Goal: Contribute content: Add original content to the website for others to see

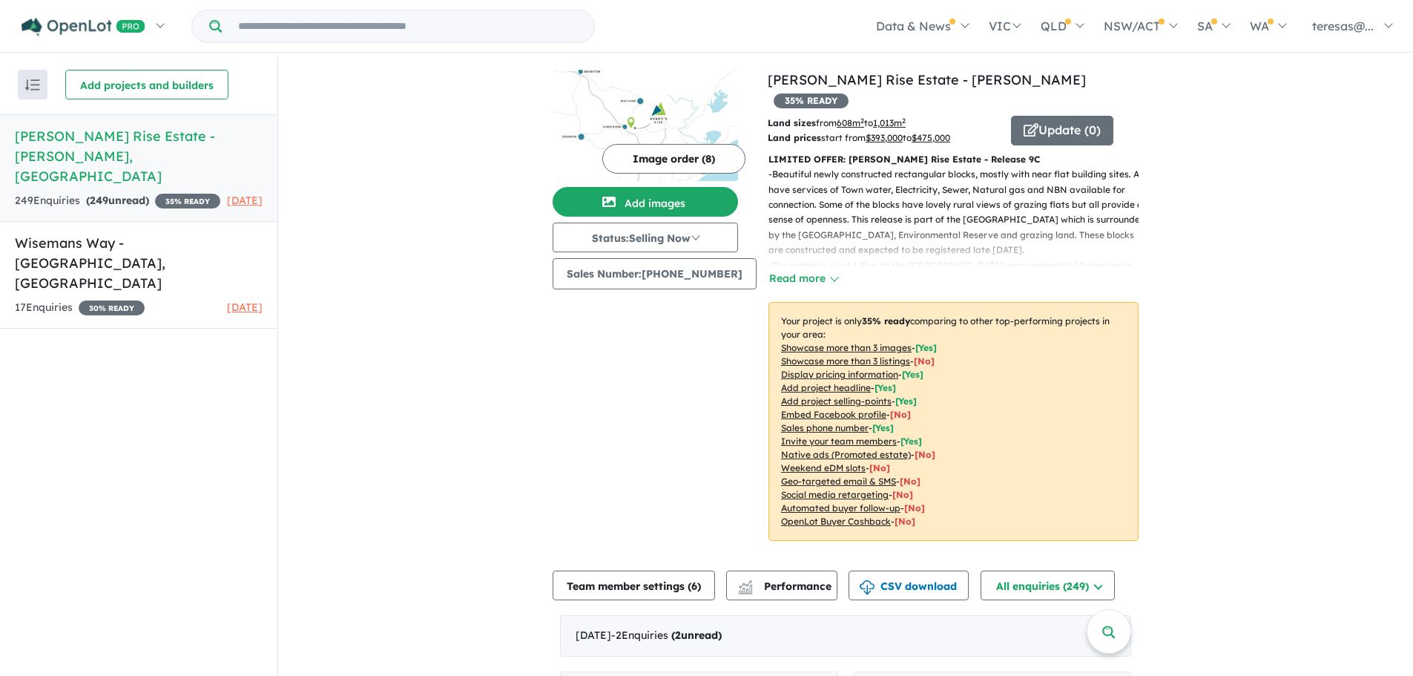
click at [680, 151] on button "Image order ( 8 )" at bounding box center [673, 159] width 143 height 30
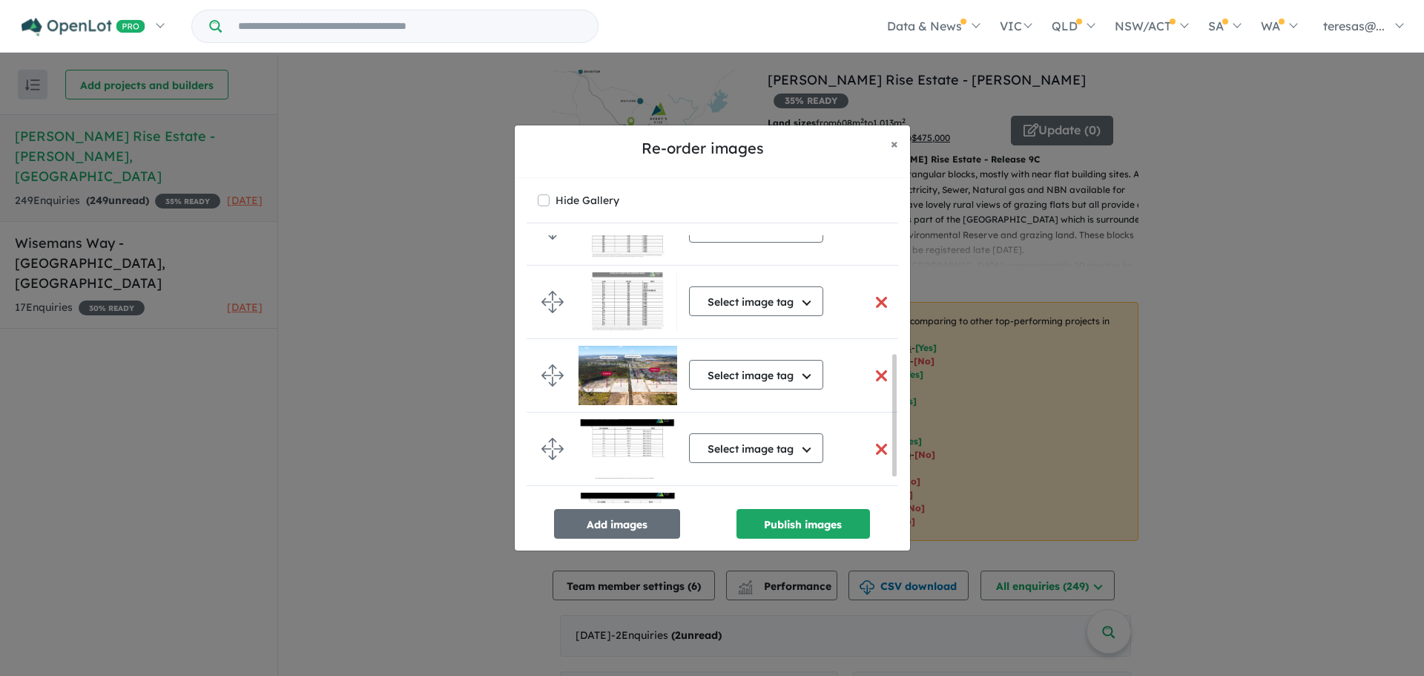
scroll to position [314, 0]
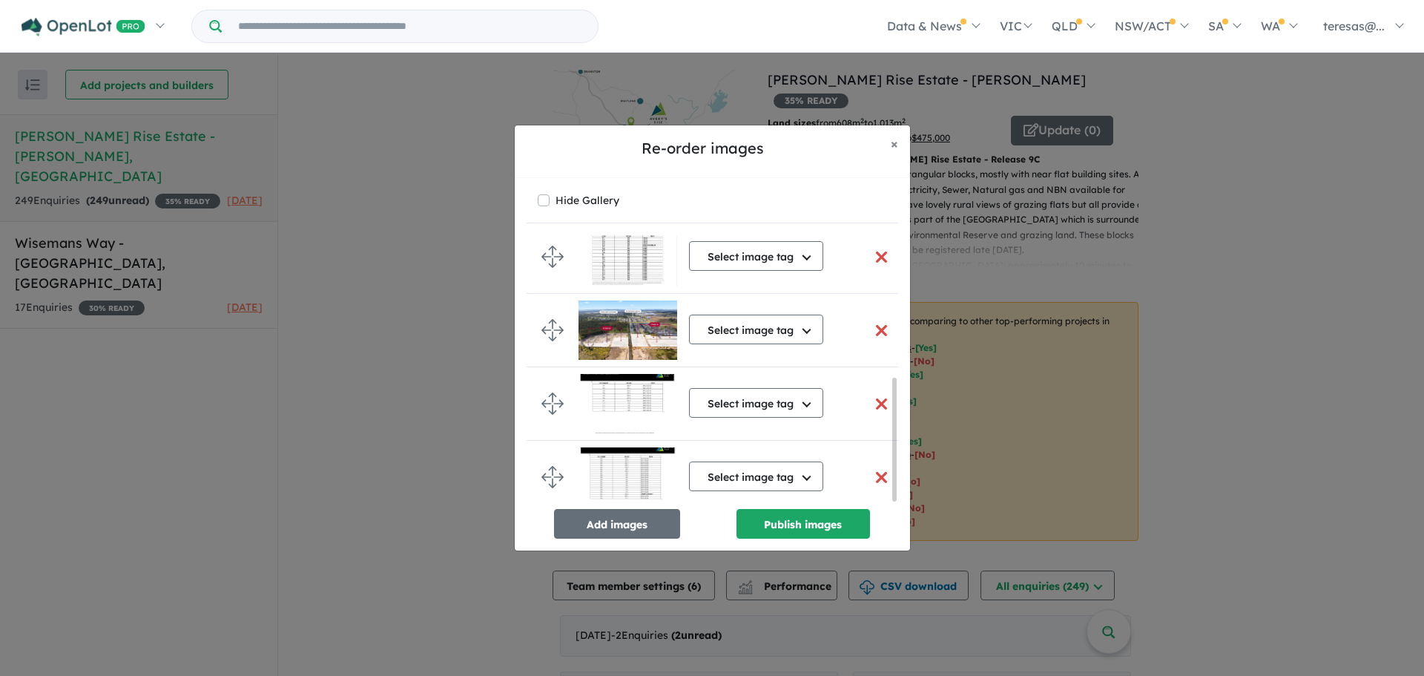
click at [875, 398] on button "button" at bounding box center [881, 404] width 31 height 32
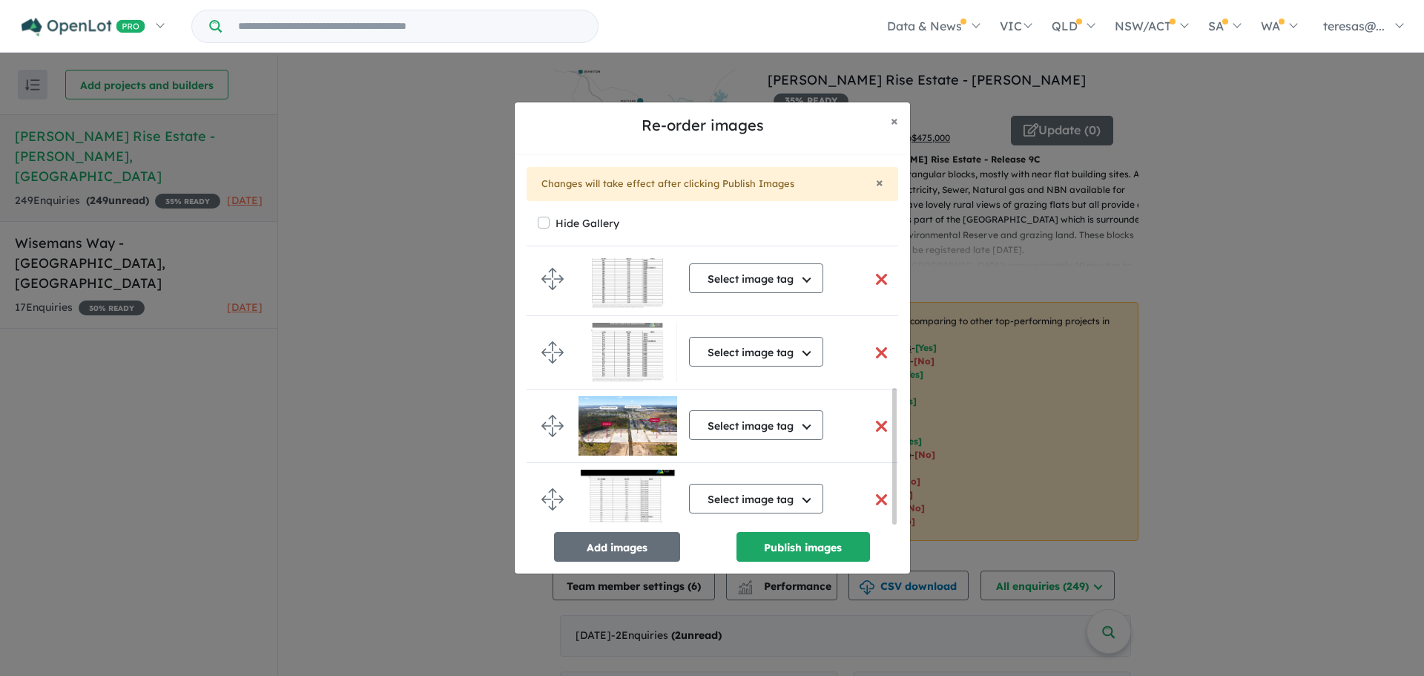
scroll to position [258, 0]
click at [874, 493] on button "button" at bounding box center [881, 500] width 31 height 32
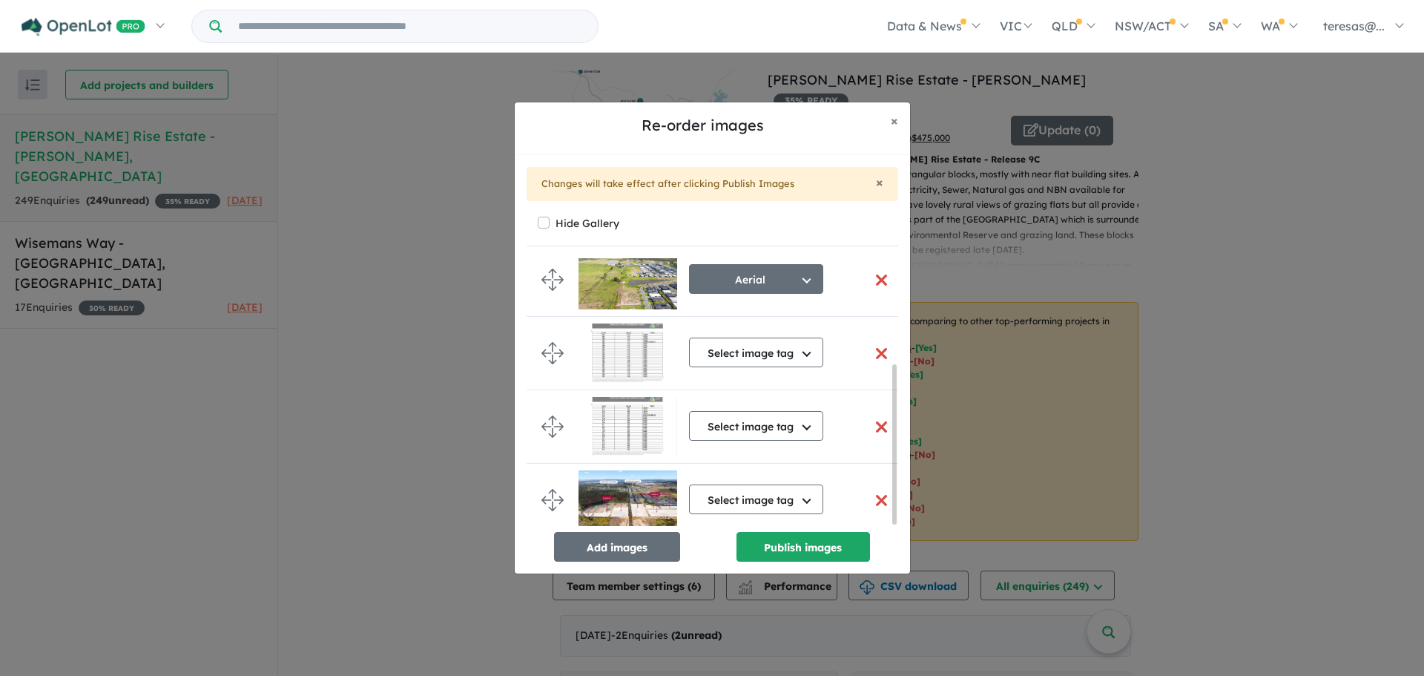
scroll to position [179, 0]
click at [608, 550] on button "Add images" at bounding box center [617, 547] width 126 height 30
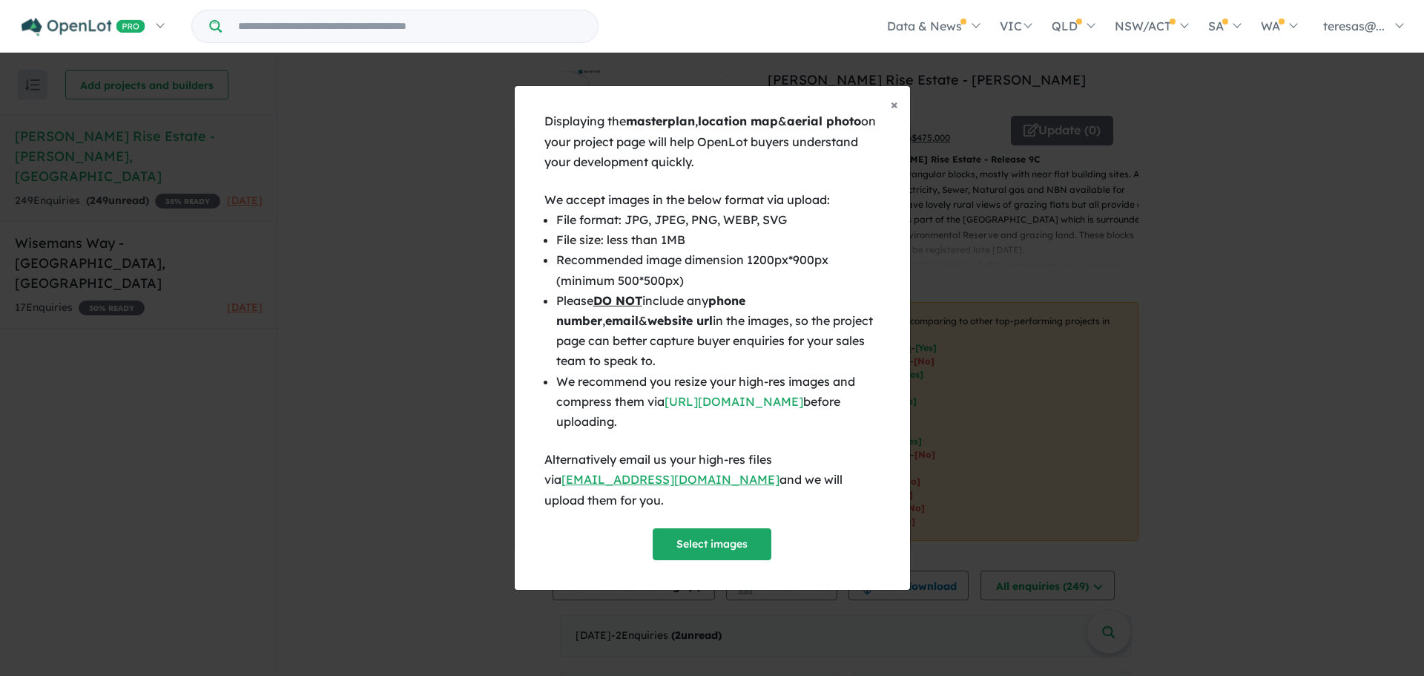
scroll to position [176, 0]
click at [705, 534] on button "Select images" at bounding box center [712, 544] width 119 height 32
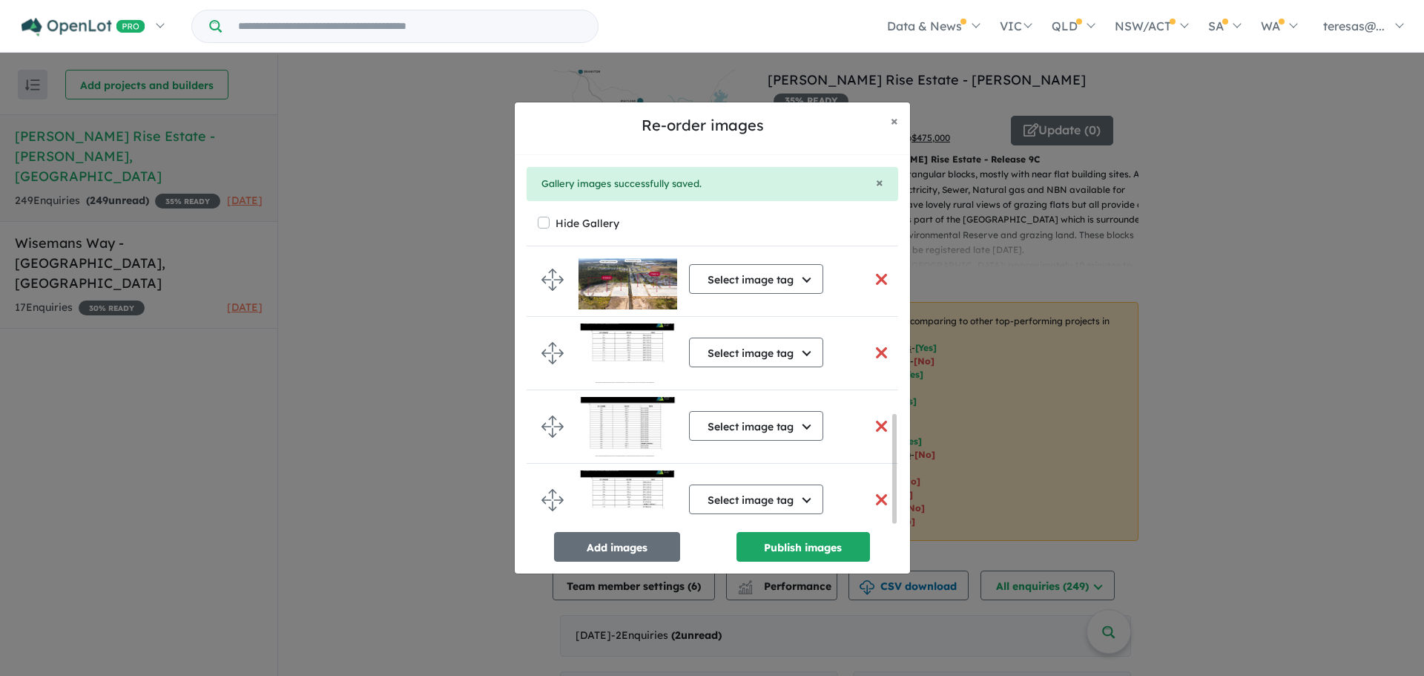
scroll to position [387, 0]
click at [877, 494] on button "button" at bounding box center [881, 500] width 31 height 32
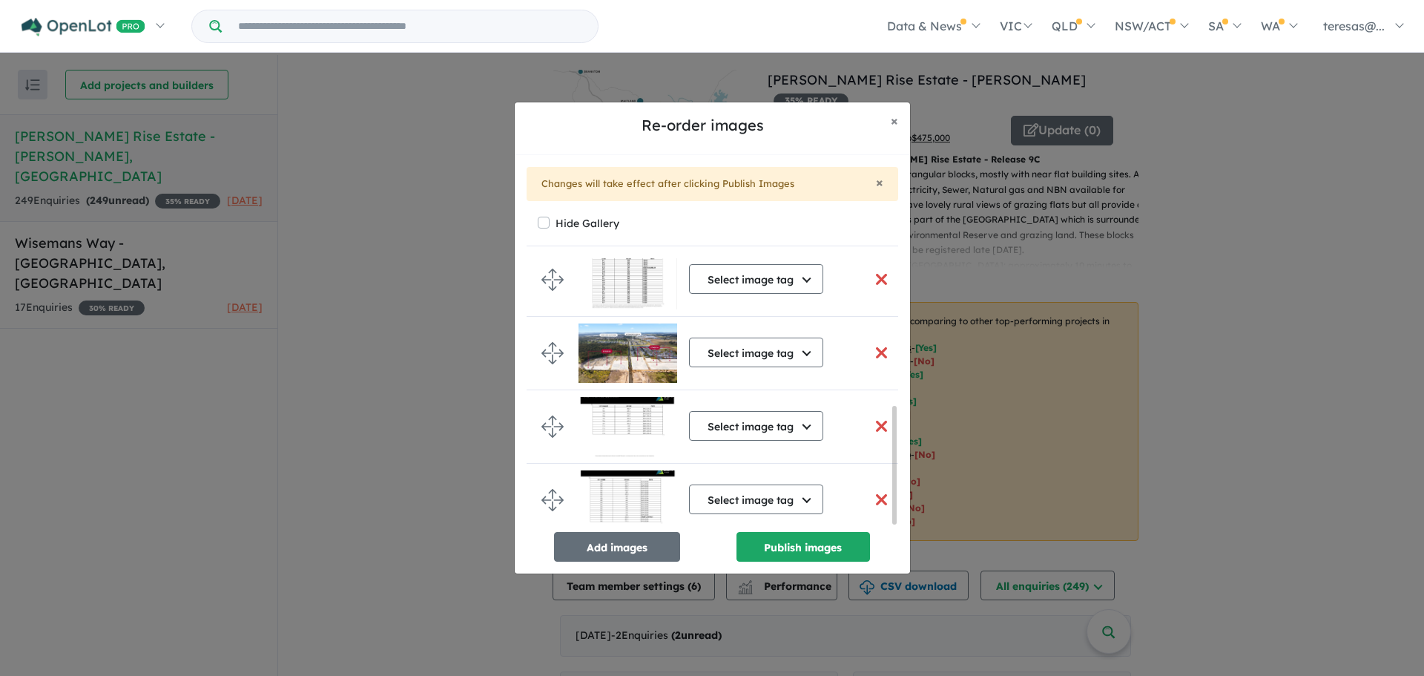
scroll to position [338, 0]
click at [811, 495] on button "Select image tag" at bounding box center [756, 499] width 134 height 30
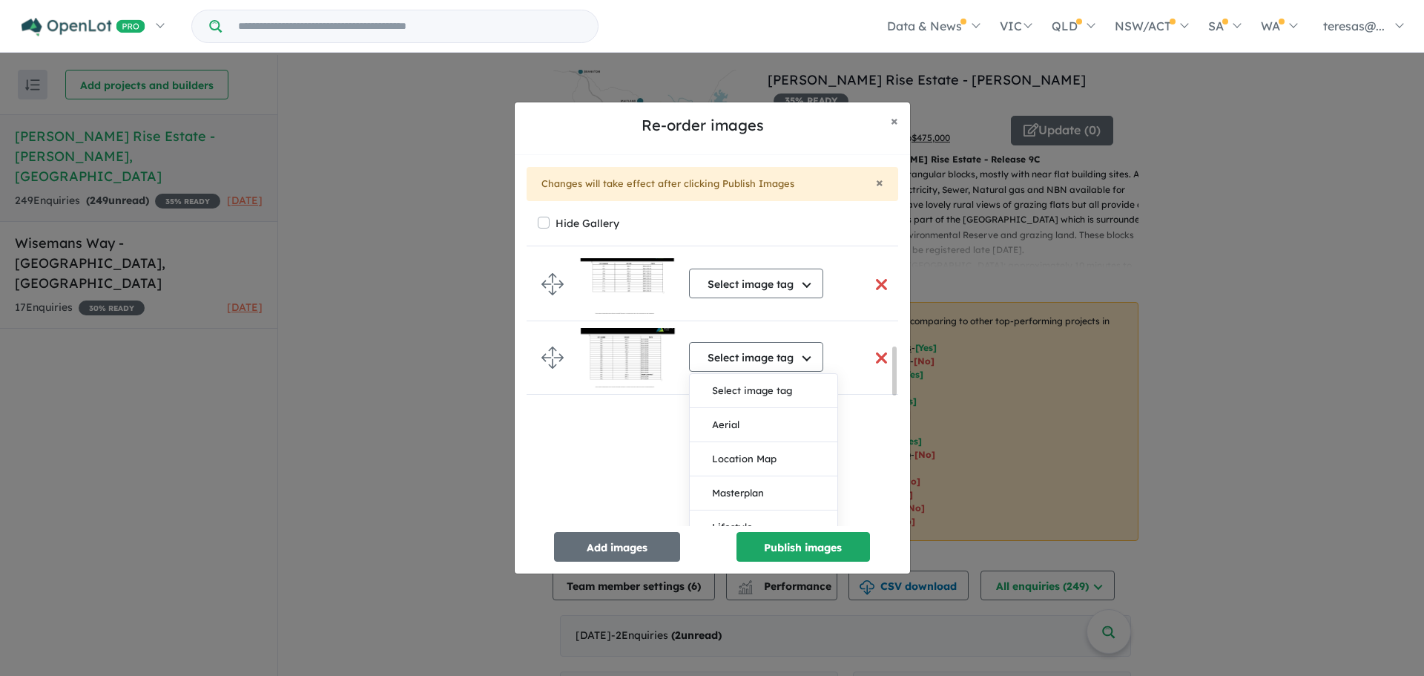
scroll to position [409, 0]
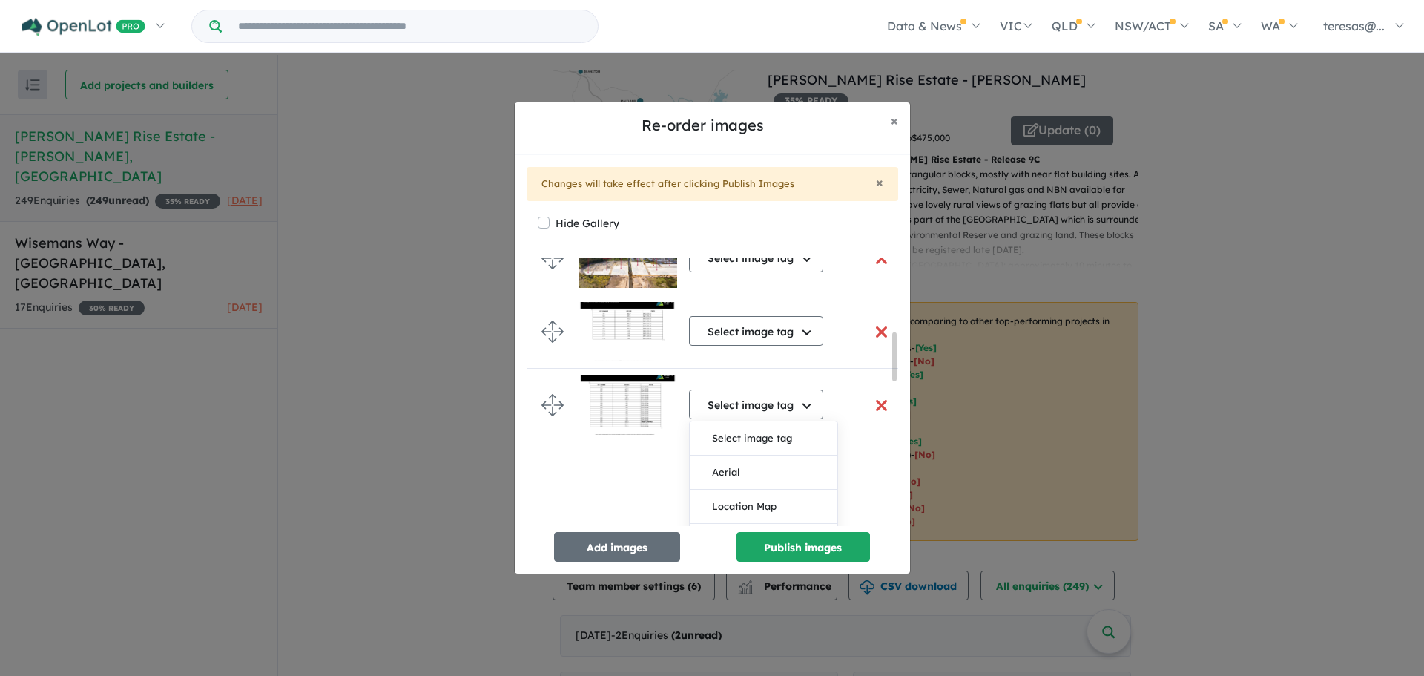
click at [881, 404] on button "button" at bounding box center [881, 405] width 31 height 32
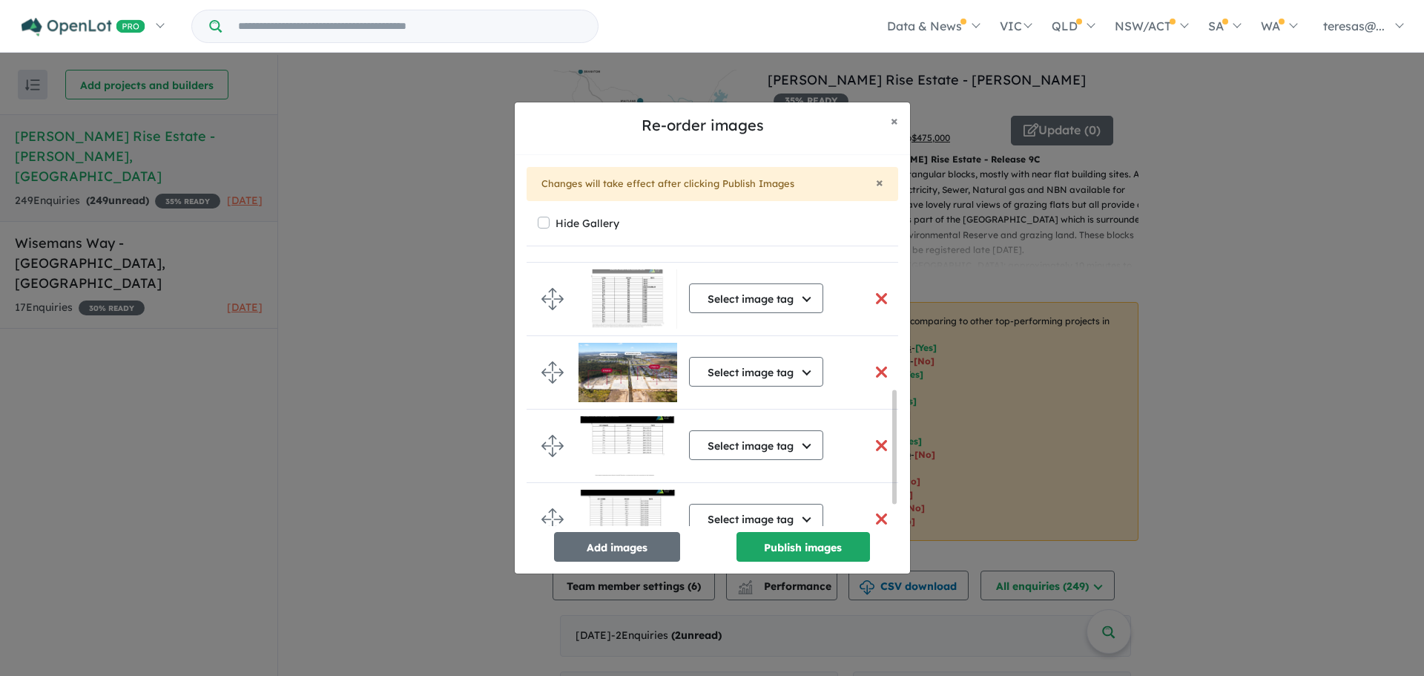
scroll to position [338, 0]
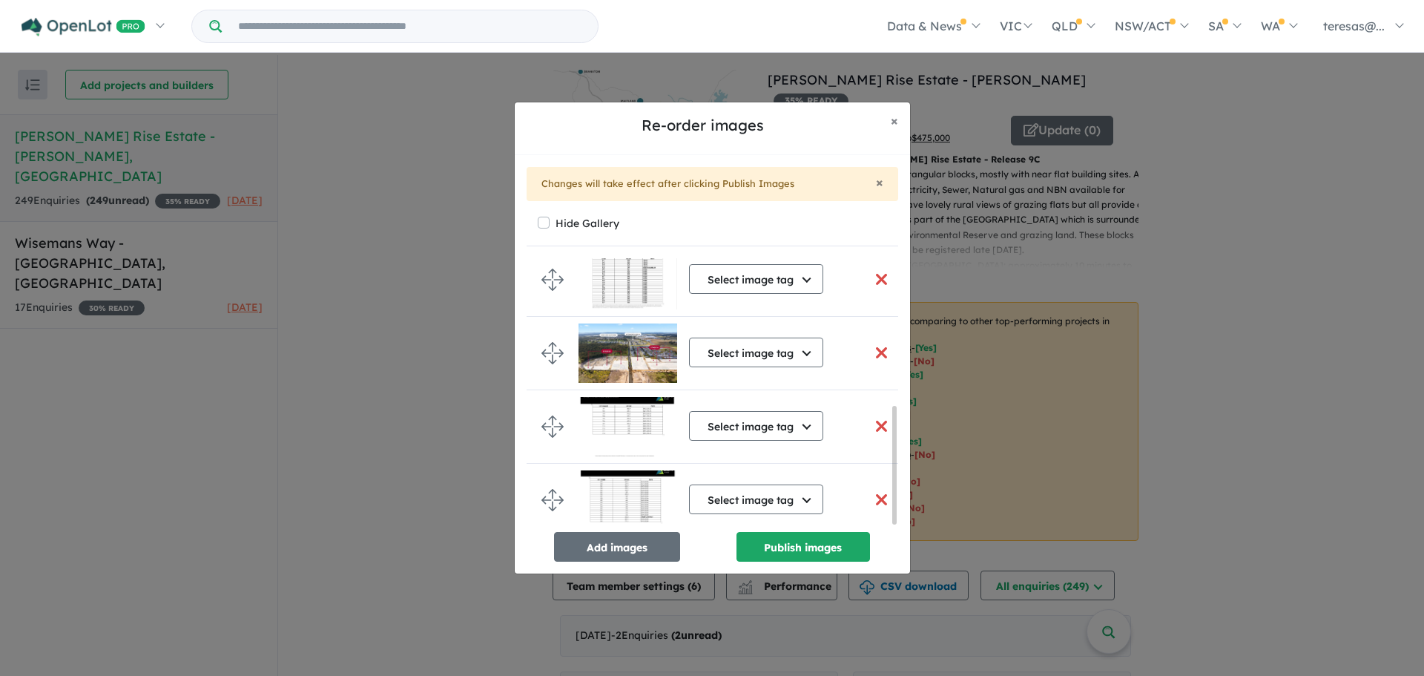
click at [876, 495] on button "button" at bounding box center [881, 500] width 31 height 32
click at [878, 418] on button "button" at bounding box center [881, 426] width 31 height 32
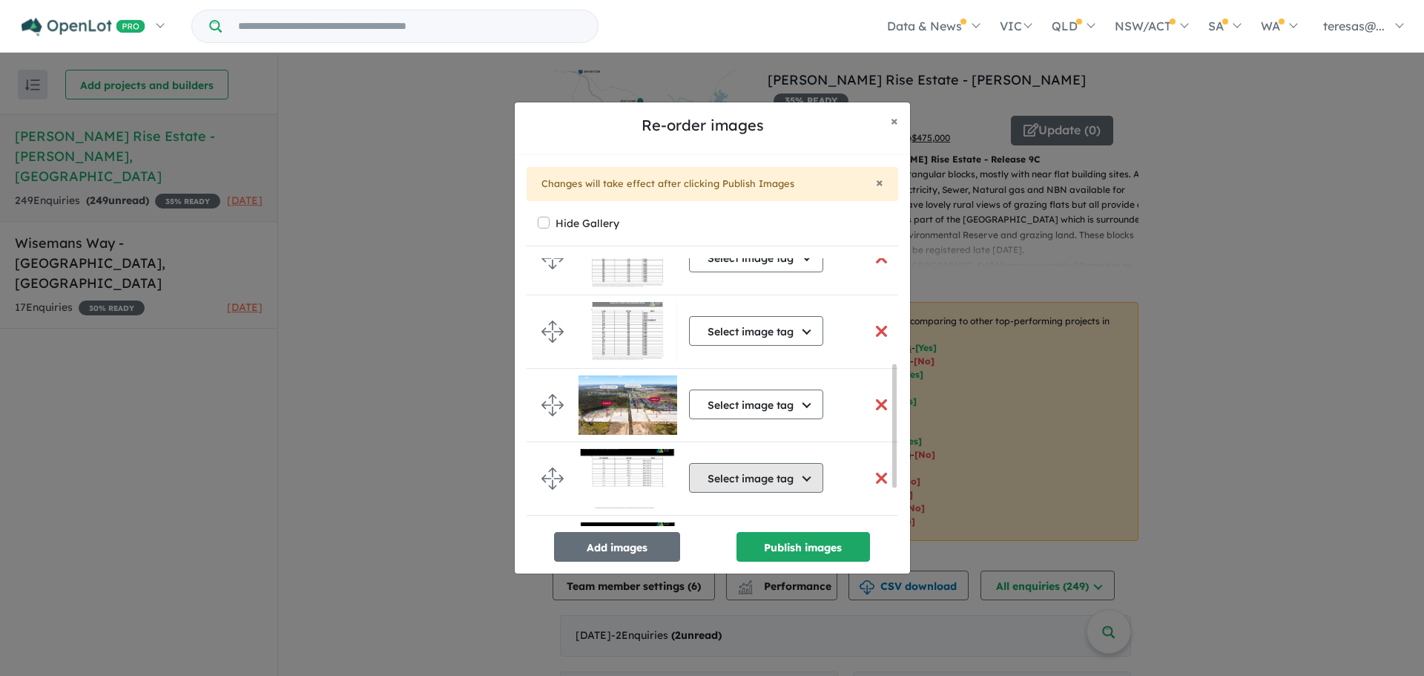
scroll to position [314, 0]
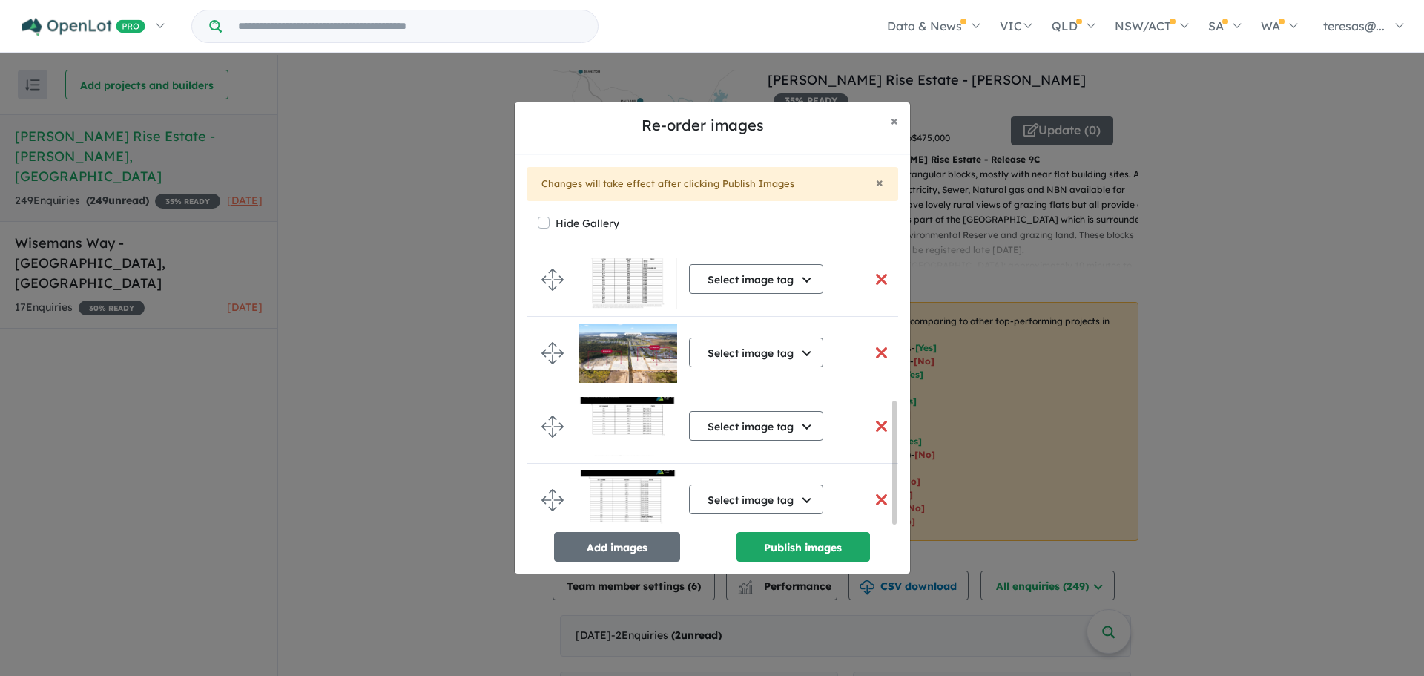
click at [875, 493] on button "button" at bounding box center [881, 500] width 31 height 32
click at [874, 419] on button "button" at bounding box center [881, 426] width 31 height 32
click at [897, 123] on span "×" at bounding box center [894, 120] width 7 height 17
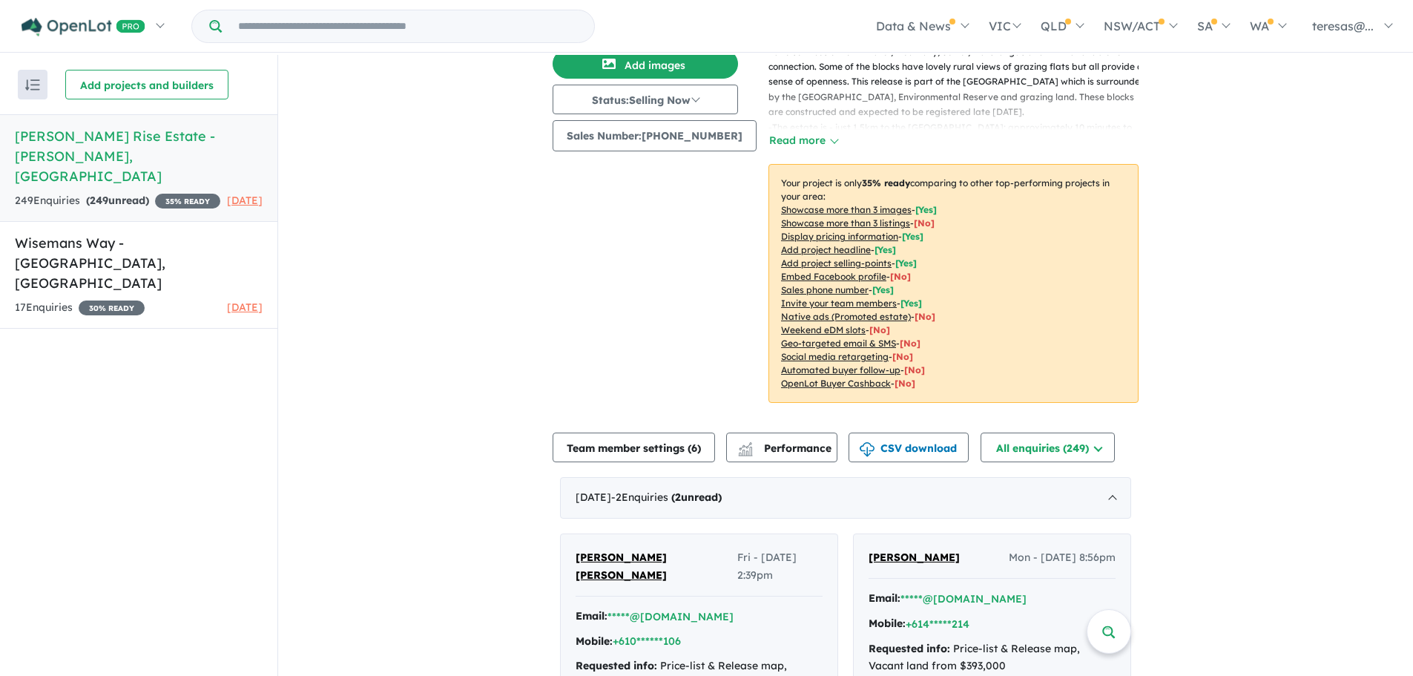
scroll to position [0, 0]
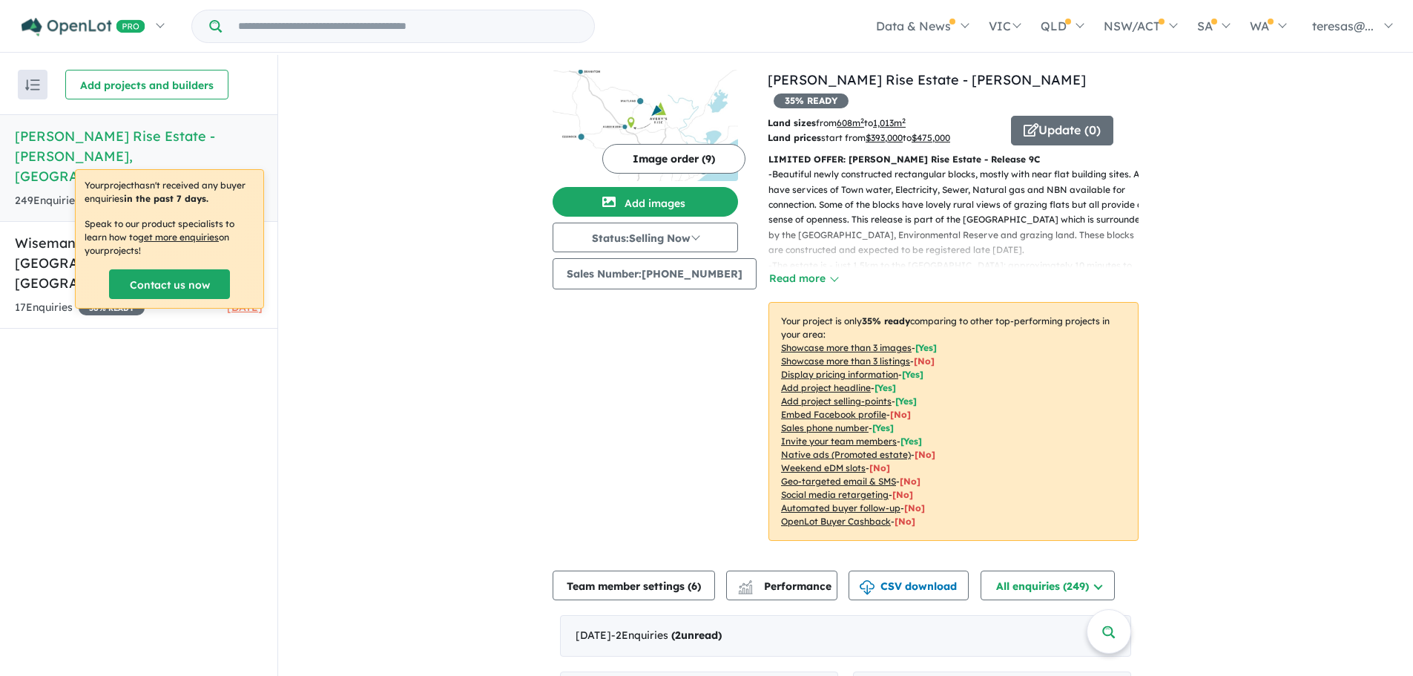
click at [675, 157] on button "Image order ( 9 )" at bounding box center [673, 159] width 143 height 30
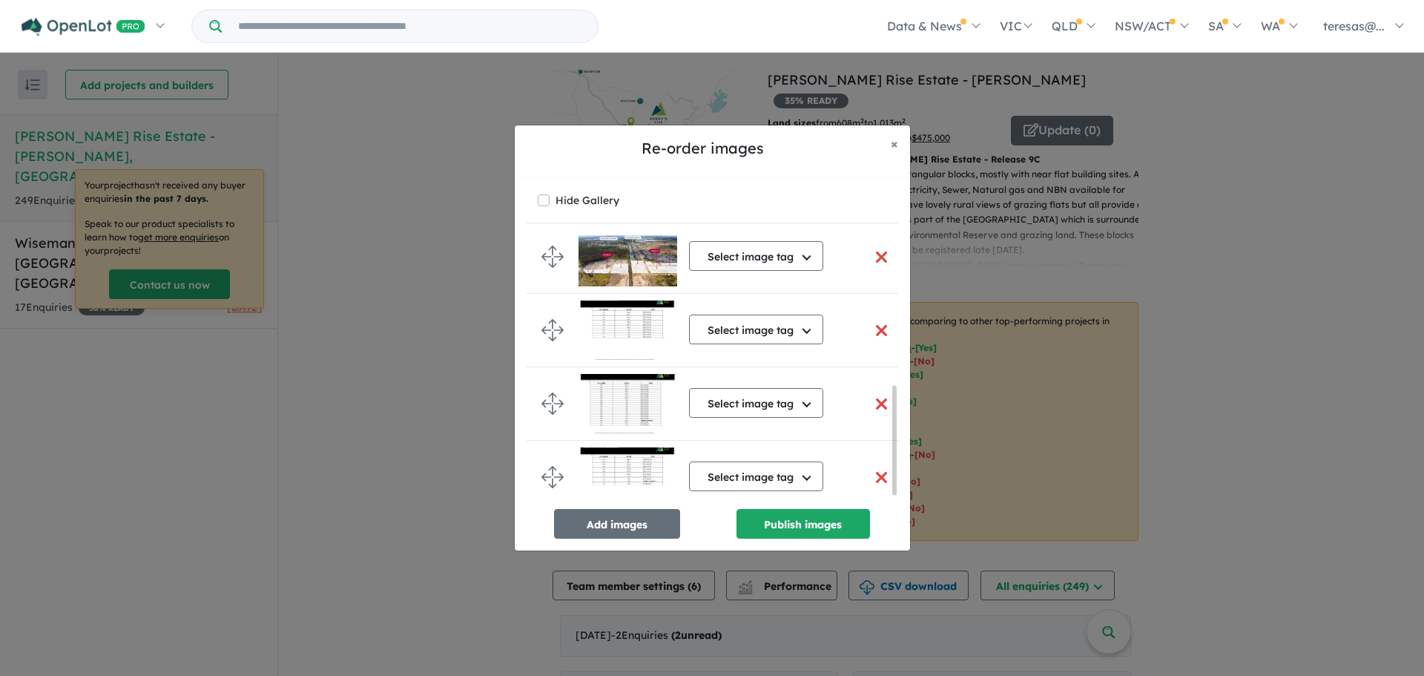
scroll to position [387, 0]
click at [872, 326] on button "button" at bounding box center [881, 330] width 31 height 32
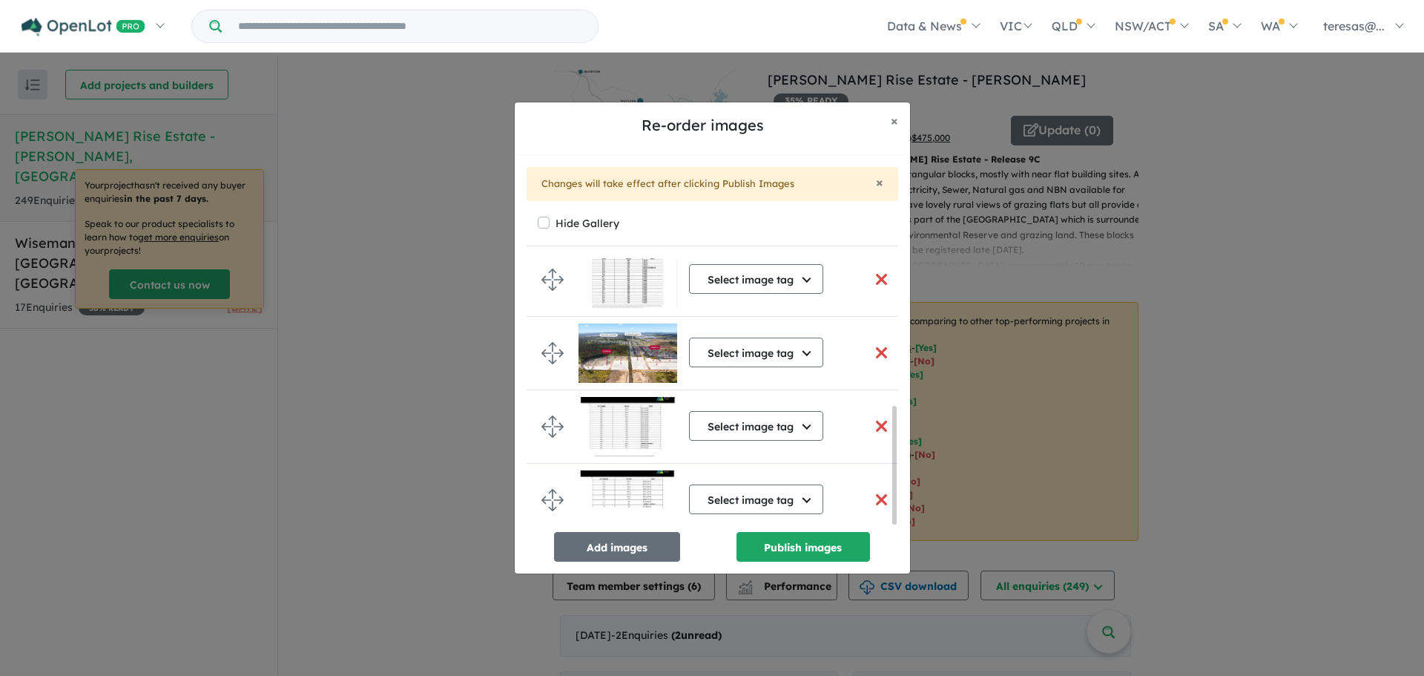
scroll to position [338, 0]
click at [877, 418] on button "button" at bounding box center [881, 426] width 31 height 32
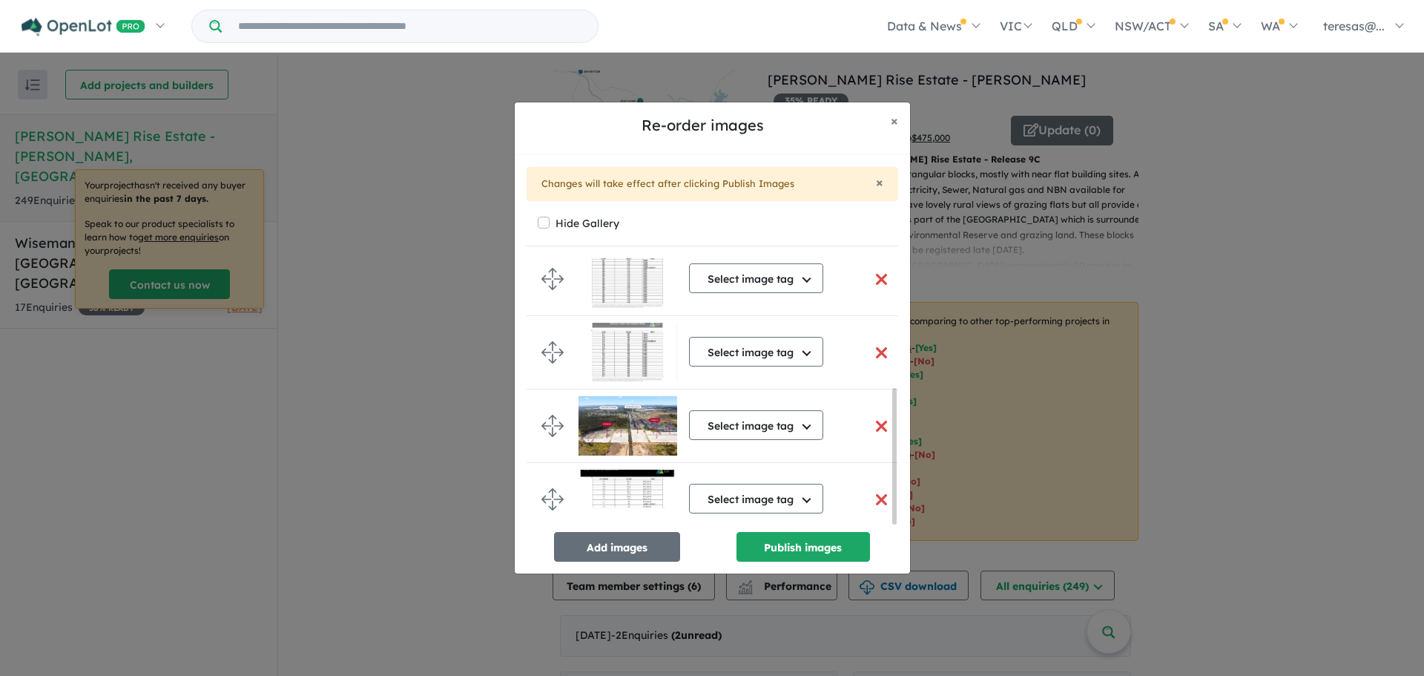
click at [876, 492] on button "button" at bounding box center [881, 500] width 31 height 32
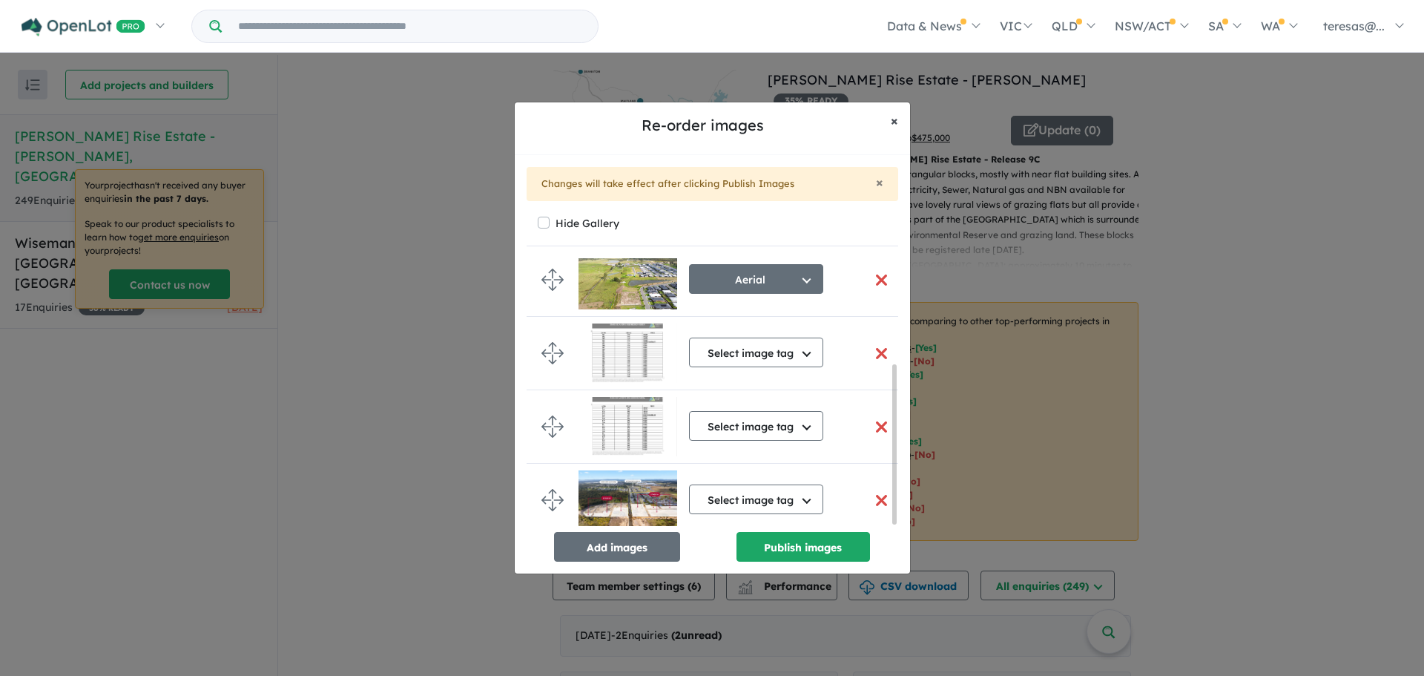
drag, startPoint x: 897, startPoint y: 119, endPoint x: 807, endPoint y: 127, distance: 90.1
click at [896, 119] on span "×" at bounding box center [894, 120] width 7 height 17
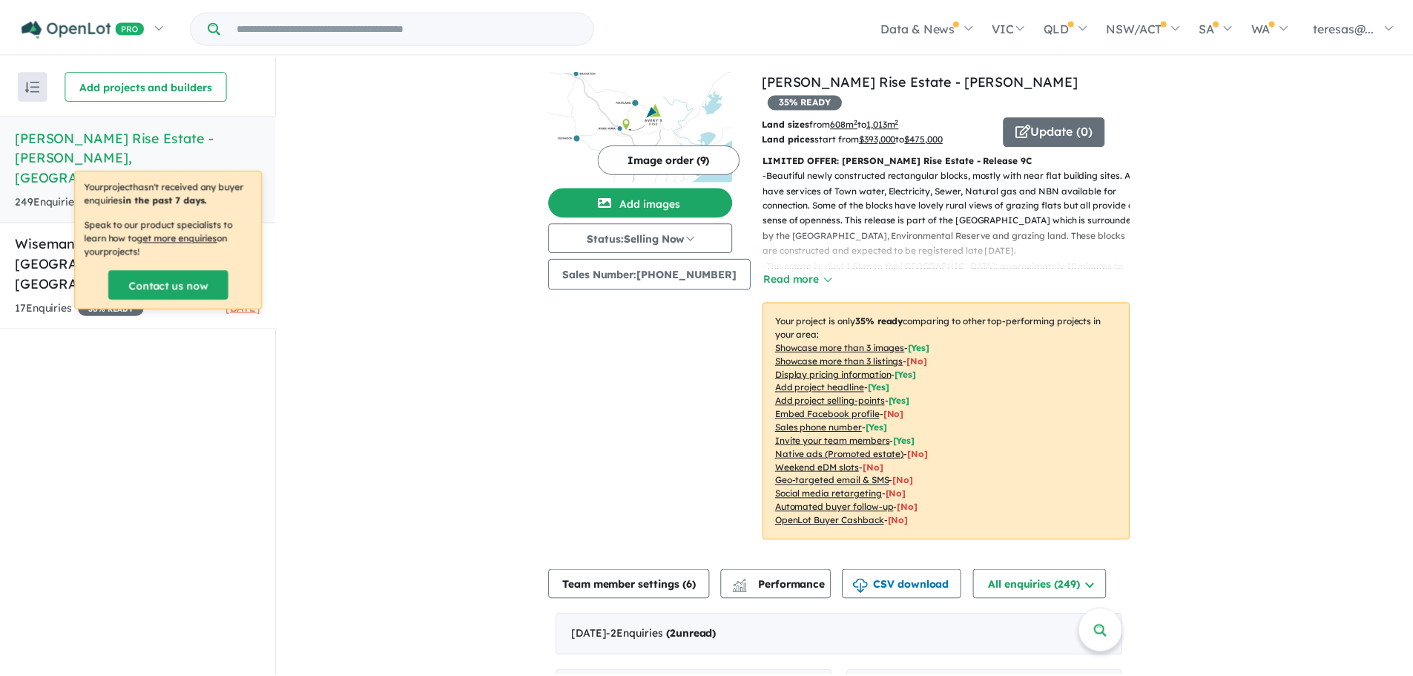
scroll to position [176, 0]
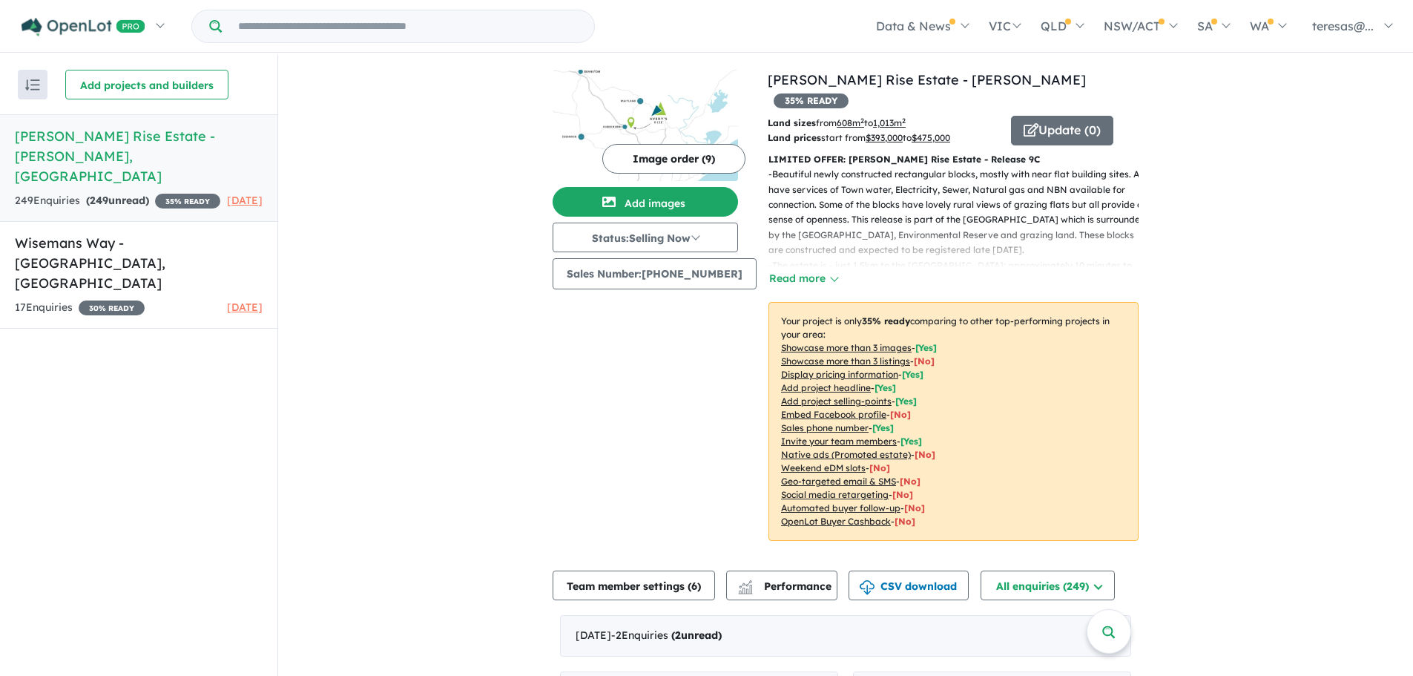
click at [670, 157] on button "Image order ( 9 )" at bounding box center [673, 159] width 143 height 30
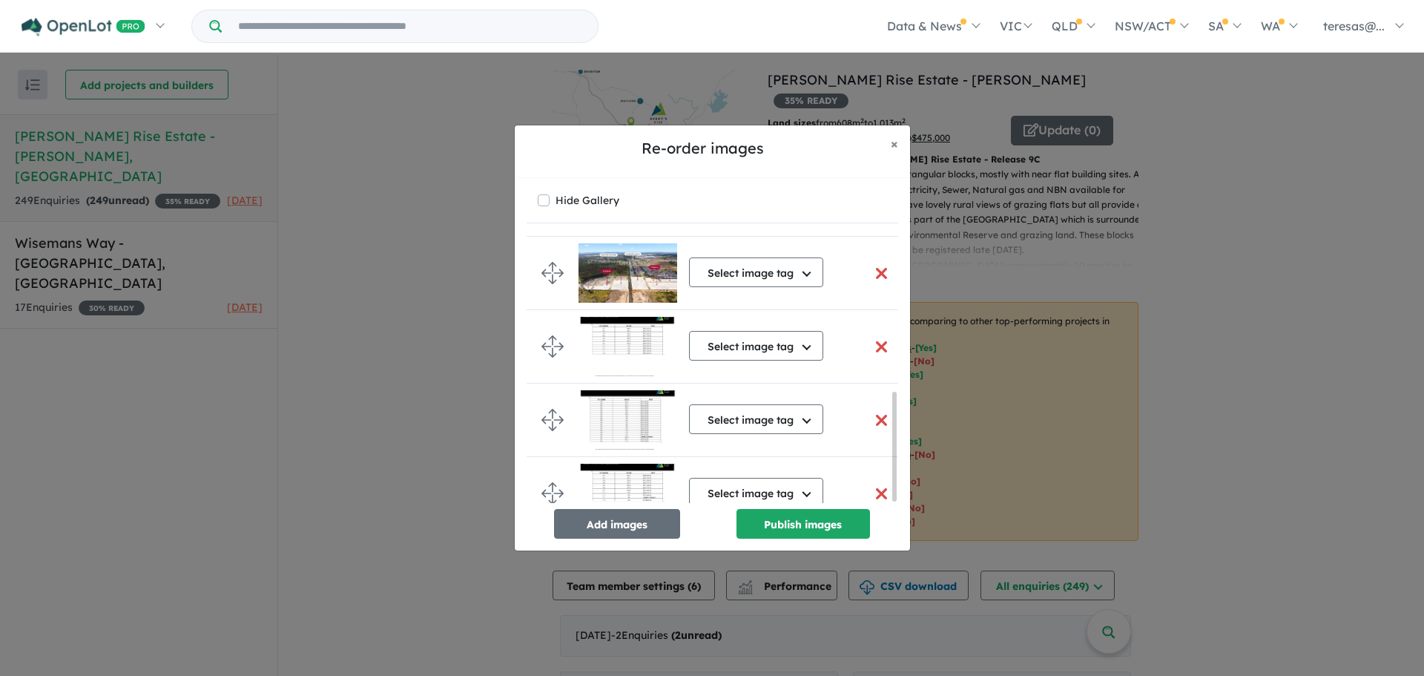
scroll to position [387, 0]
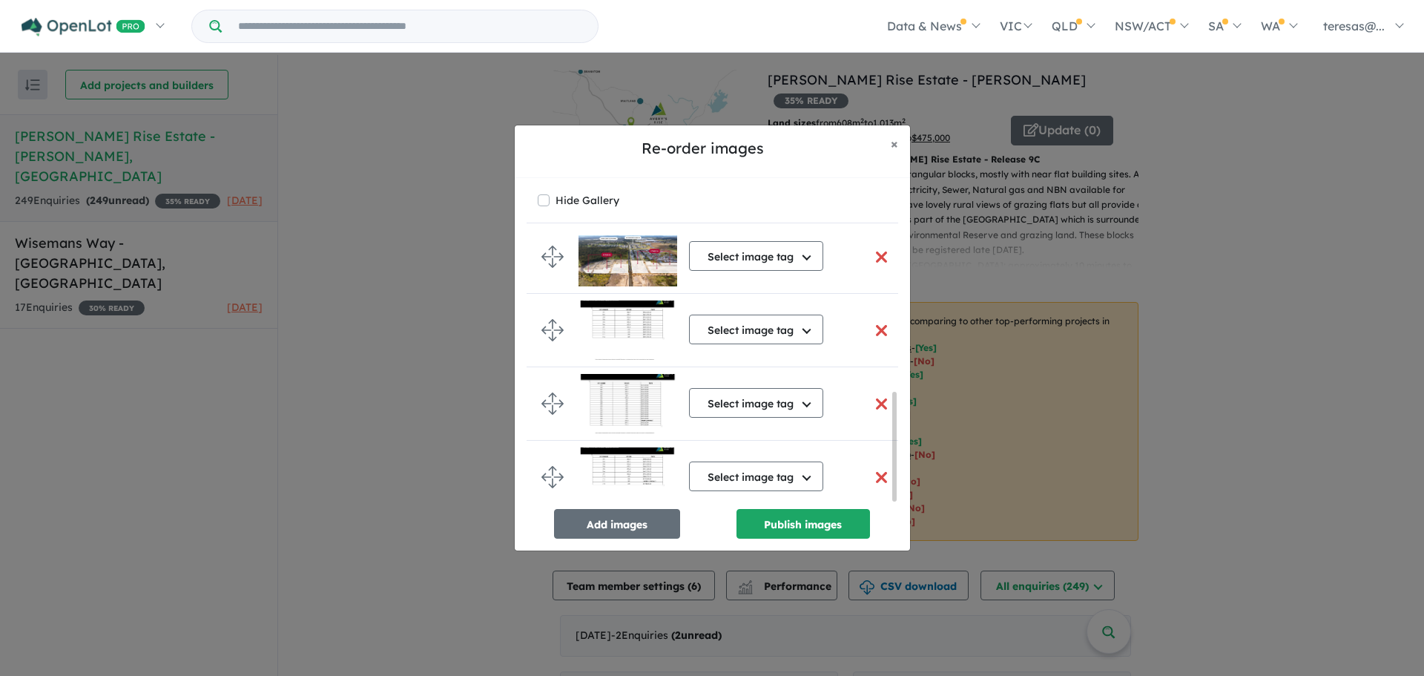
click at [879, 325] on button "button" at bounding box center [881, 330] width 31 height 32
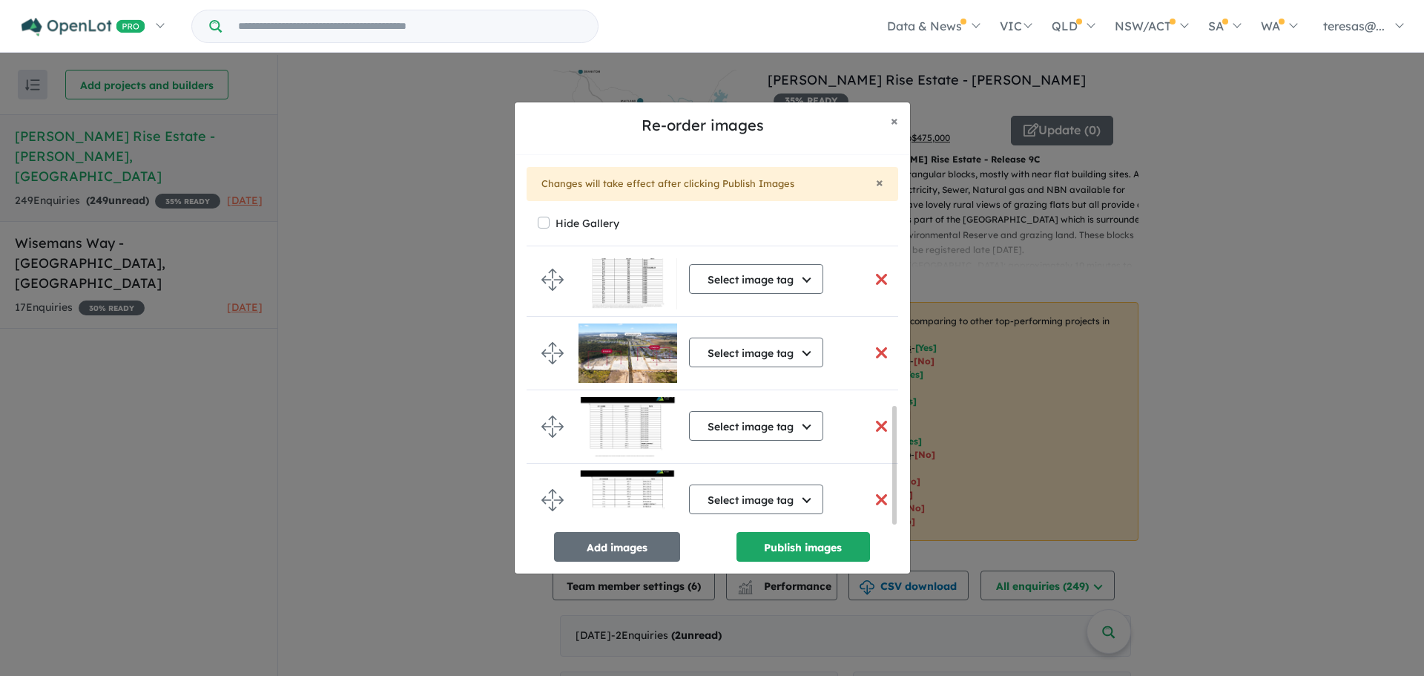
click at [877, 419] on button "button" at bounding box center [881, 426] width 31 height 32
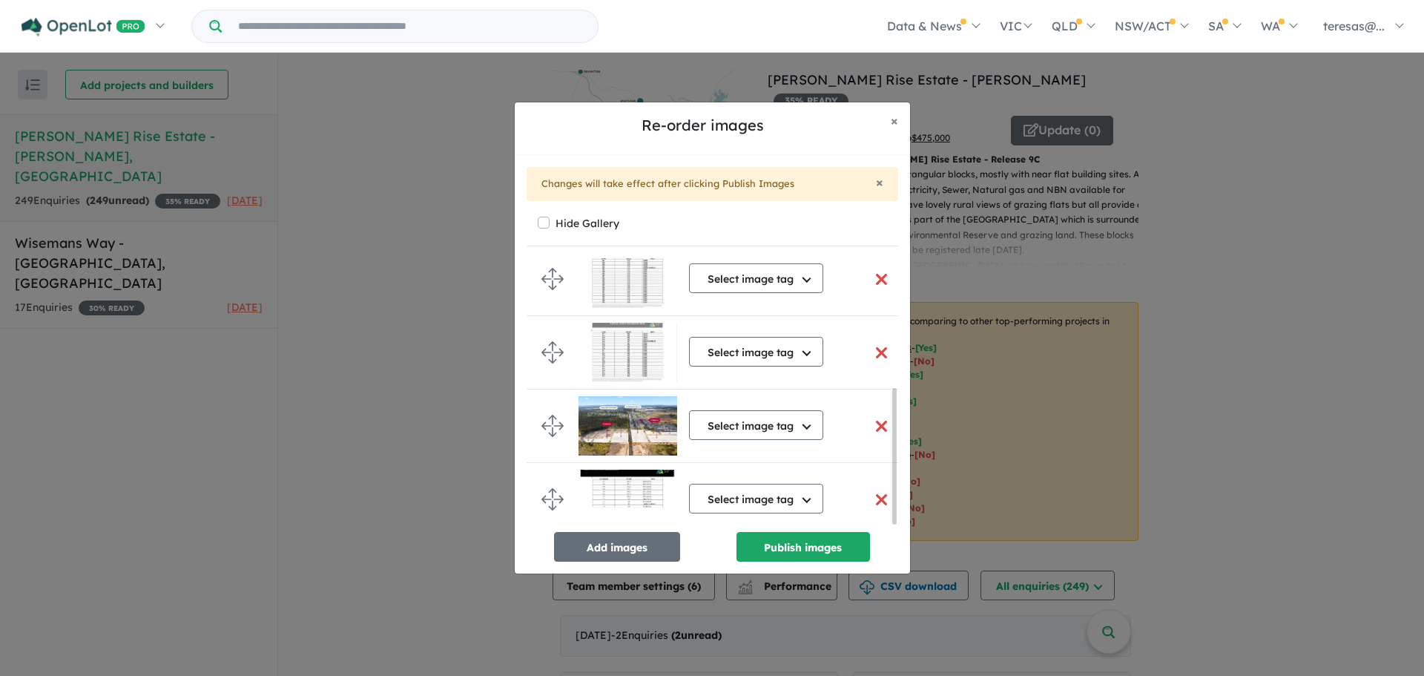
click at [878, 493] on button "button" at bounding box center [881, 500] width 31 height 32
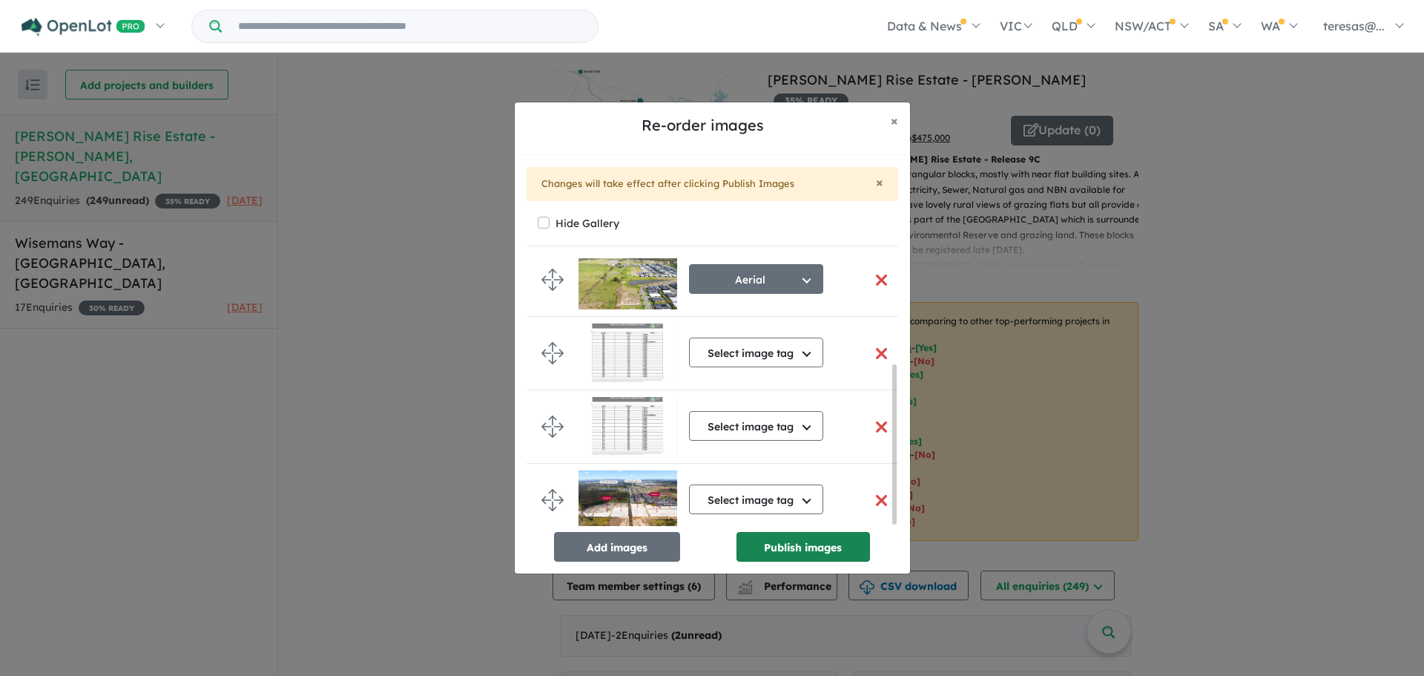
click at [814, 548] on button "Publish images" at bounding box center [804, 547] width 134 height 30
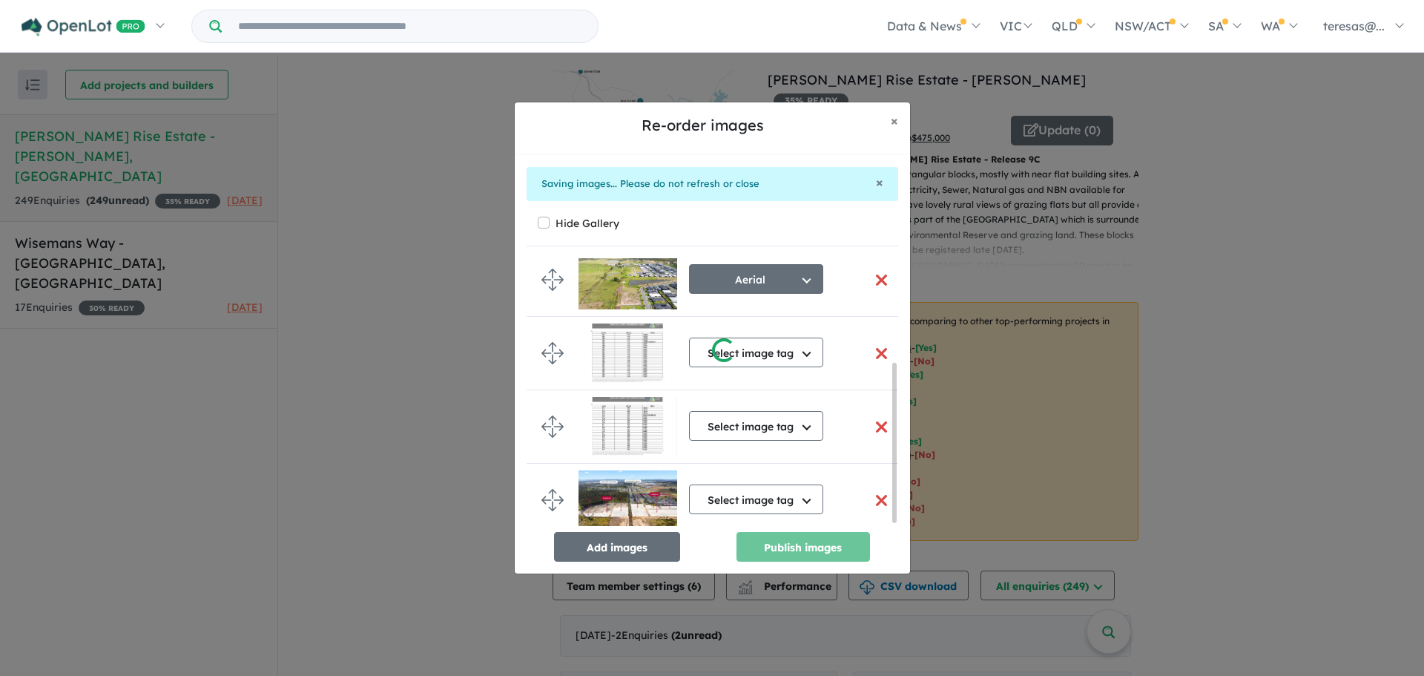
scroll to position [176, 0]
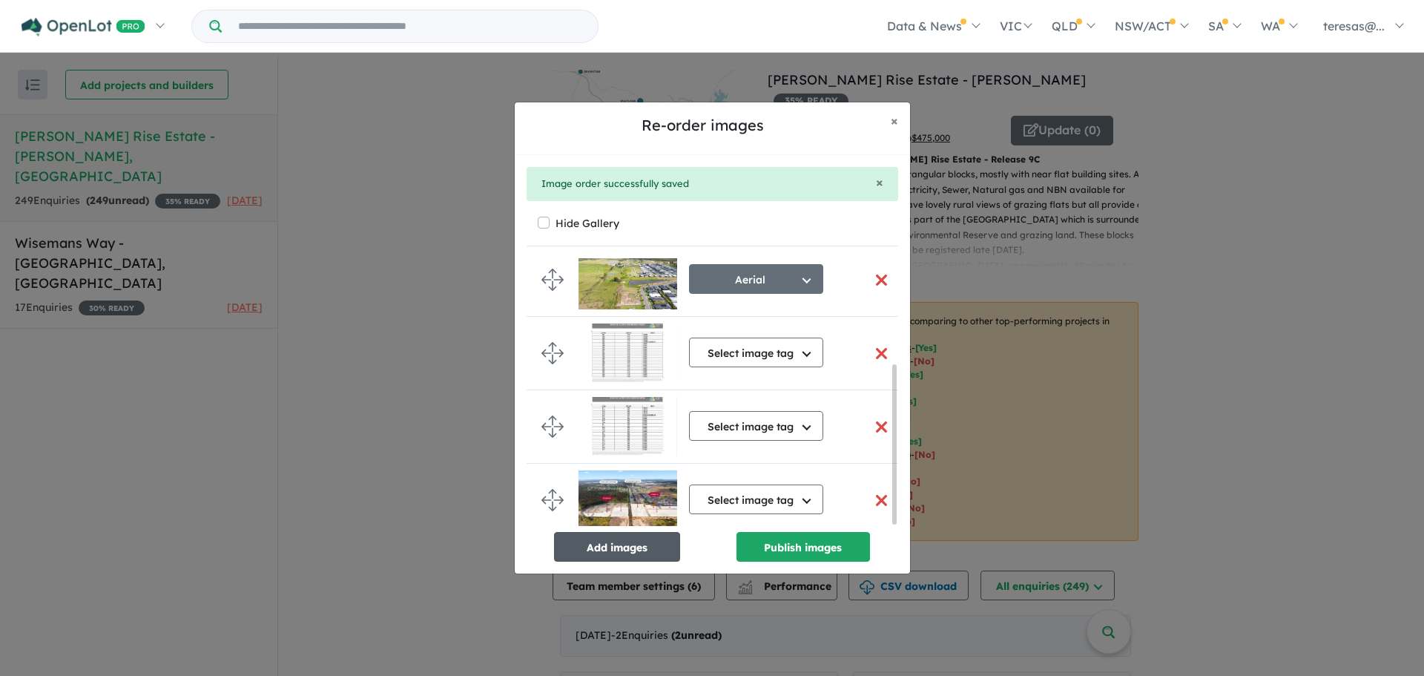
click at [616, 548] on button "Add images" at bounding box center [617, 547] width 126 height 30
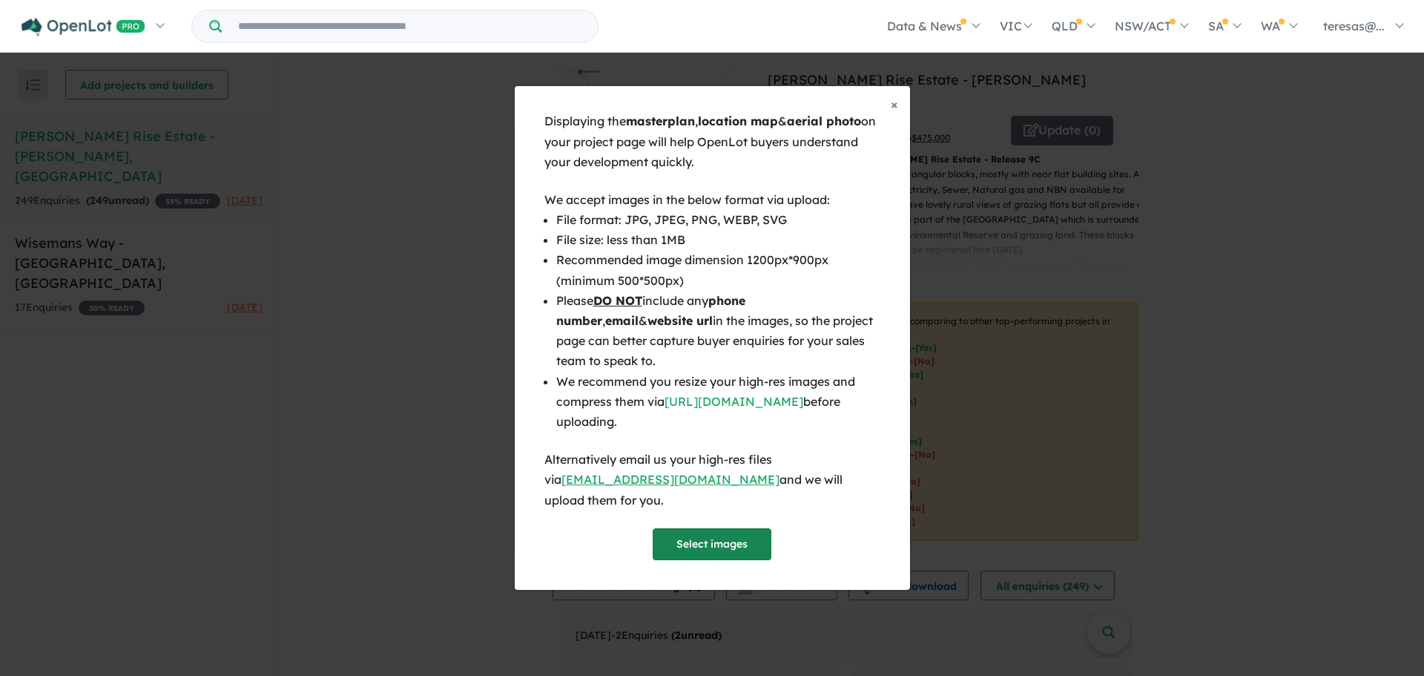
click at [711, 535] on button "Select images" at bounding box center [712, 544] width 119 height 32
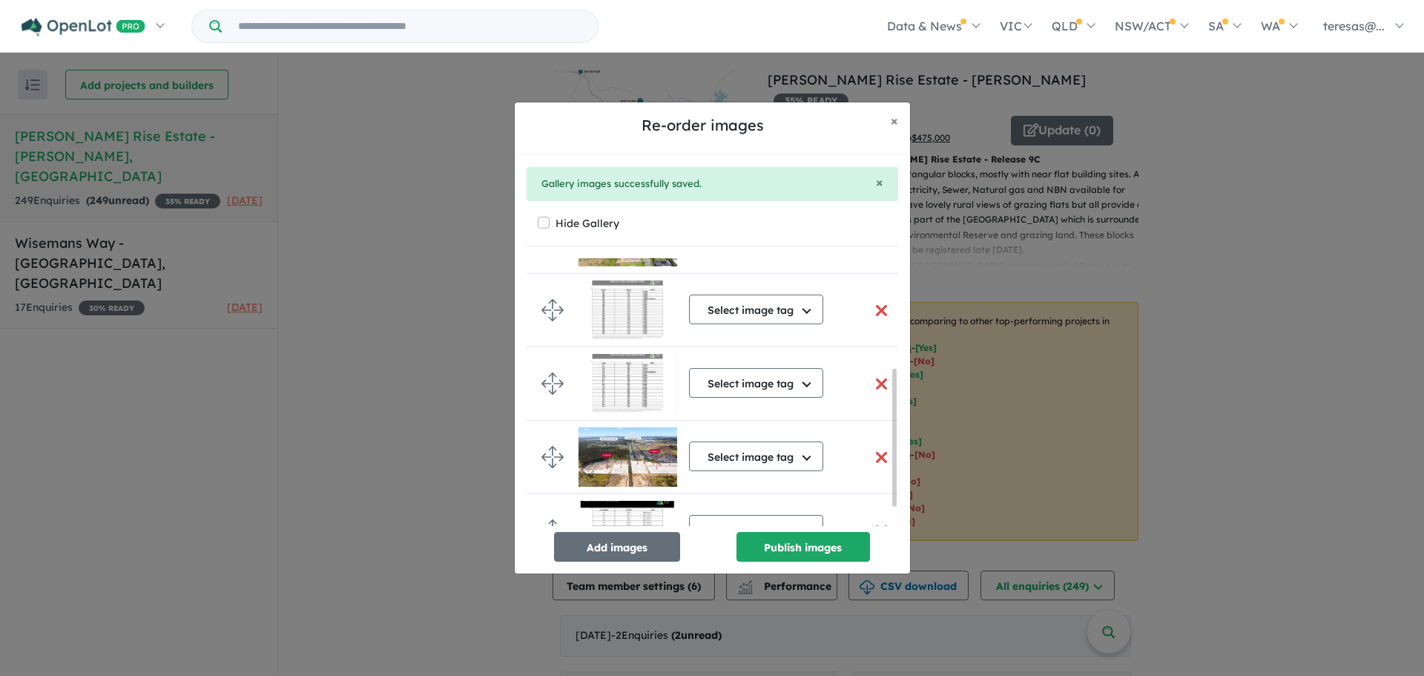
scroll to position [252, 0]
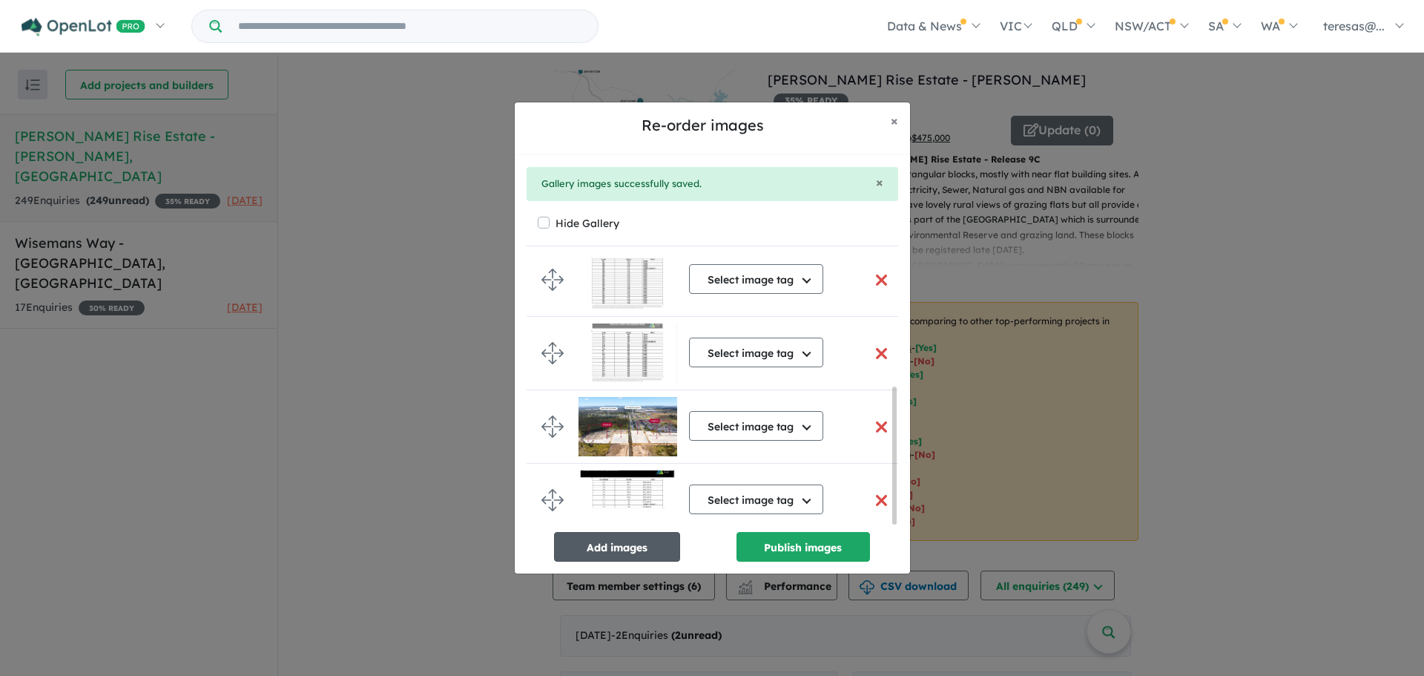
click at [609, 548] on button "Add images" at bounding box center [617, 547] width 126 height 30
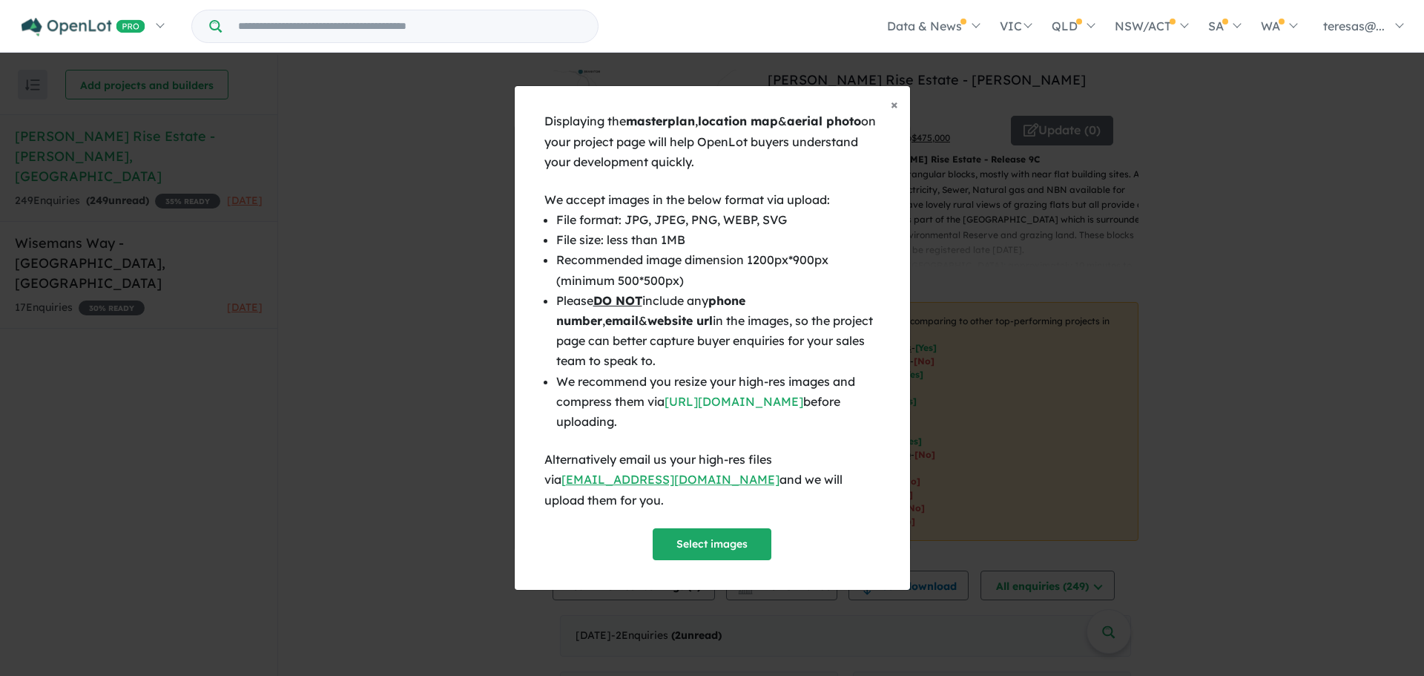
scroll to position [249, 0]
click at [717, 536] on button "Select images" at bounding box center [712, 544] width 119 height 32
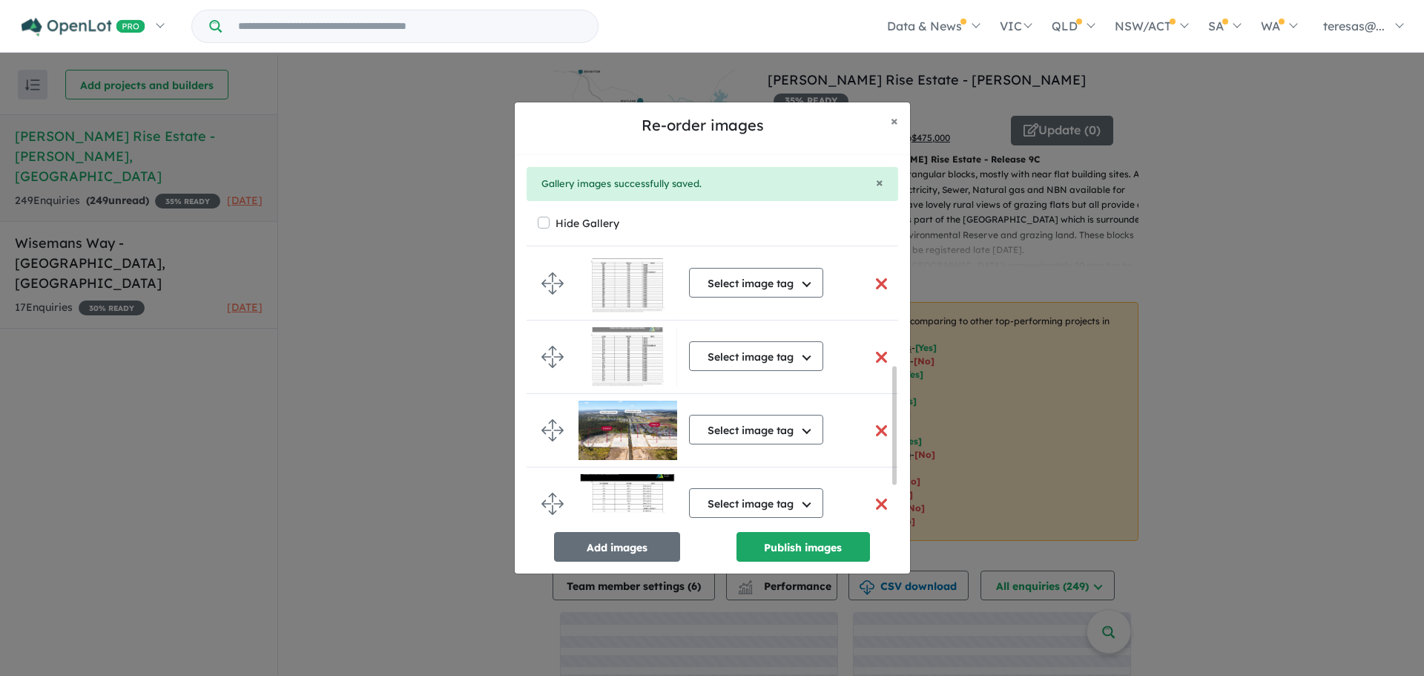
scroll to position [246, 0]
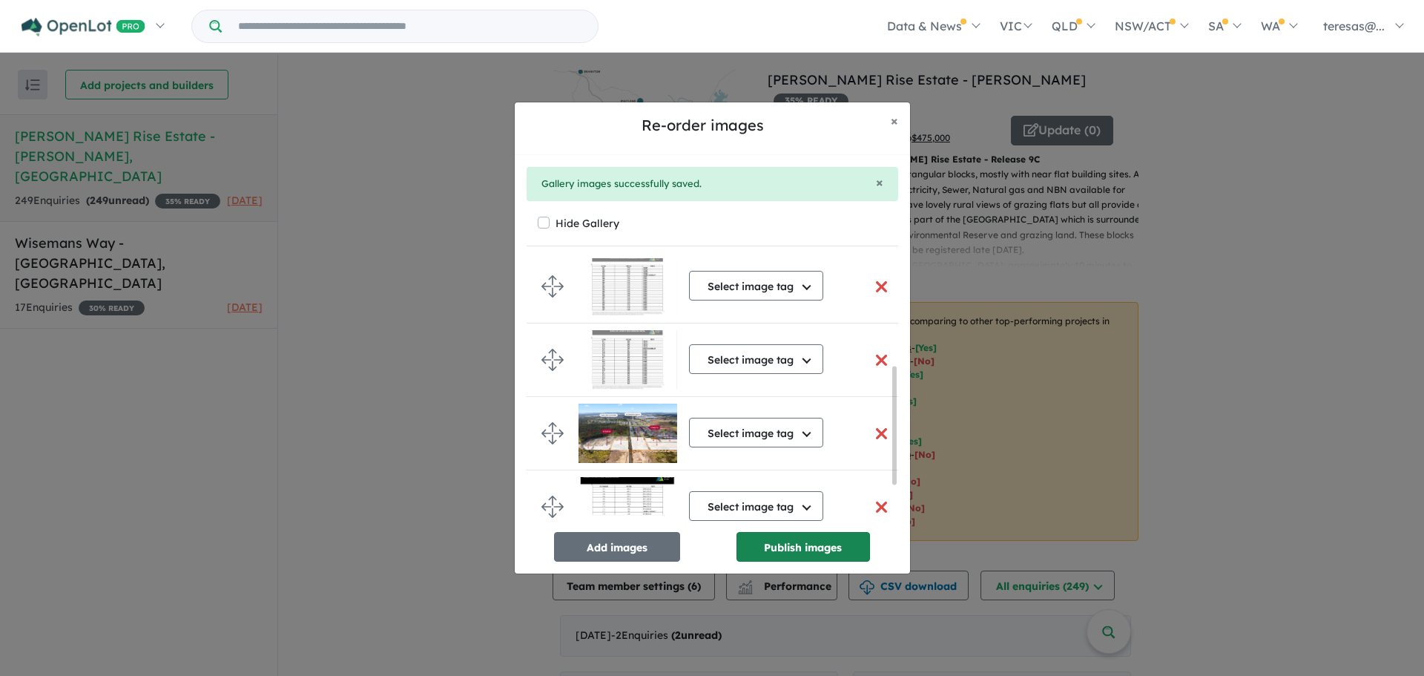
click at [797, 543] on button "Publish images" at bounding box center [804, 547] width 134 height 30
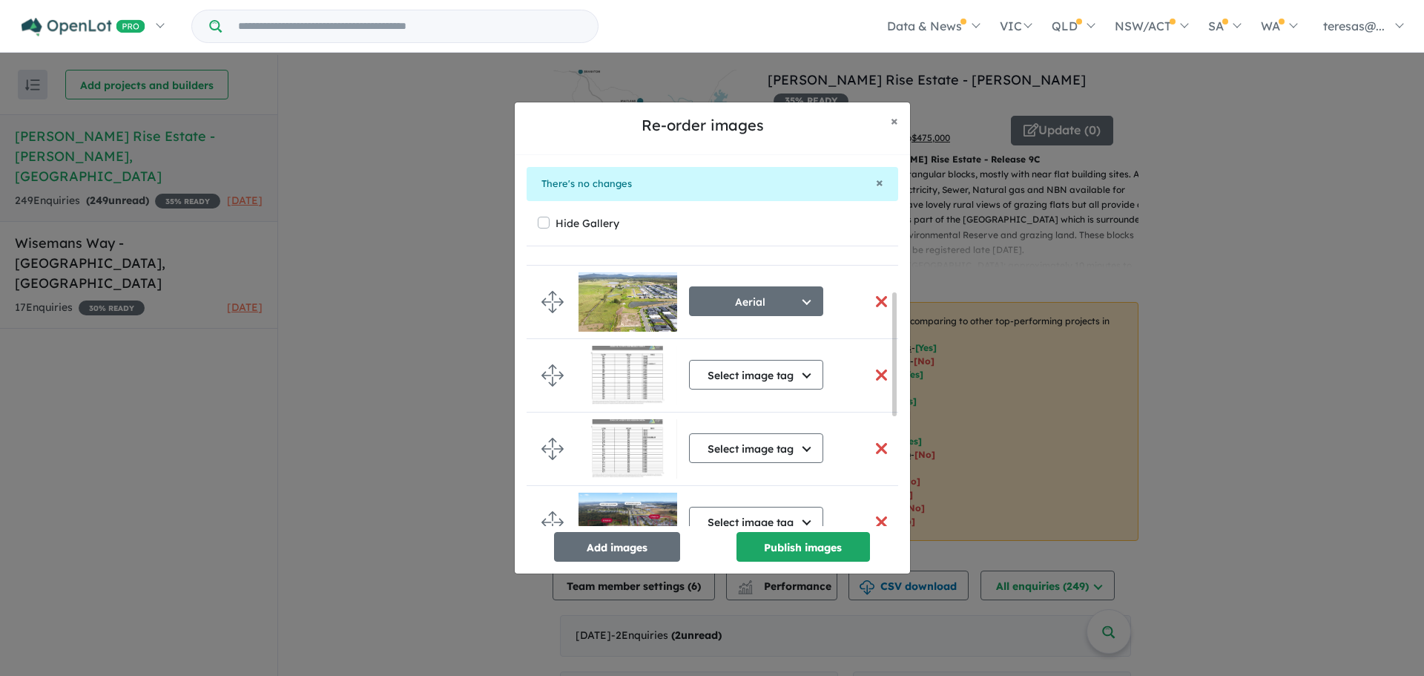
scroll to position [314, 0]
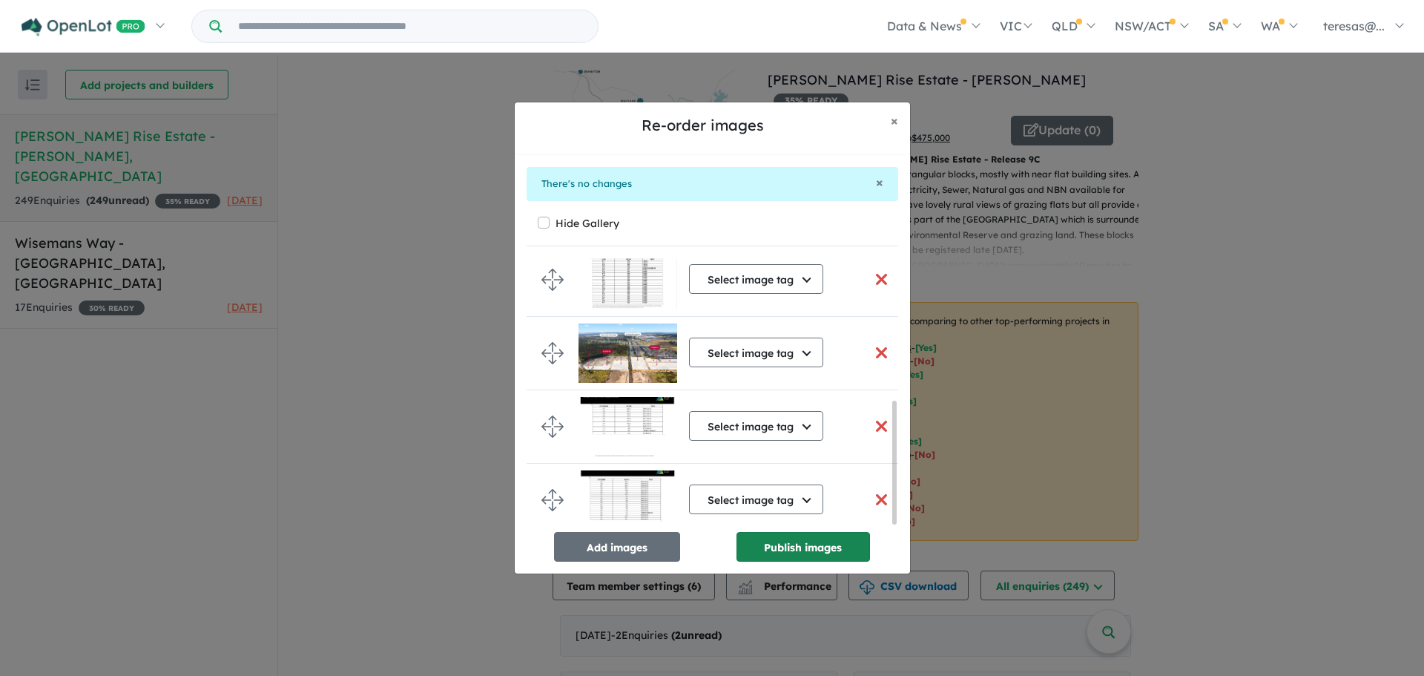
click at [803, 544] on button "Publish images" at bounding box center [804, 547] width 134 height 30
click at [878, 423] on button "button" at bounding box center [881, 426] width 31 height 32
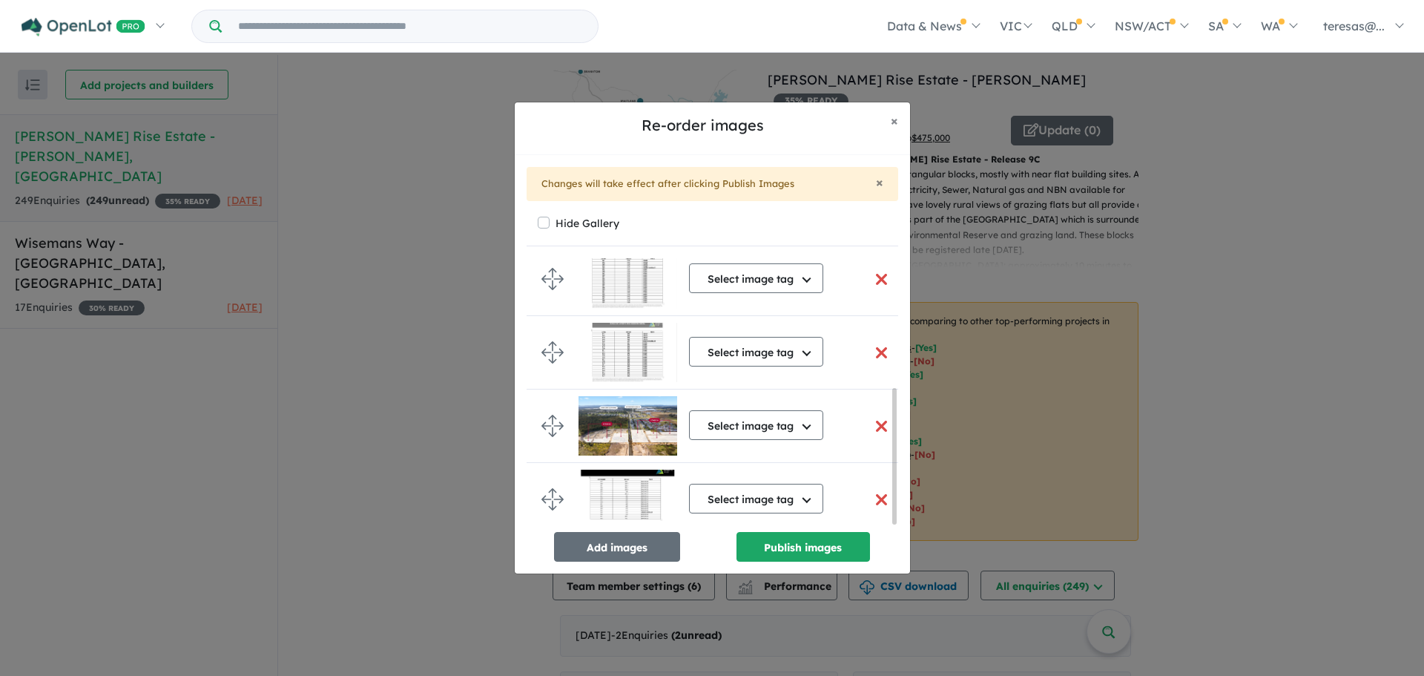
click at [877, 495] on button "button" at bounding box center [881, 500] width 31 height 32
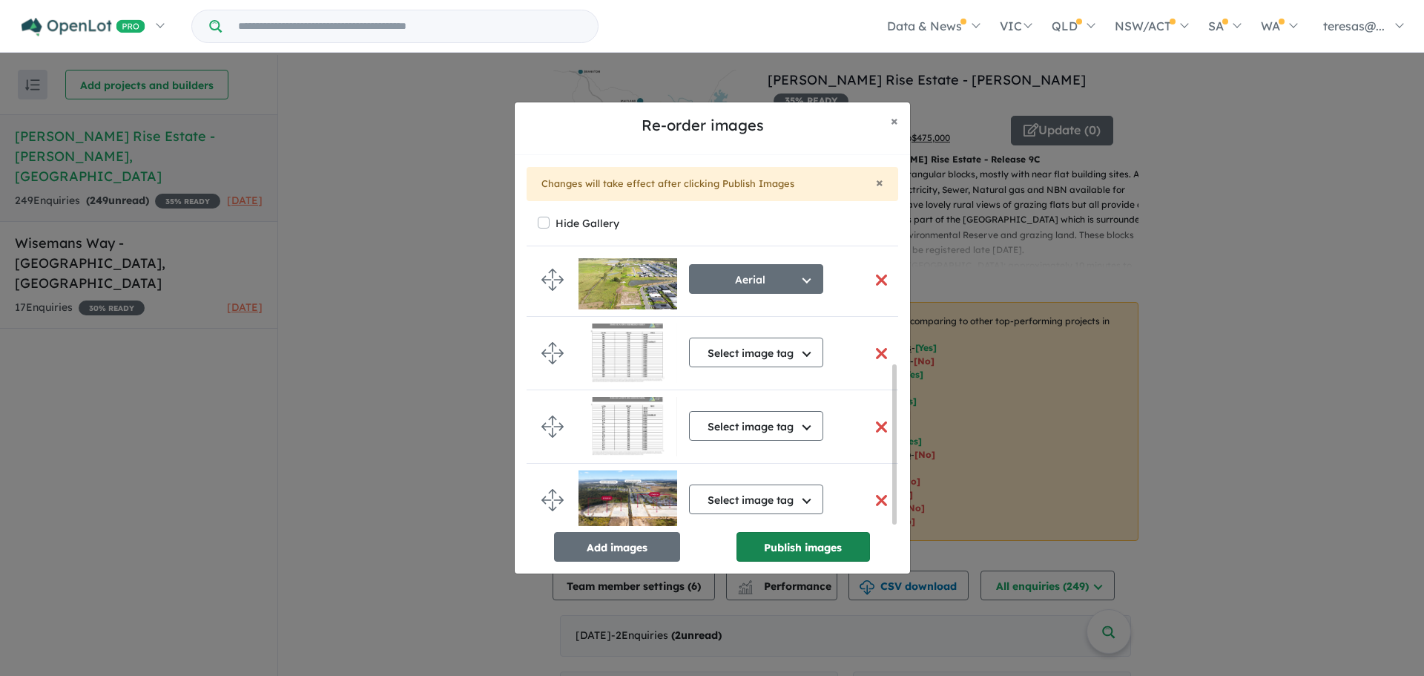
click at [788, 547] on button "Publish images" at bounding box center [804, 547] width 134 height 30
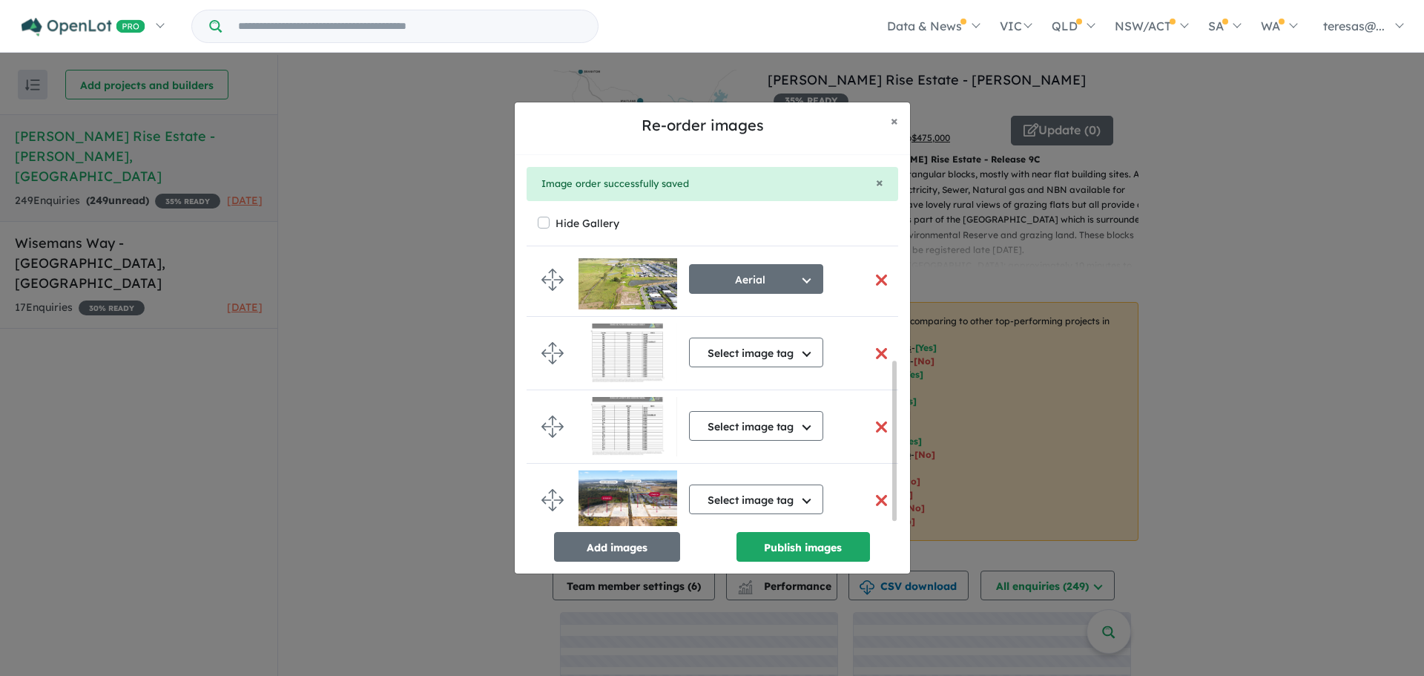
scroll to position [173, 0]
click at [608, 547] on button "Add images" at bounding box center [617, 547] width 126 height 30
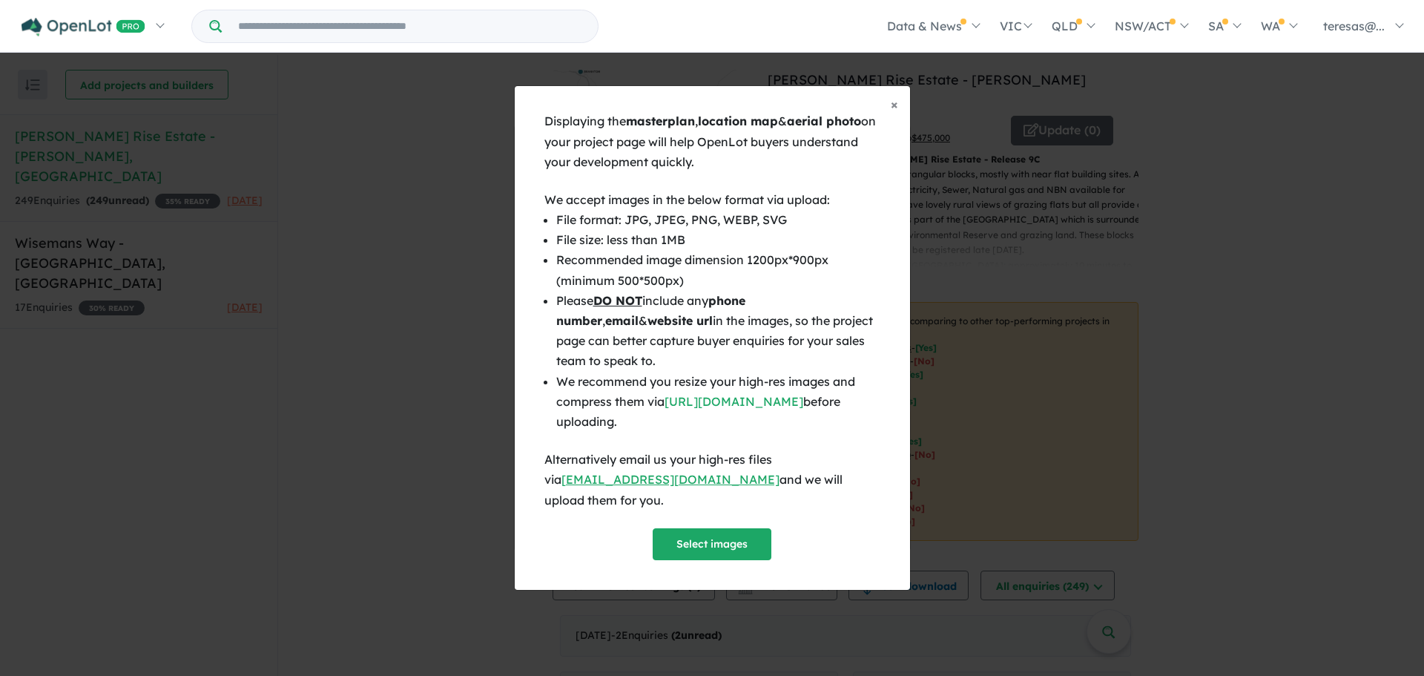
scroll to position [170, 0]
click at [694, 533] on button "Select images" at bounding box center [712, 544] width 119 height 32
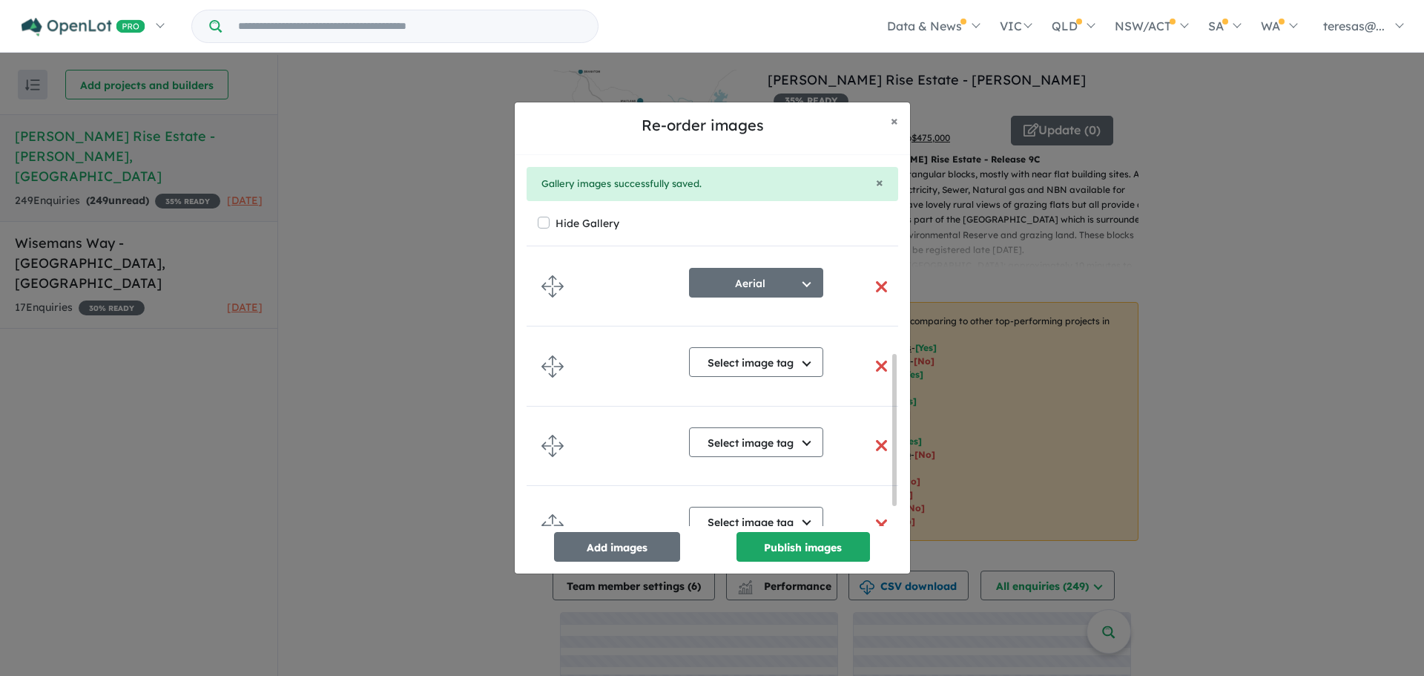
scroll to position [167, 0]
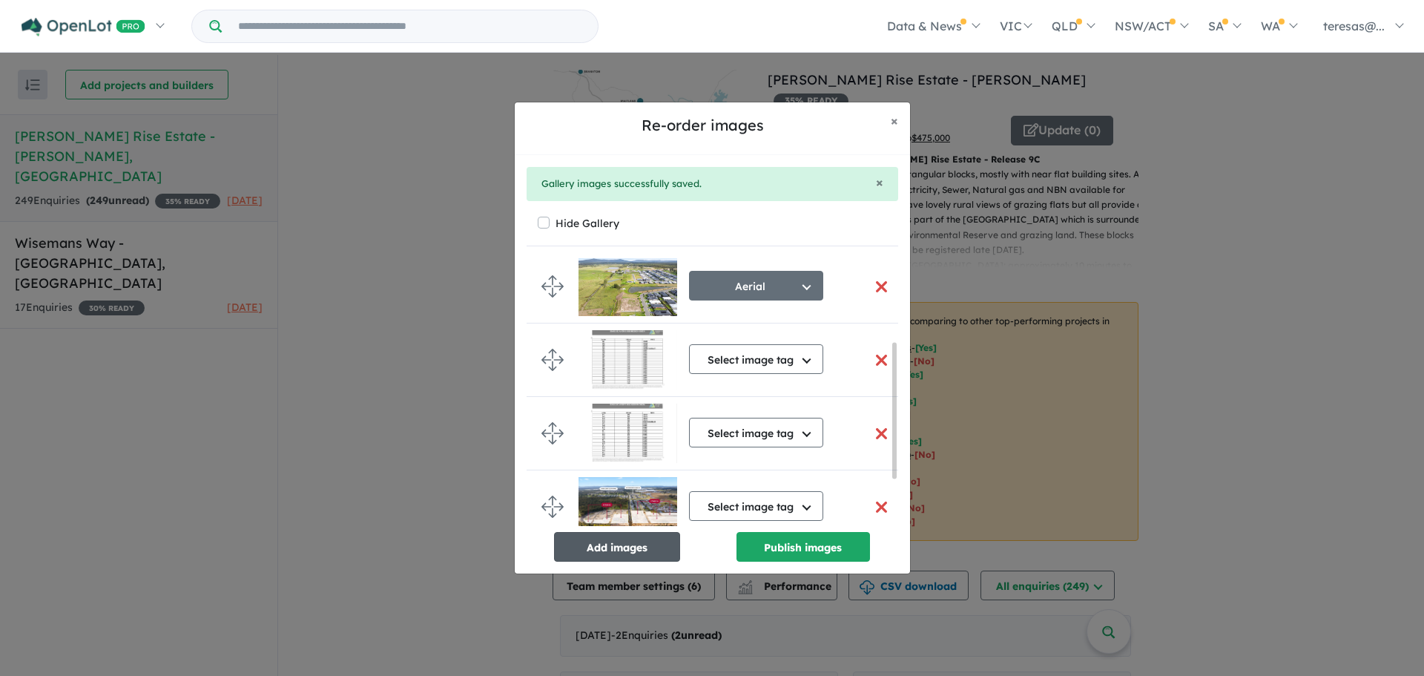
click at [610, 545] on button "Add images" at bounding box center [617, 547] width 126 height 30
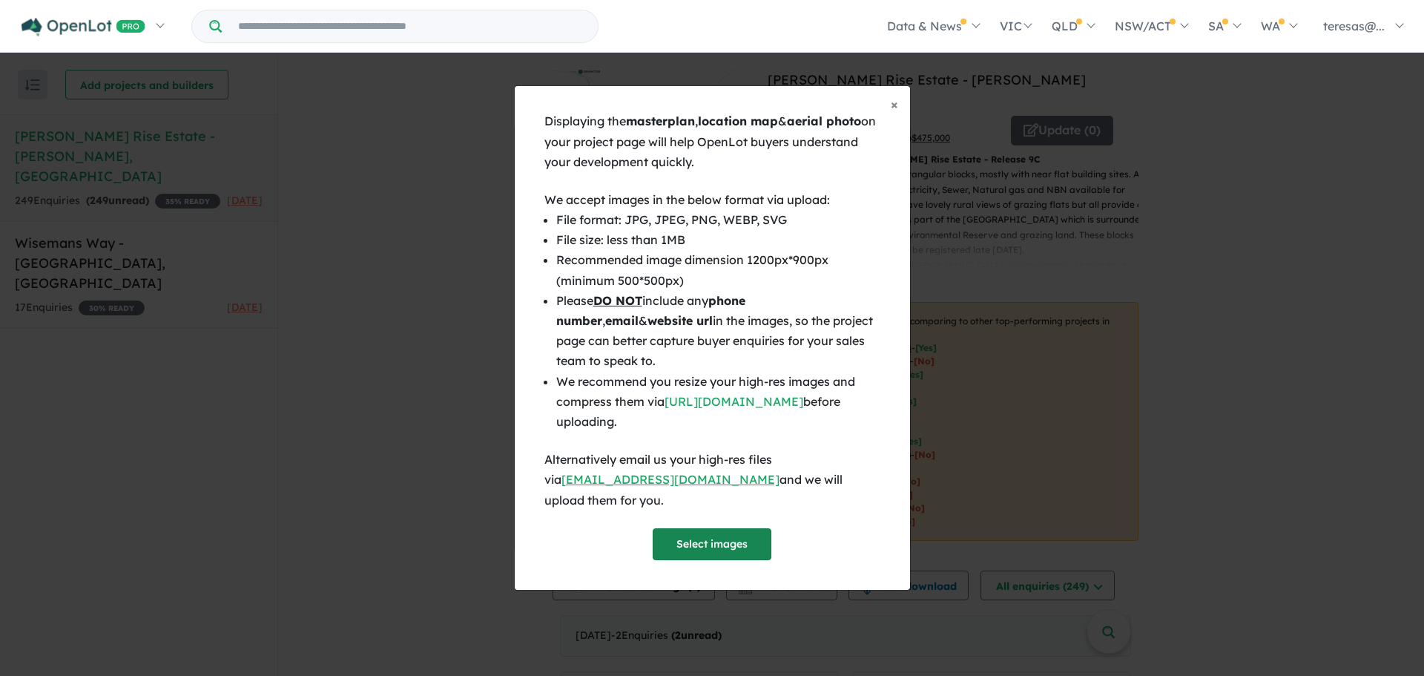
click at [717, 533] on button "Select images" at bounding box center [712, 544] width 119 height 32
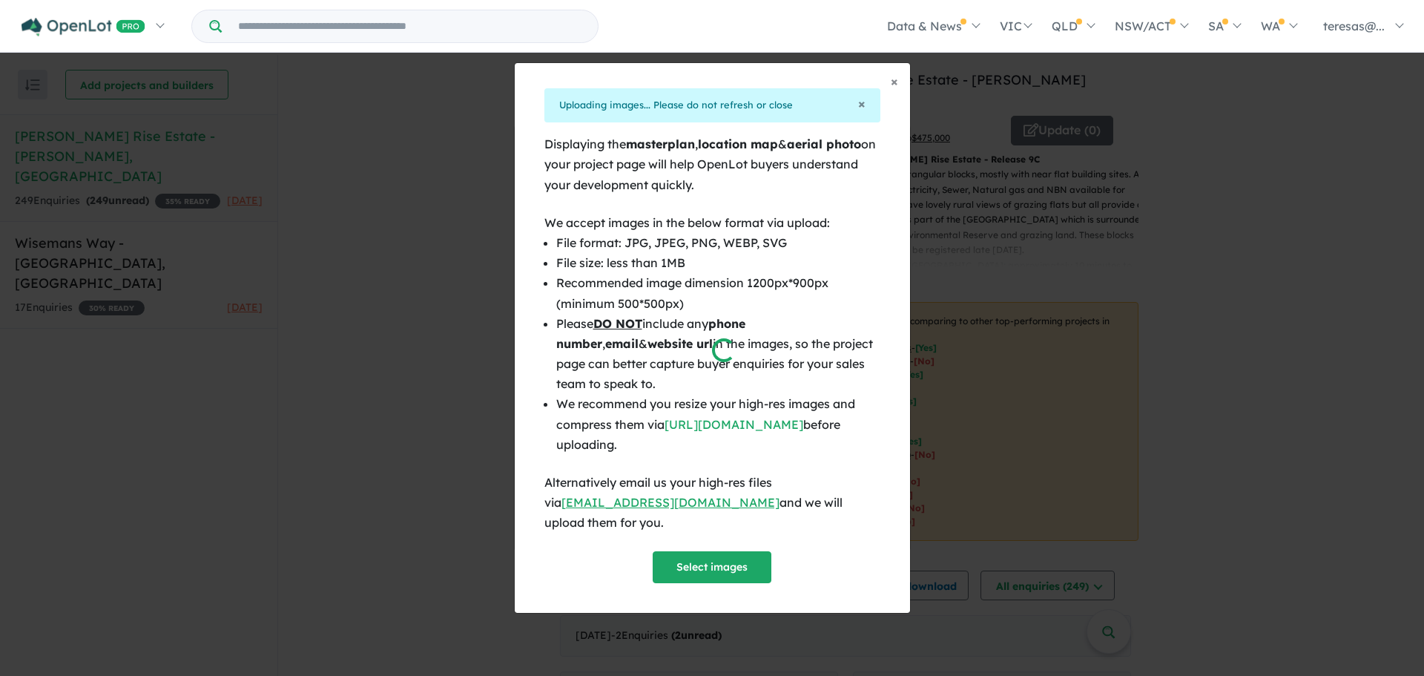
scroll to position [161, 0]
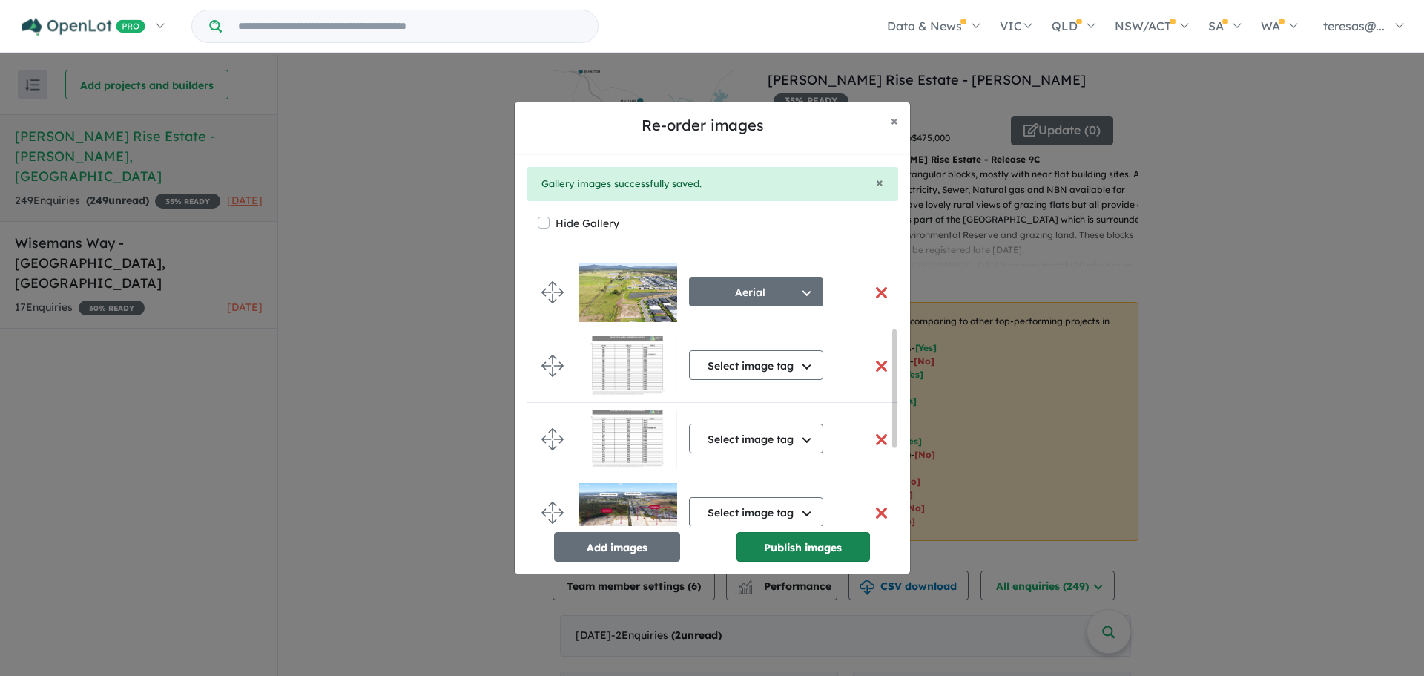
click at [788, 542] on button "Publish images" at bounding box center [804, 547] width 134 height 30
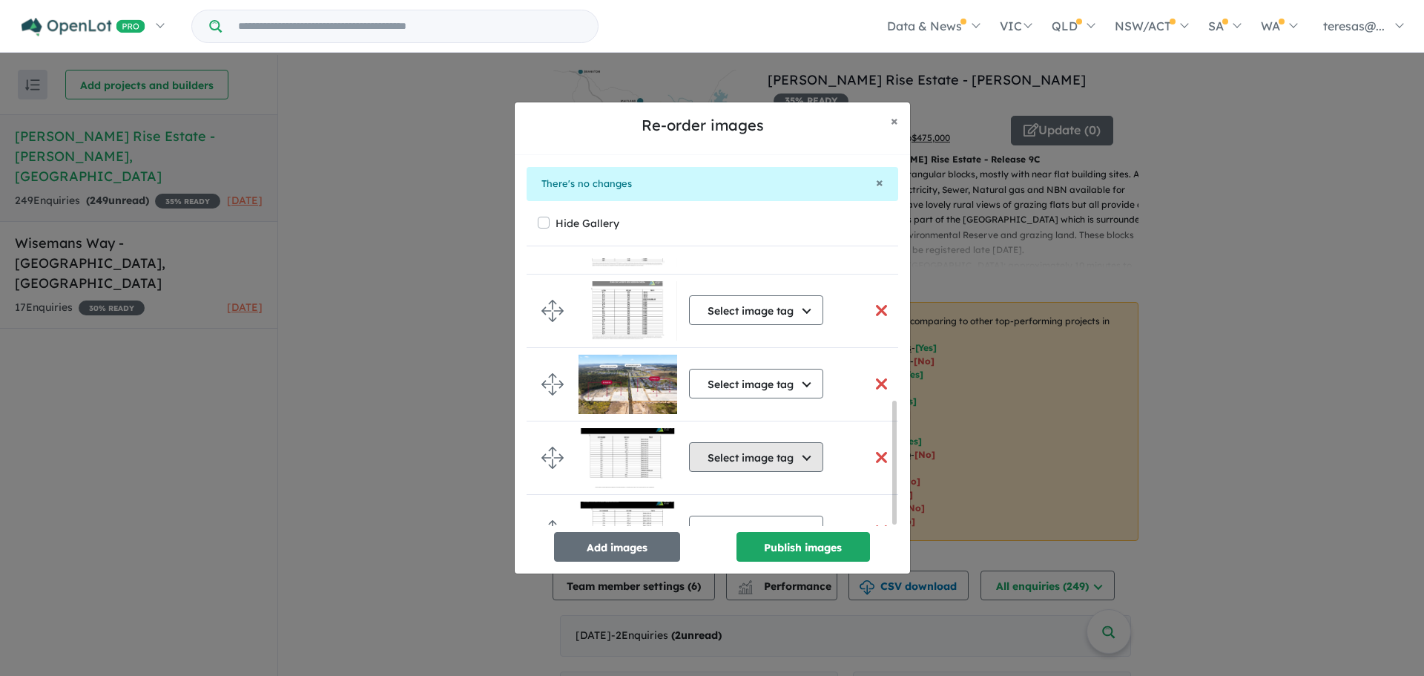
scroll to position [314, 0]
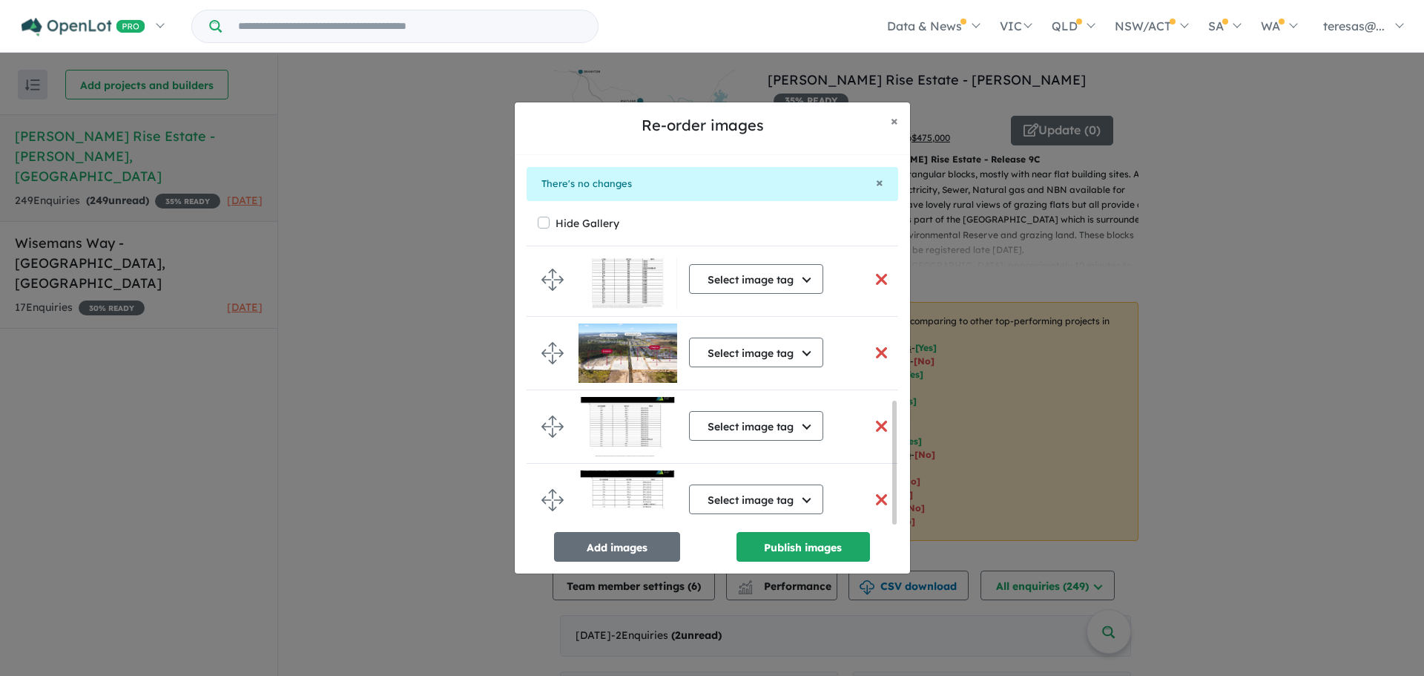
click at [871, 494] on button "button" at bounding box center [881, 500] width 31 height 32
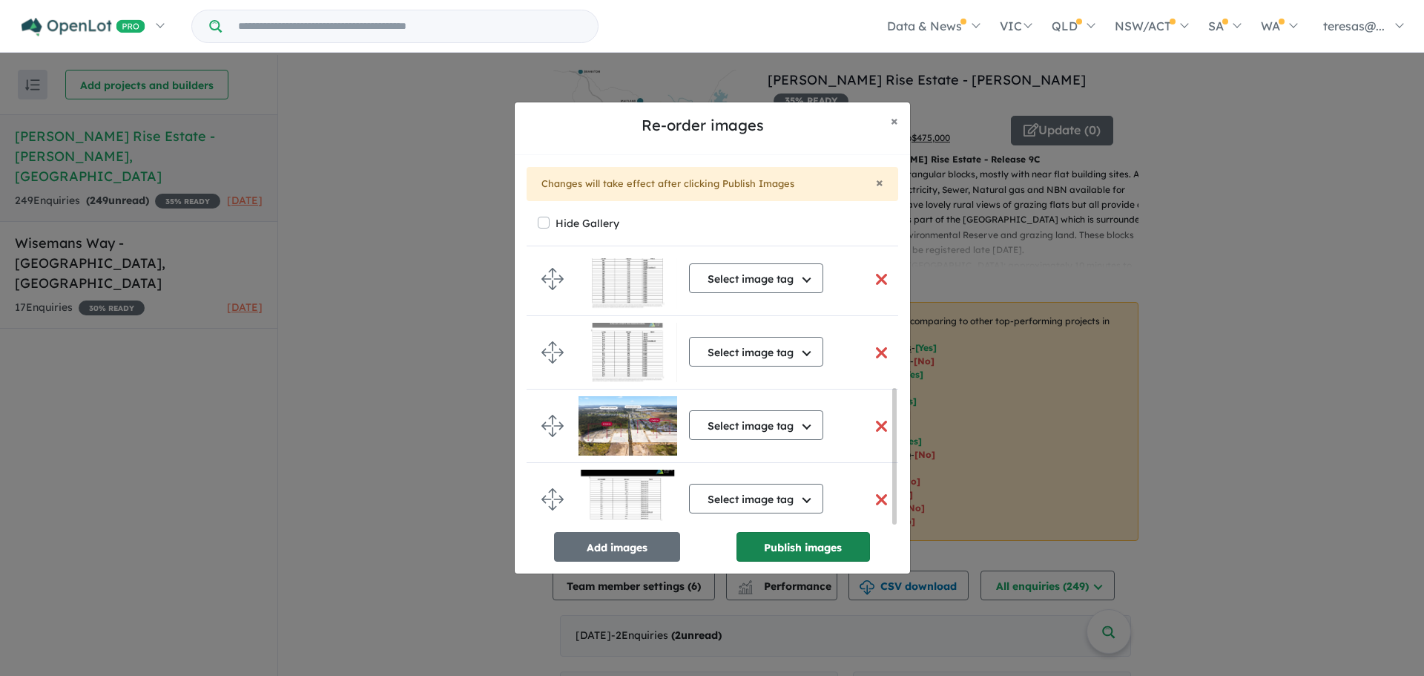
click at [822, 541] on button "Publish images" at bounding box center [804, 547] width 134 height 30
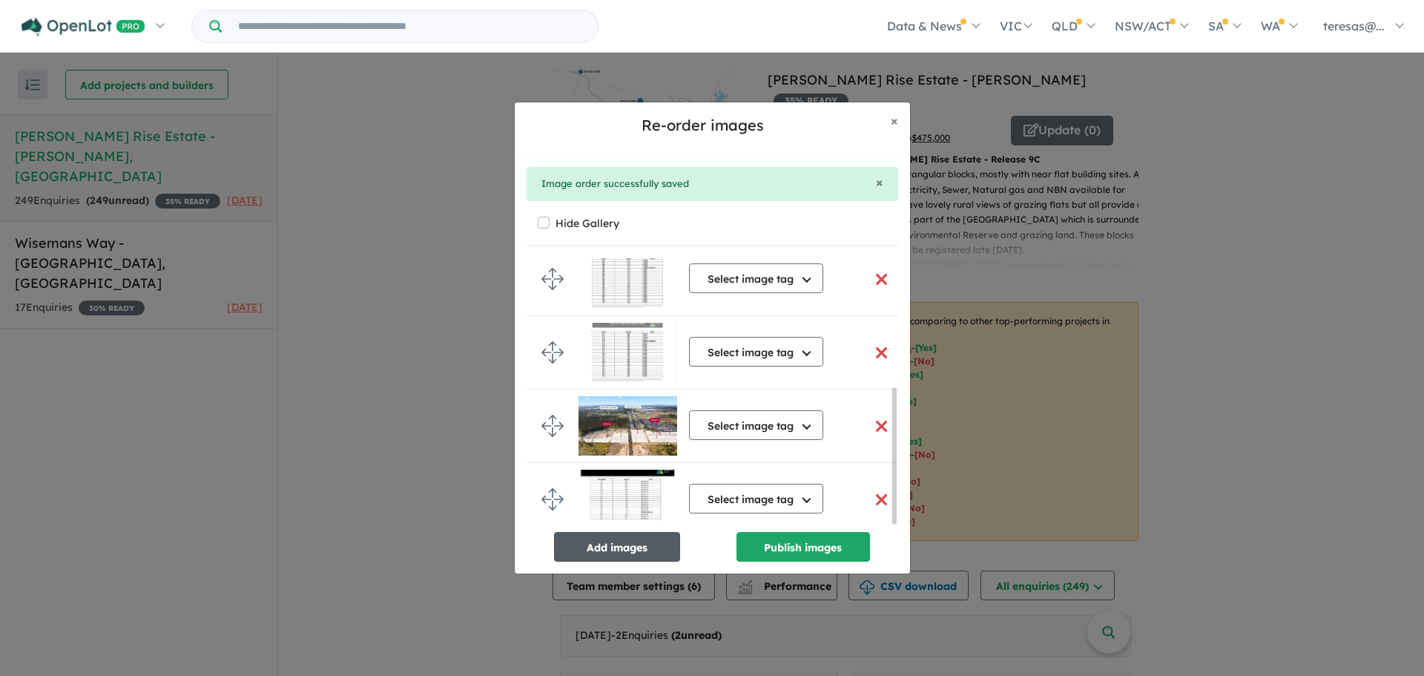
scroll to position [258, 0]
click at [891, 124] on span "×" at bounding box center [894, 120] width 7 height 17
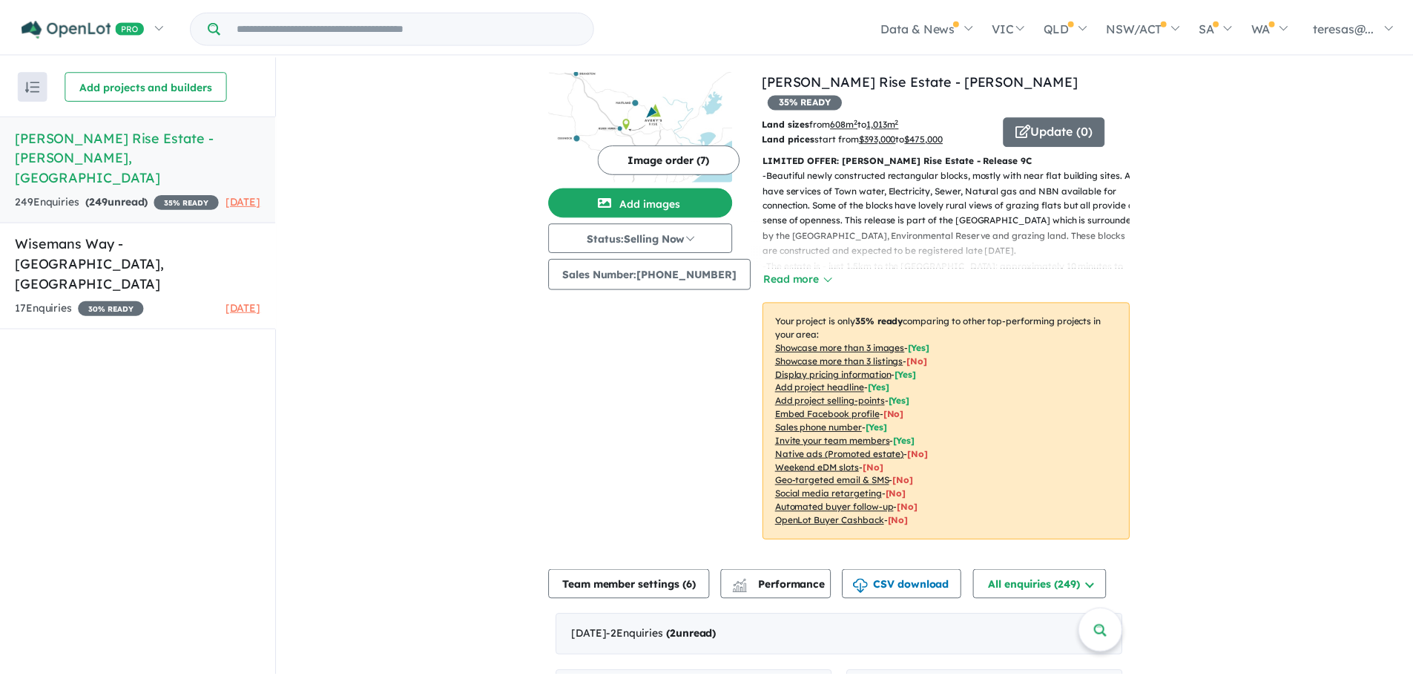
scroll to position [255, 0]
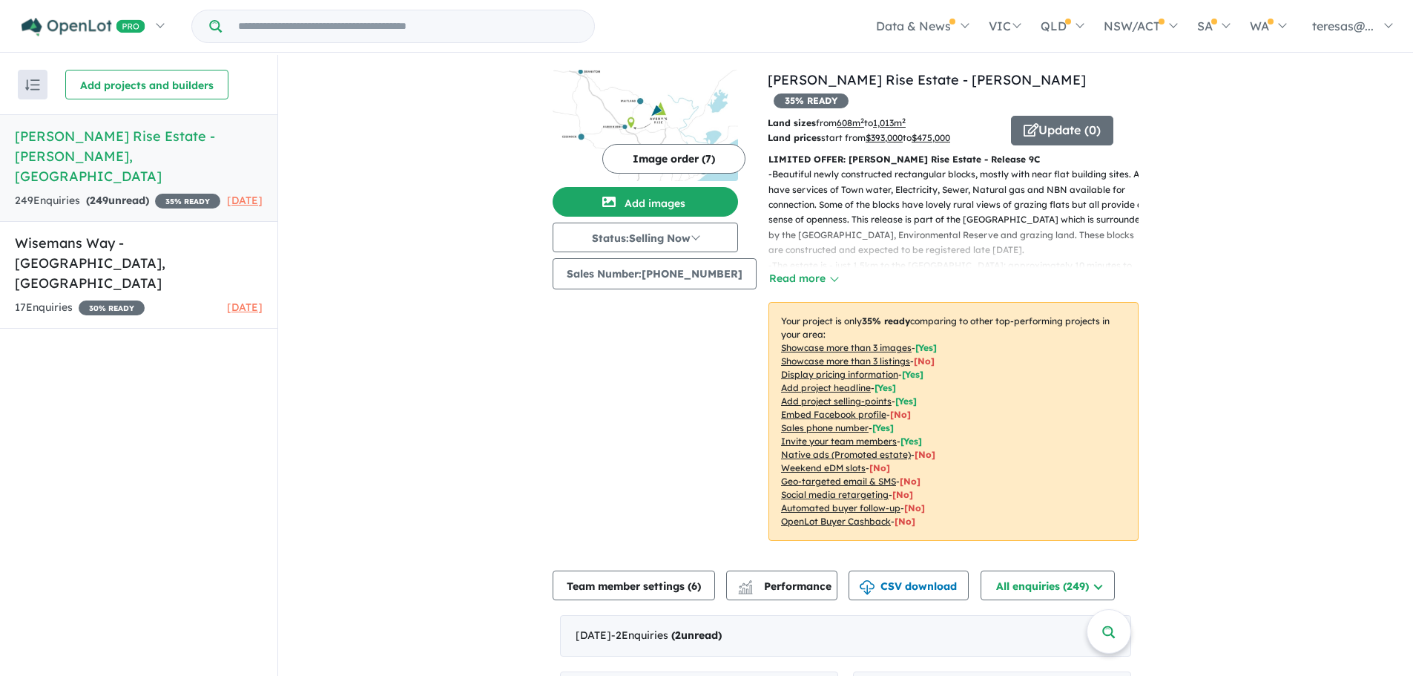
click at [137, 158] on h5 "Avery's Rise Estate - Heddon Greta , NSW" at bounding box center [139, 156] width 248 height 60
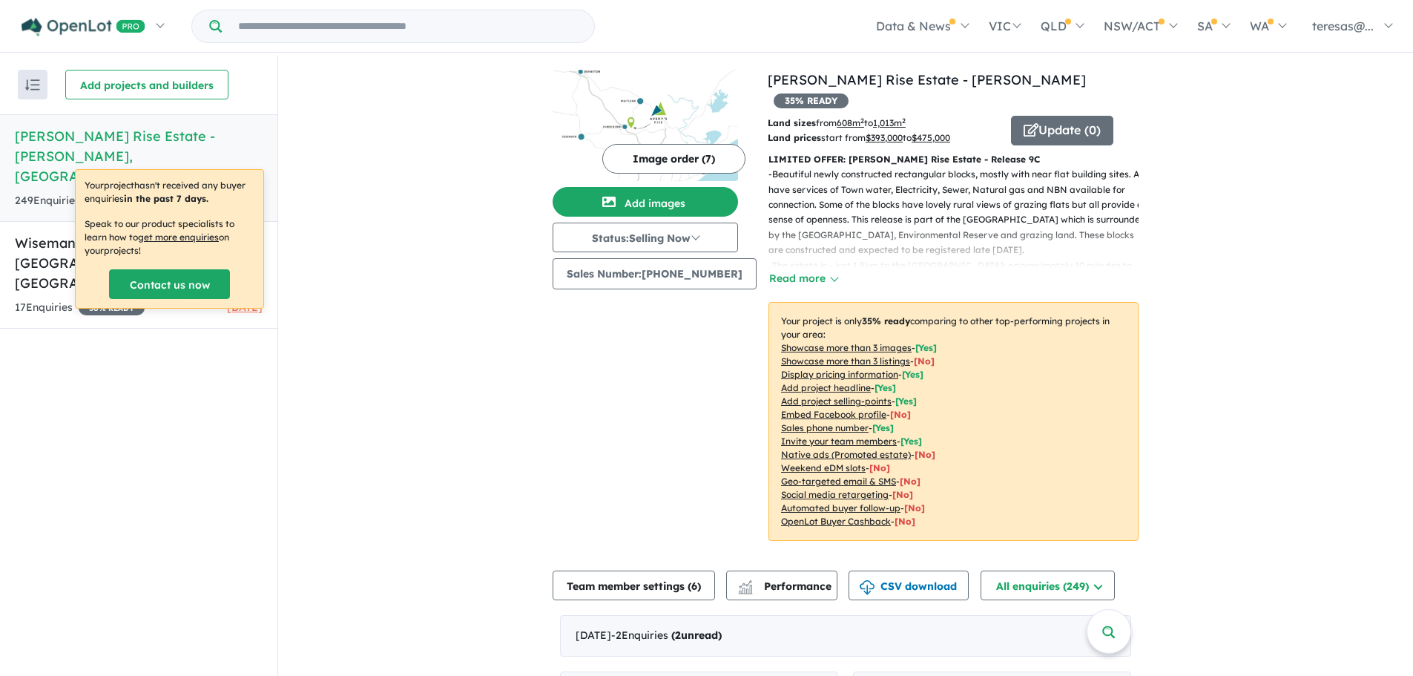
click at [661, 155] on button "Image order ( 7 )" at bounding box center [673, 159] width 143 height 30
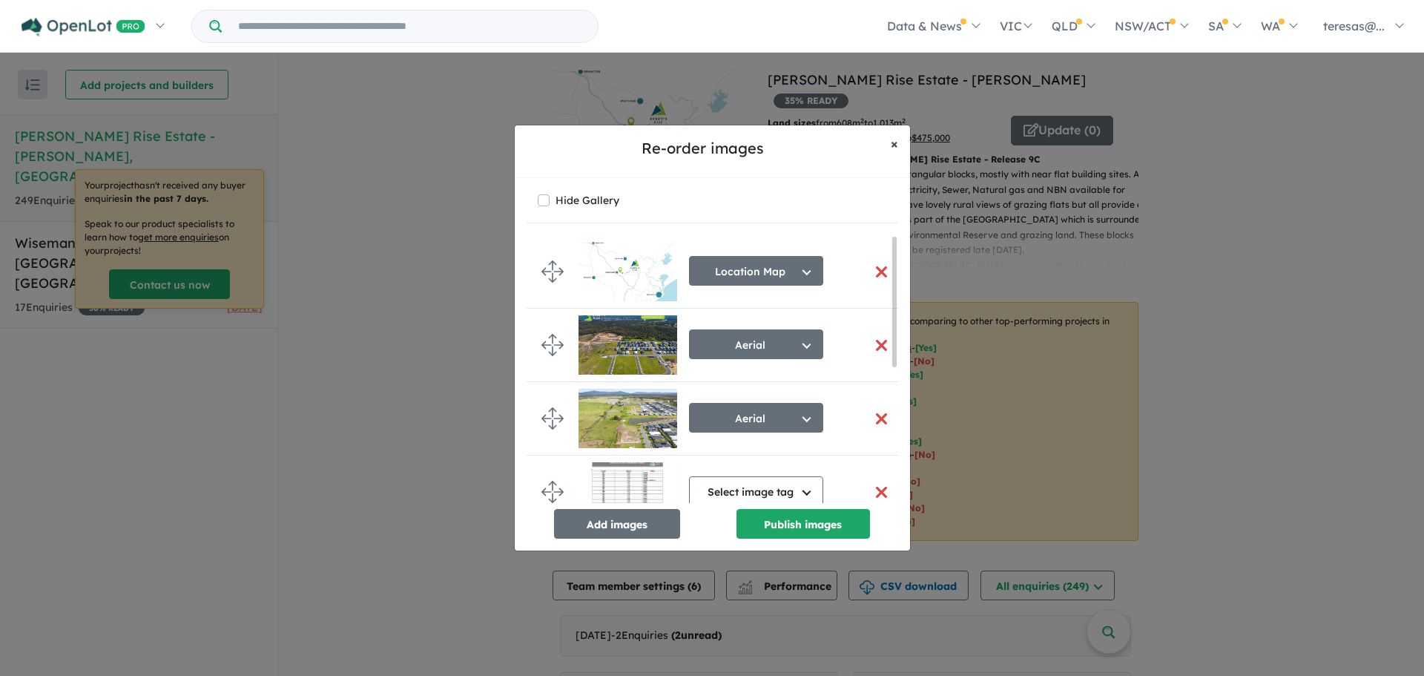
click at [898, 142] on button "× Close" at bounding box center [894, 143] width 31 height 37
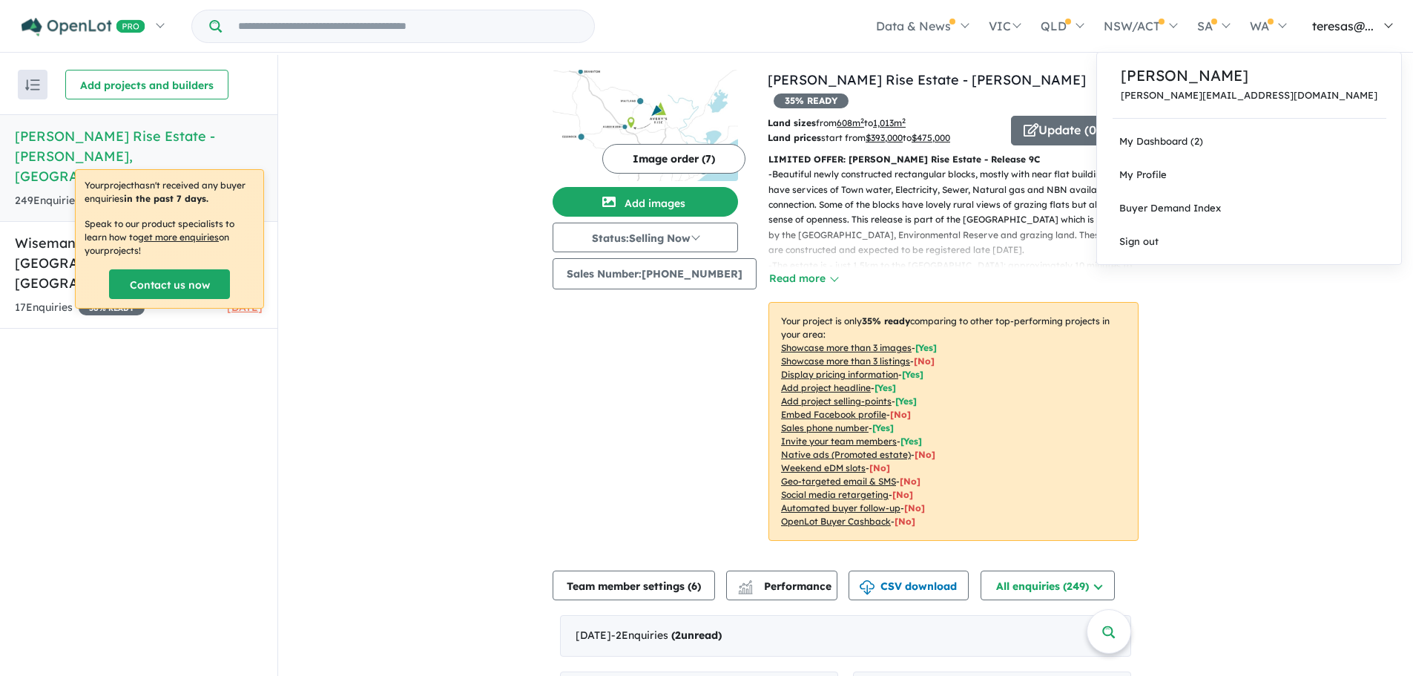
click at [1344, 33] on span "teresas@..." at bounding box center [1343, 26] width 62 height 15
click at [1305, 137] on link "My Dashboard (2)" at bounding box center [1249, 141] width 304 height 33
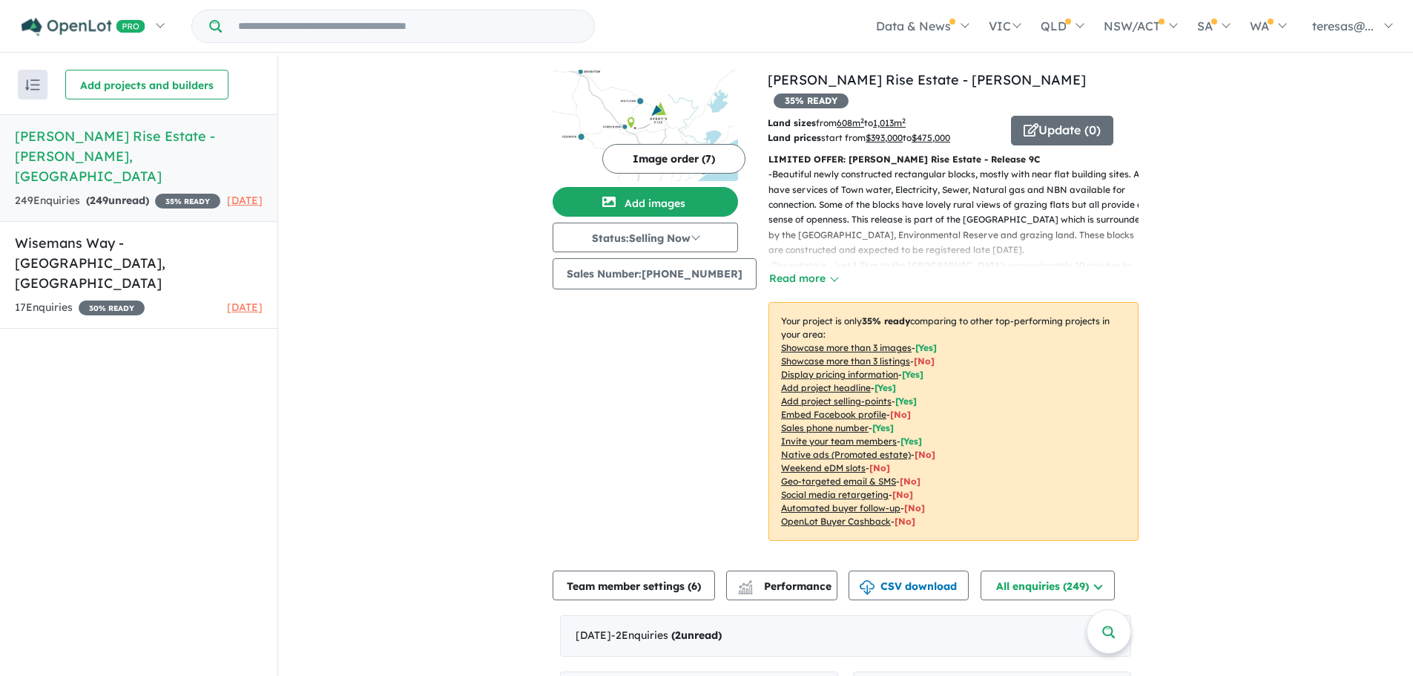
click at [668, 159] on button "Image order ( 7 )" at bounding box center [673, 159] width 143 height 30
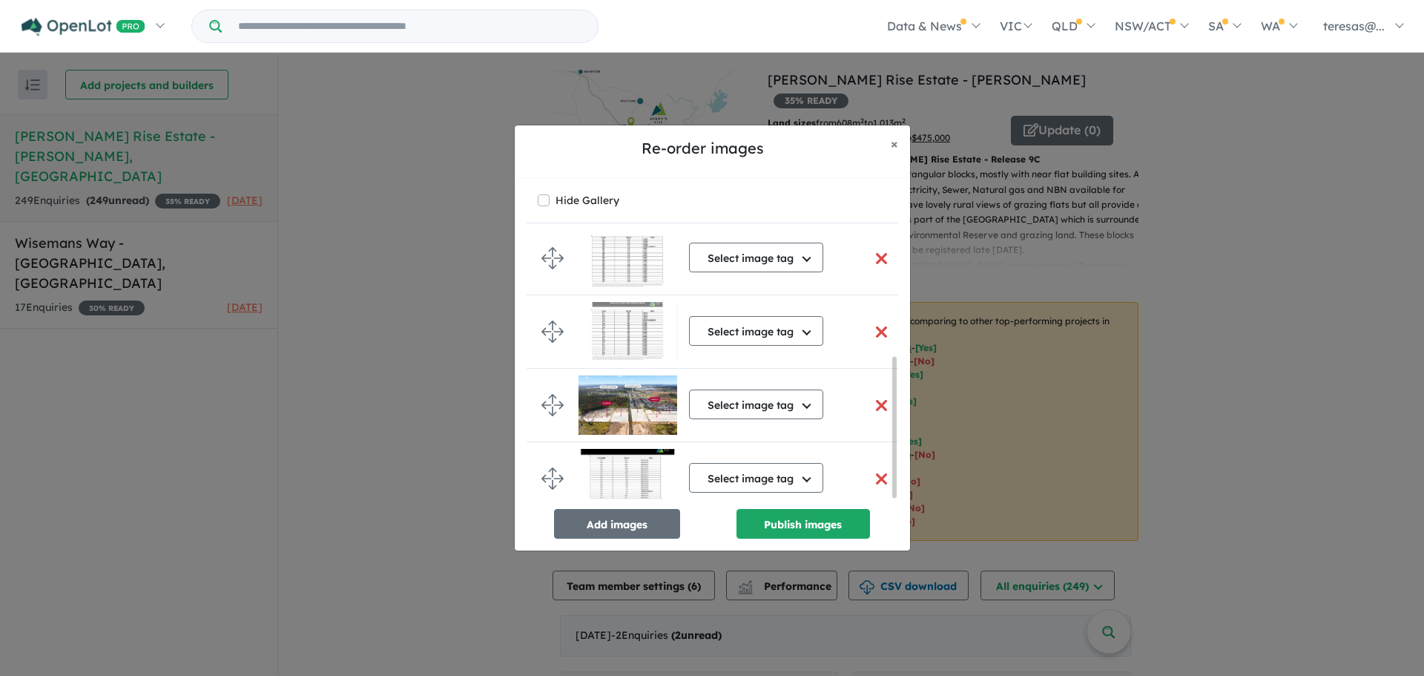
scroll to position [240, 0]
click at [882, 469] on button "button" at bounding box center [881, 477] width 31 height 32
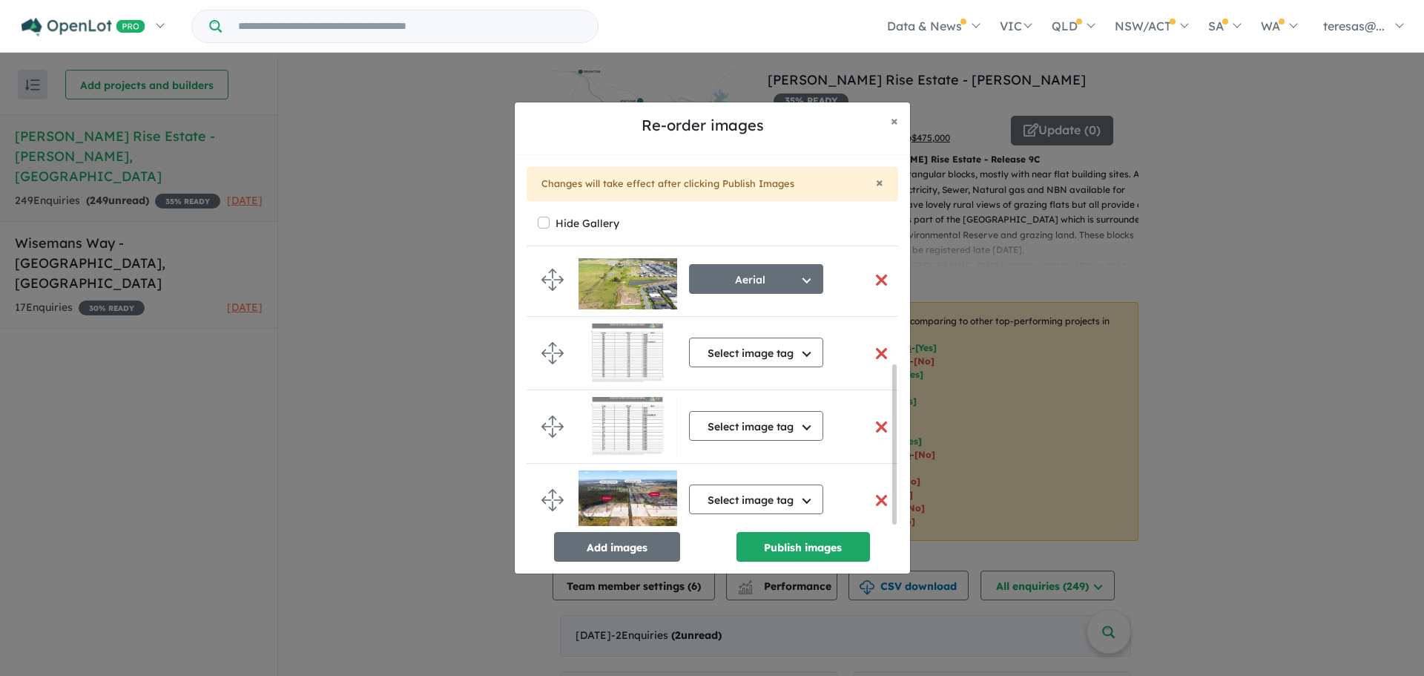
scroll to position [179, 0]
click at [777, 547] on button "Publish images" at bounding box center [804, 547] width 134 height 30
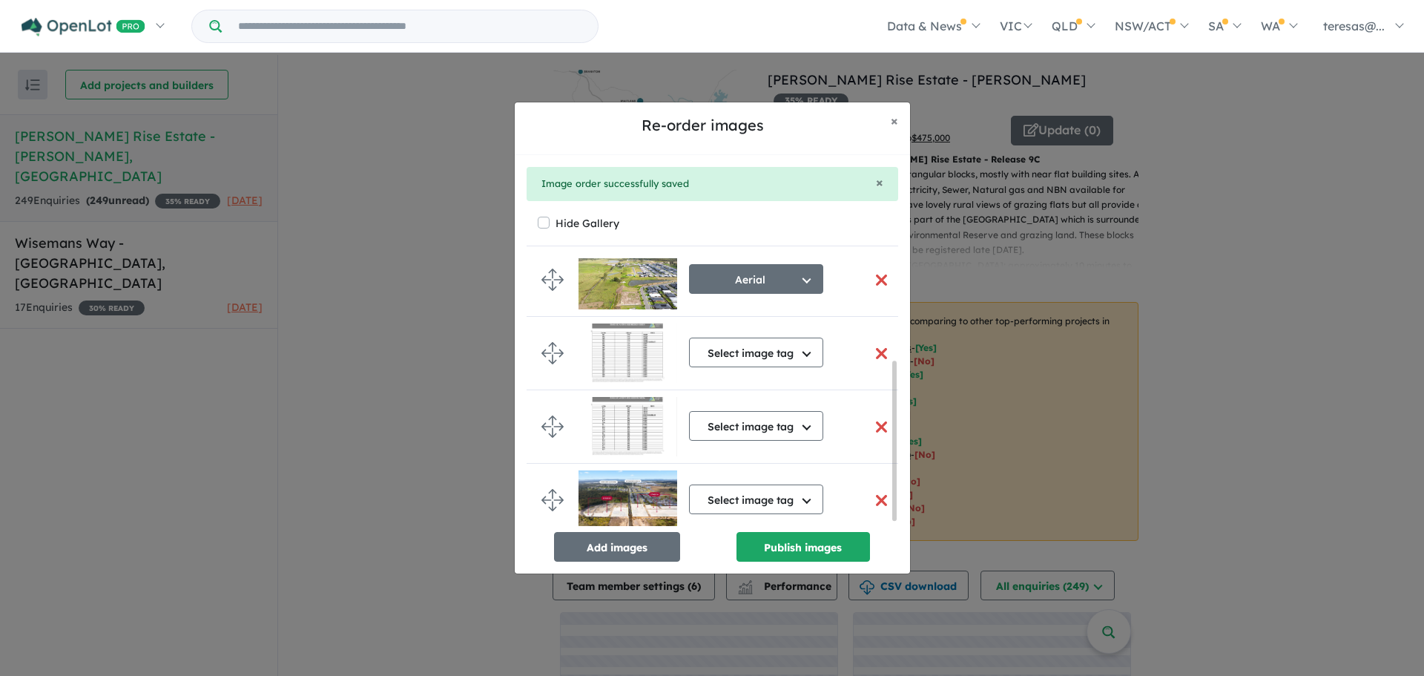
scroll to position [173, 0]
click at [609, 541] on button "Add images" at bounding box center [617, 547] width 126 height 30
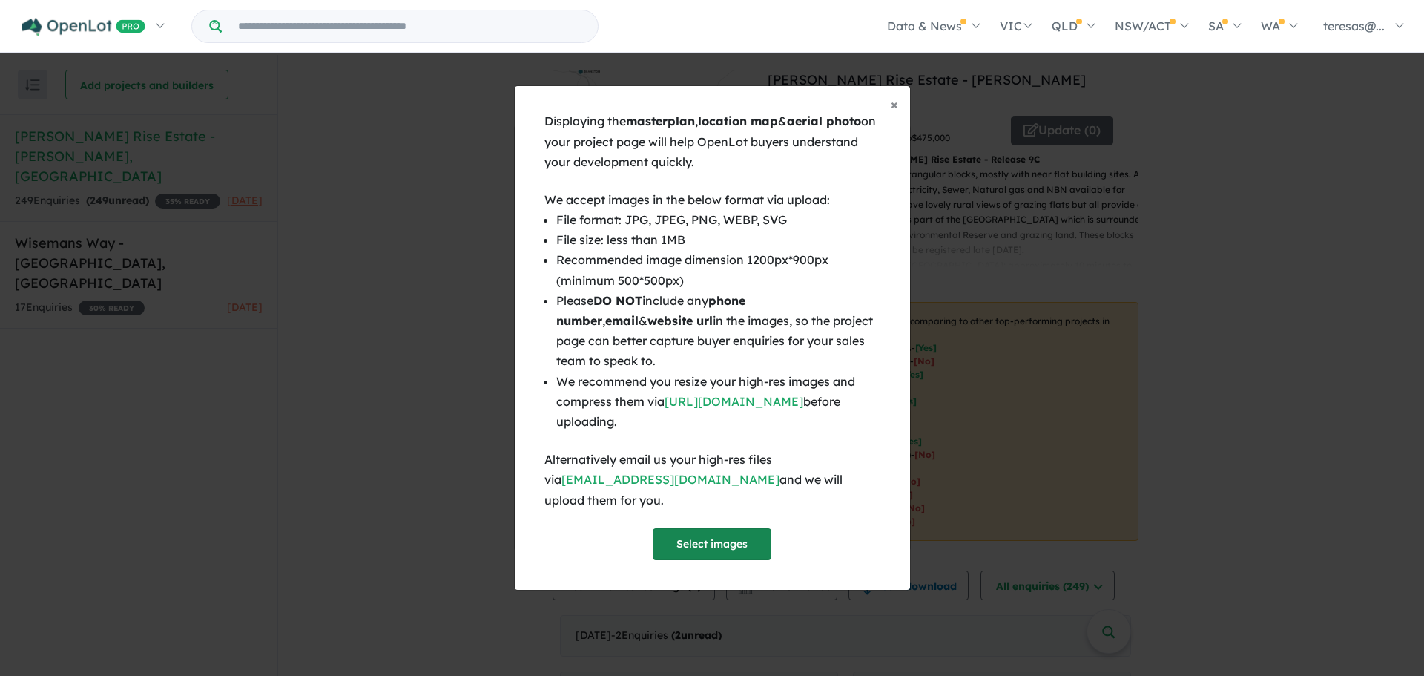
click at [696, 533] on button "Select images" at bounding box center [712, 544] width 119 height 32
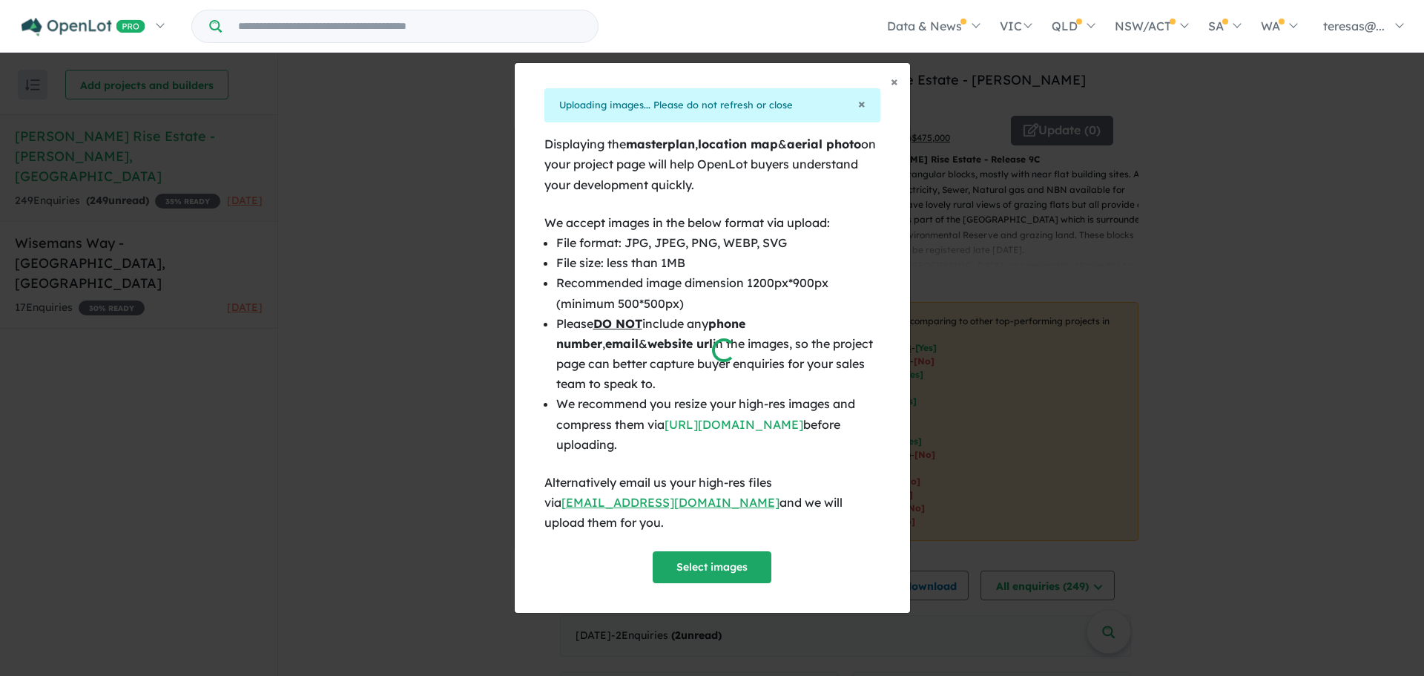
scroll to position [167, 0]
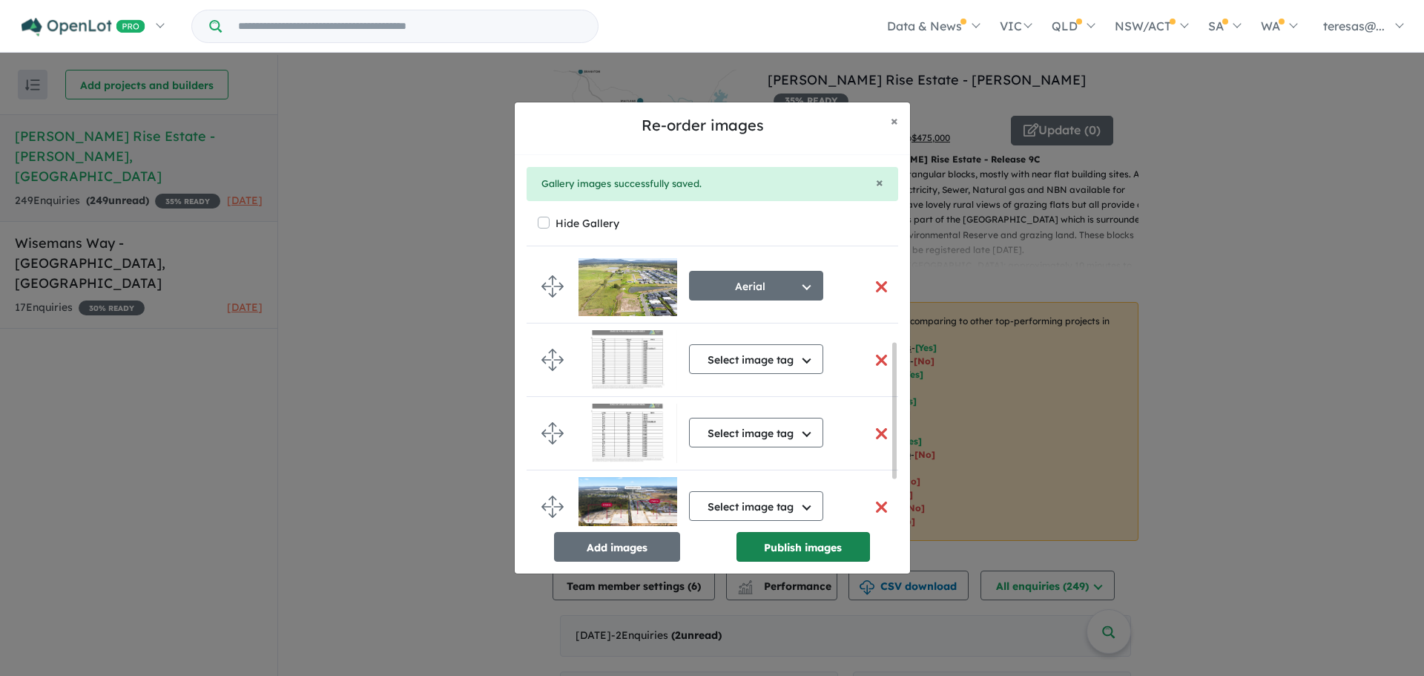
click at [803, 549] on button "Publish images" at bounding box center [804, 547] width 134 height 30
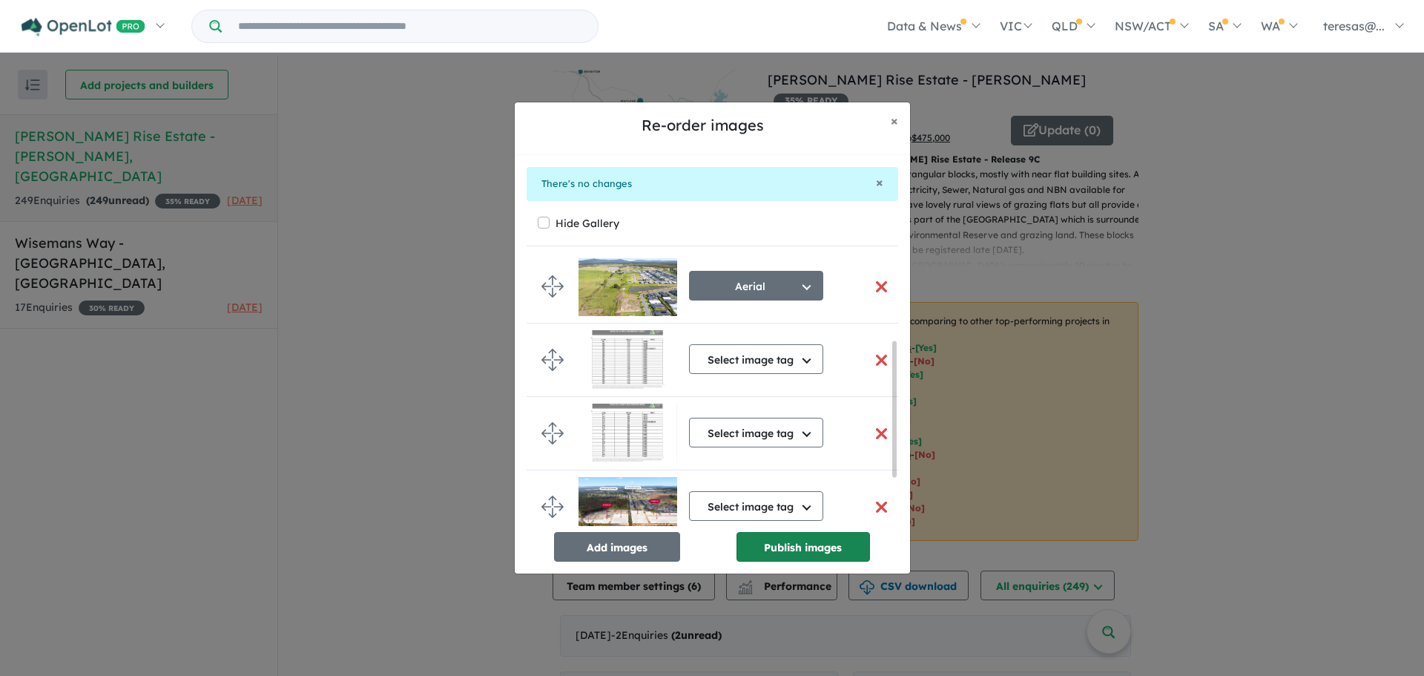
scroll to position [164, 0]
click at [807, 544] on button "Publish images" at bounding box center [804, 547] width 134 height 30
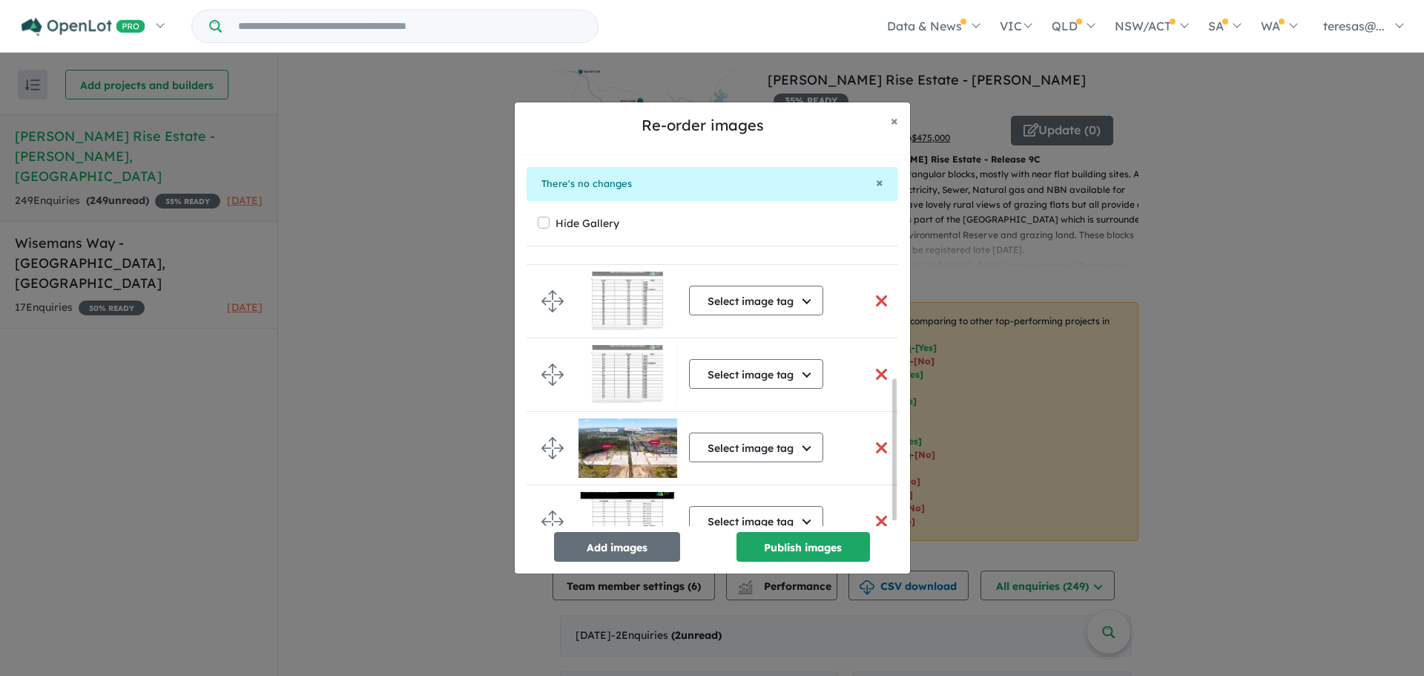
scroll to position [240, 0]
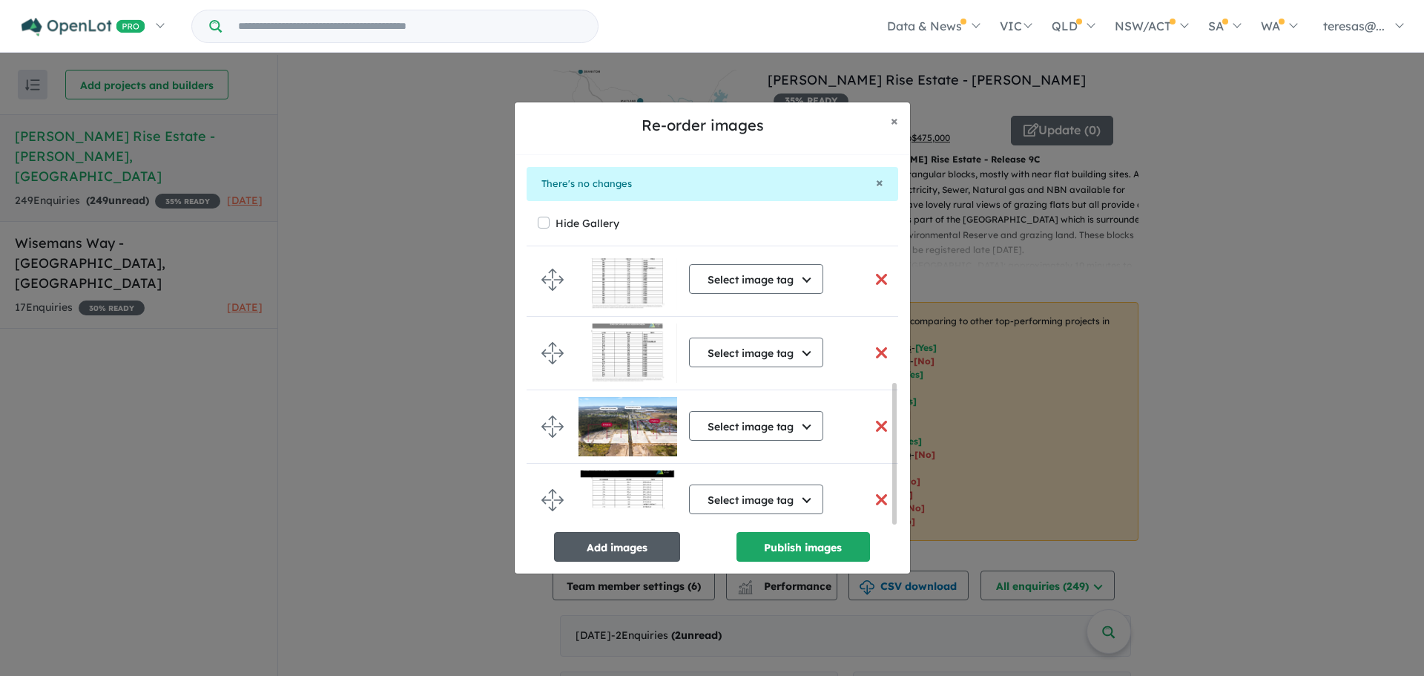
click at [609, 543] on button "Add images" at bounding box center [617, 547] width 126 height 30
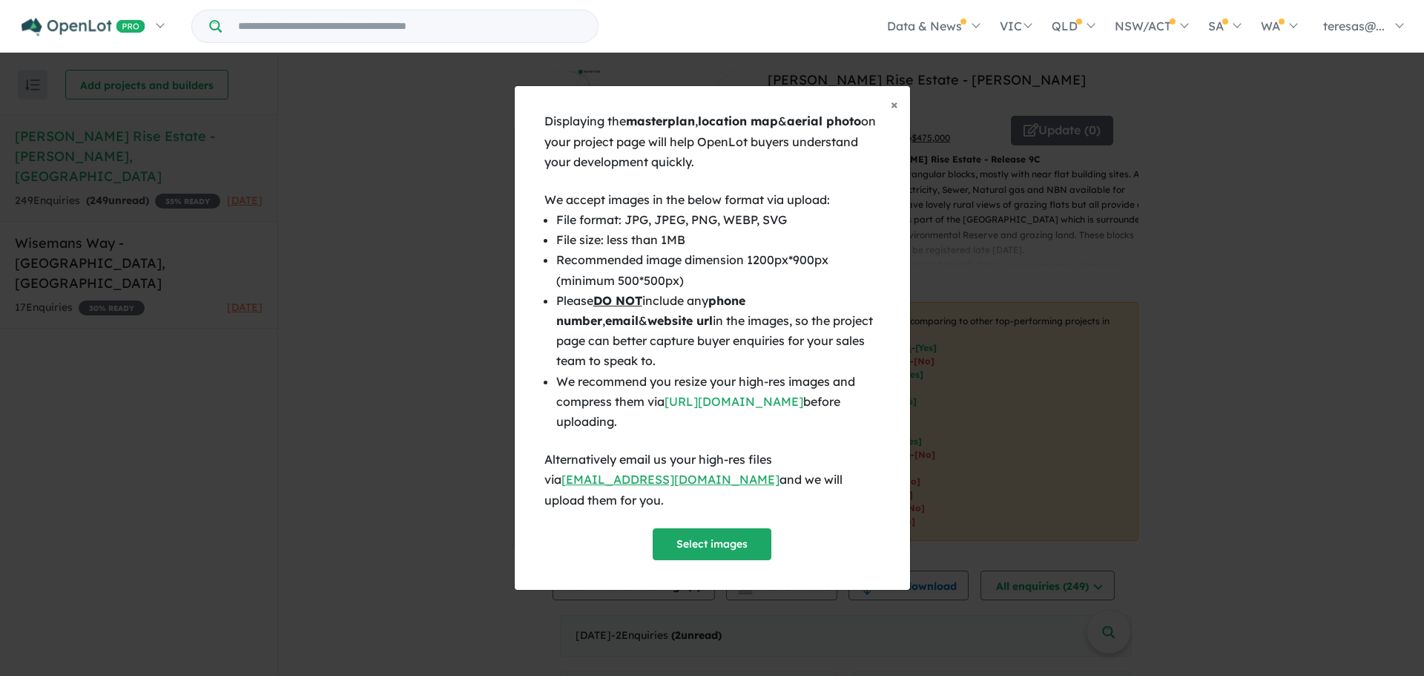
scroll to position [237, 0]
click at [718, 528] on button "Select images" at bounding box center [712, 544] width 119 height 32
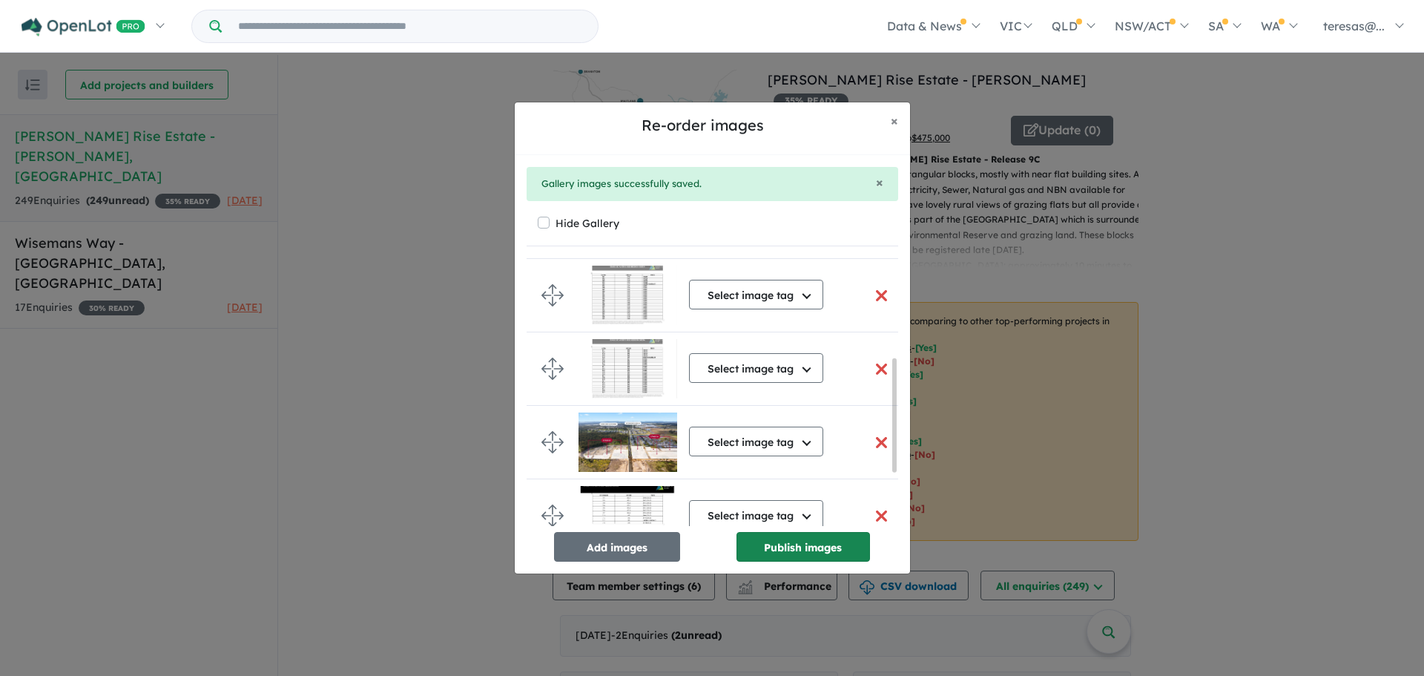
click at [794, 543] on button "Publish images" at bounding box center [804, 547] width 134 height 30
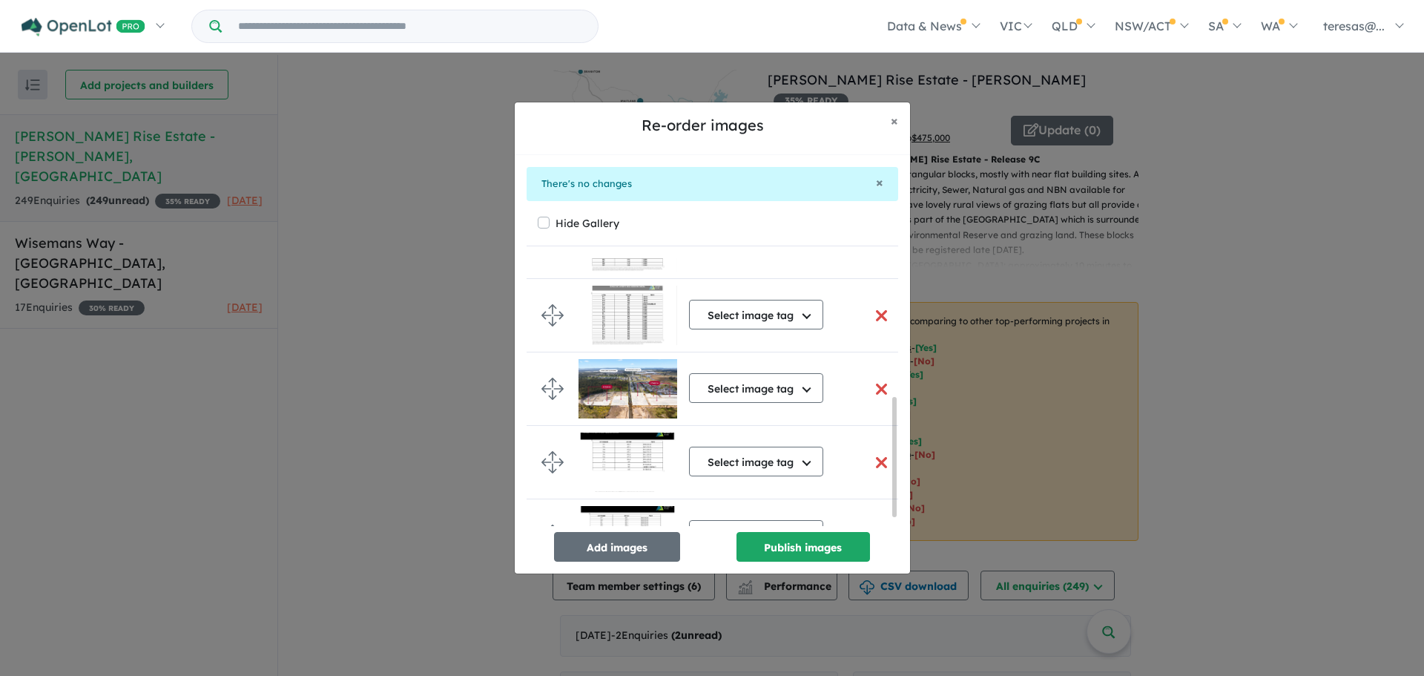
scroll to position [332, 0]
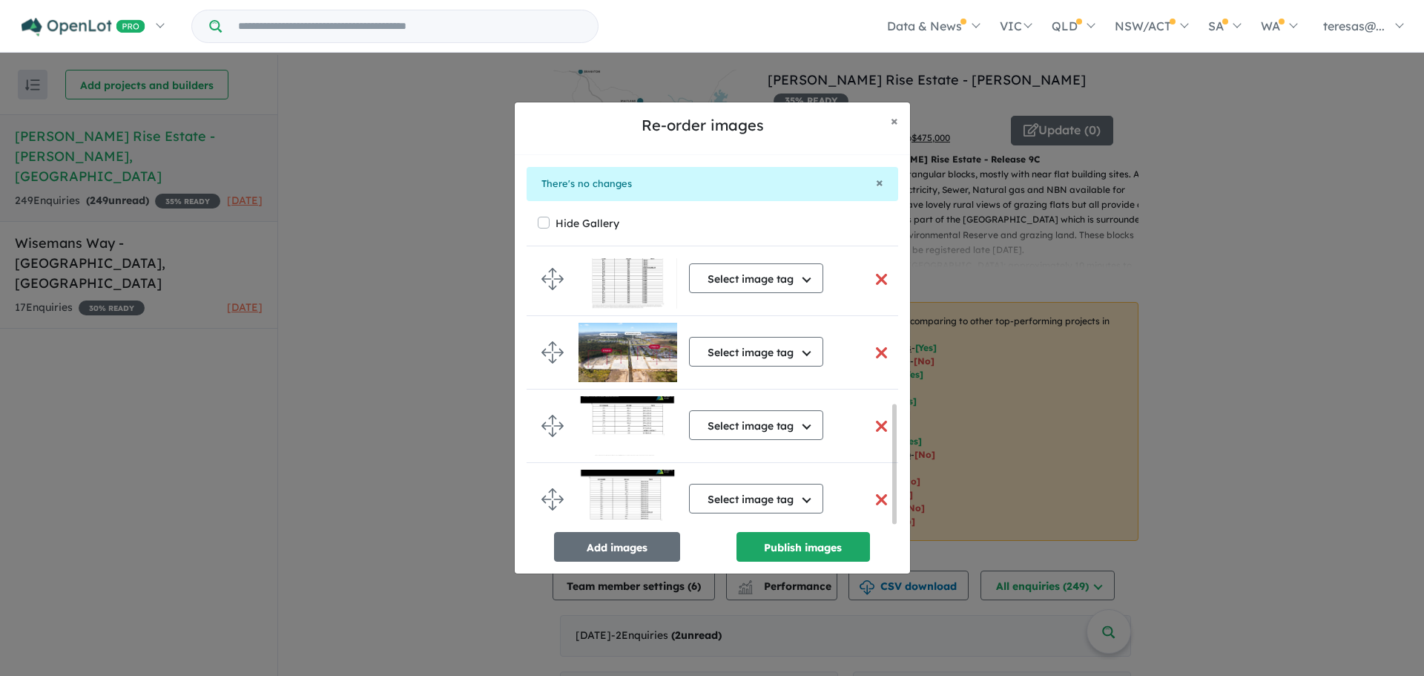
click at [878, 421] on button "button" at bounding box center [881, 426] width 31 height 32
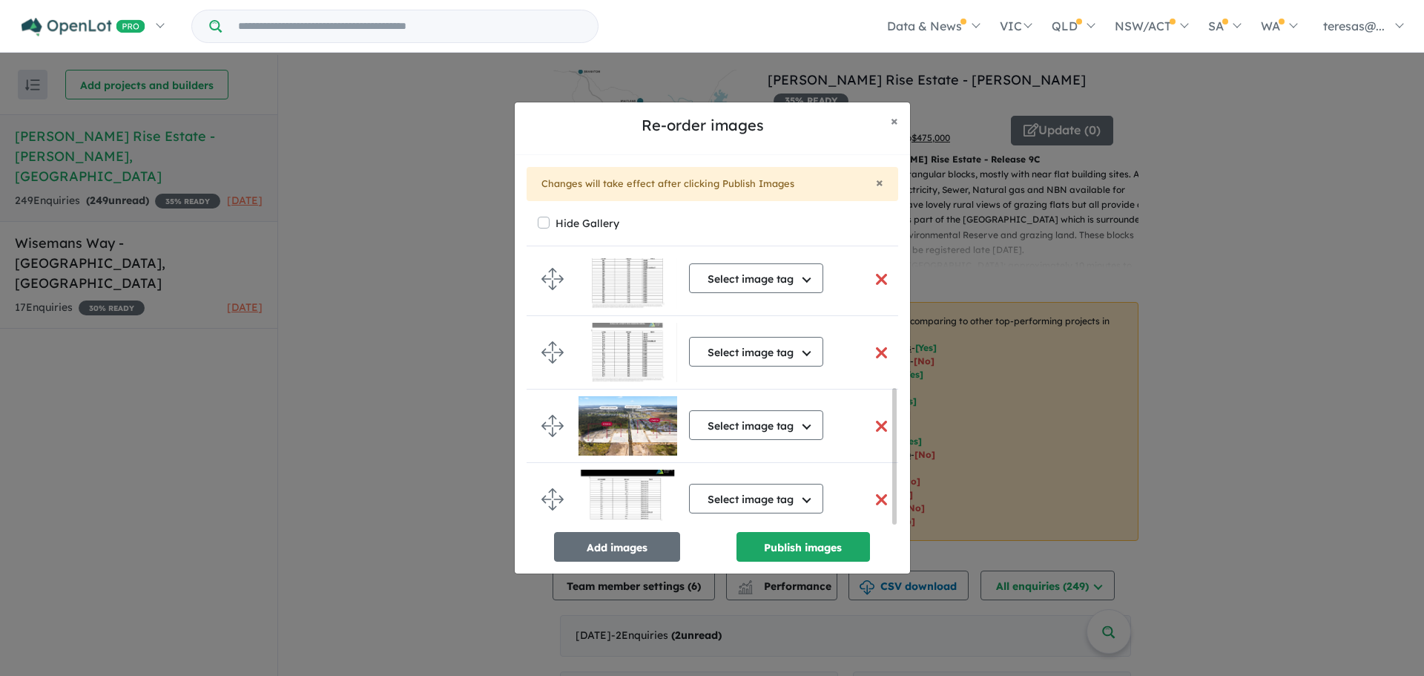
click at [875, 491] on button "button" at bounding box center [881, 500] width 31 height 32
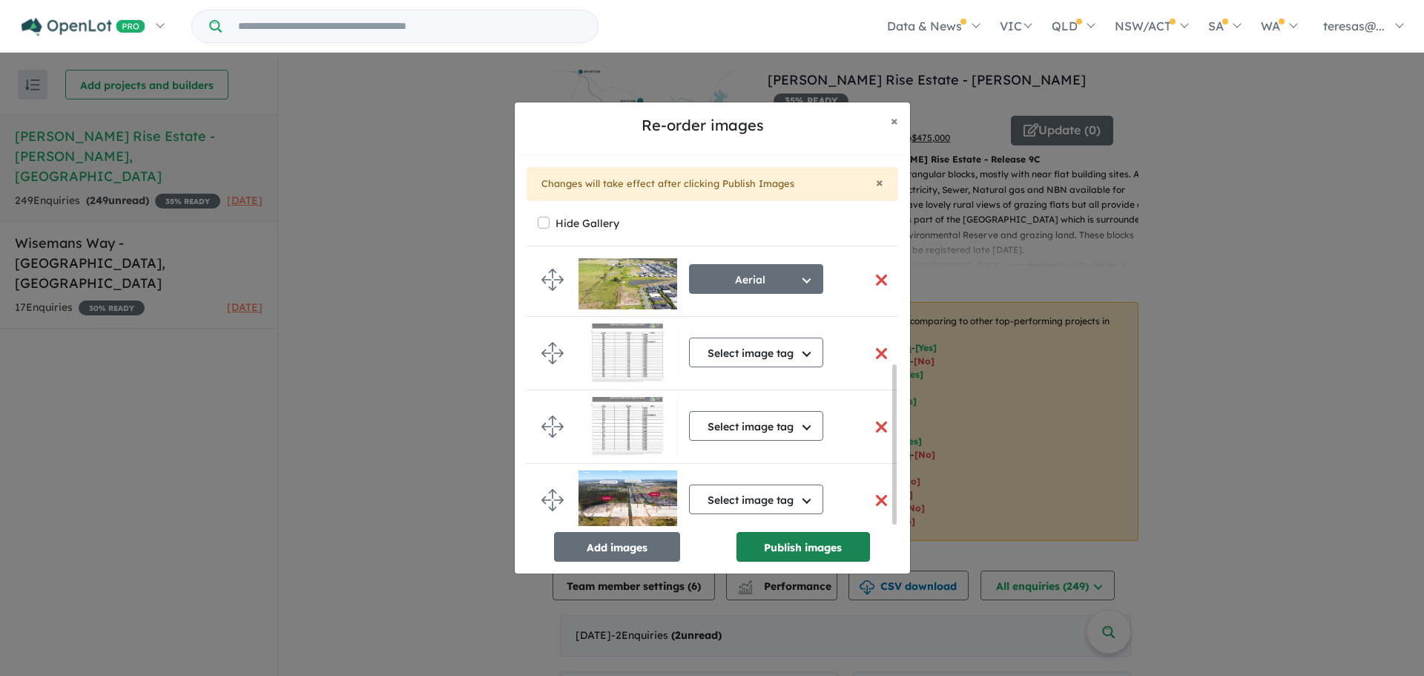
click at [803, 547] on button "Publish images" at bounding box center [804, 547] width 134 height 30
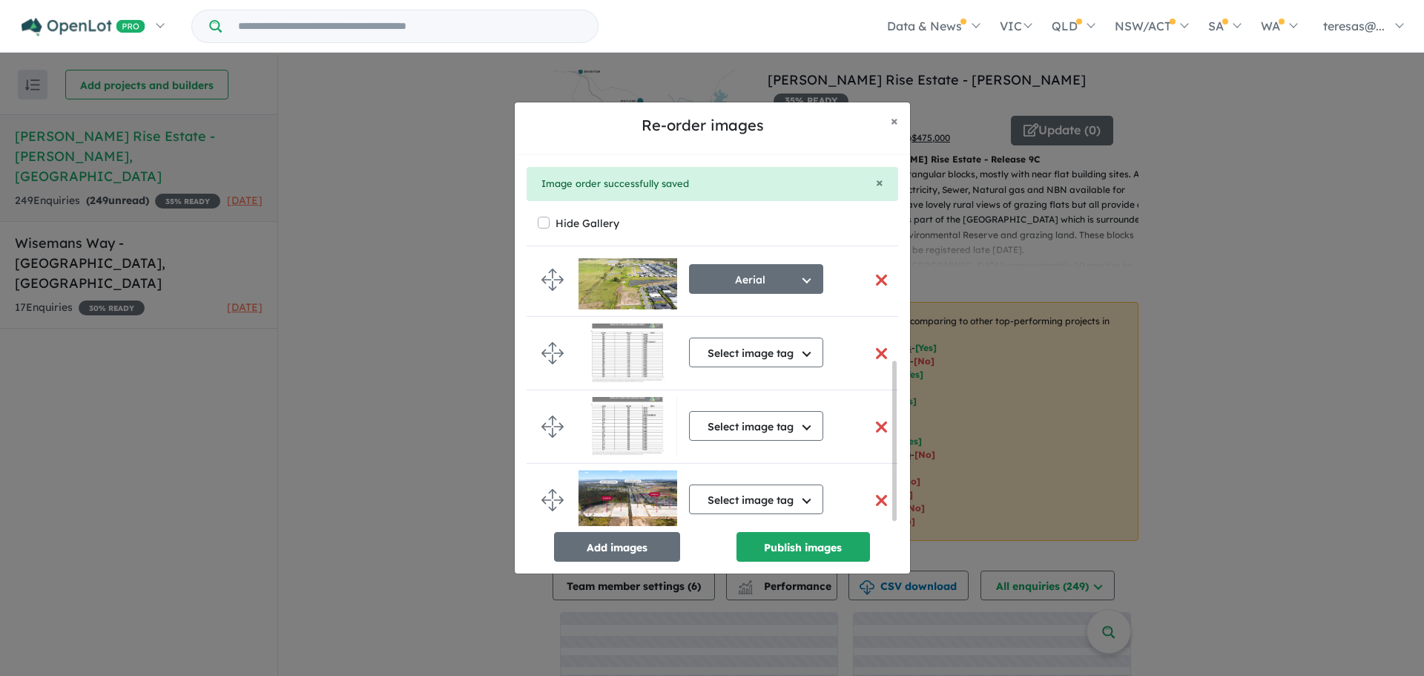
scroll to position [173, 0]
click at [607, 545] on button "Add images" at bounding box center [617, 547] width 126 height 30
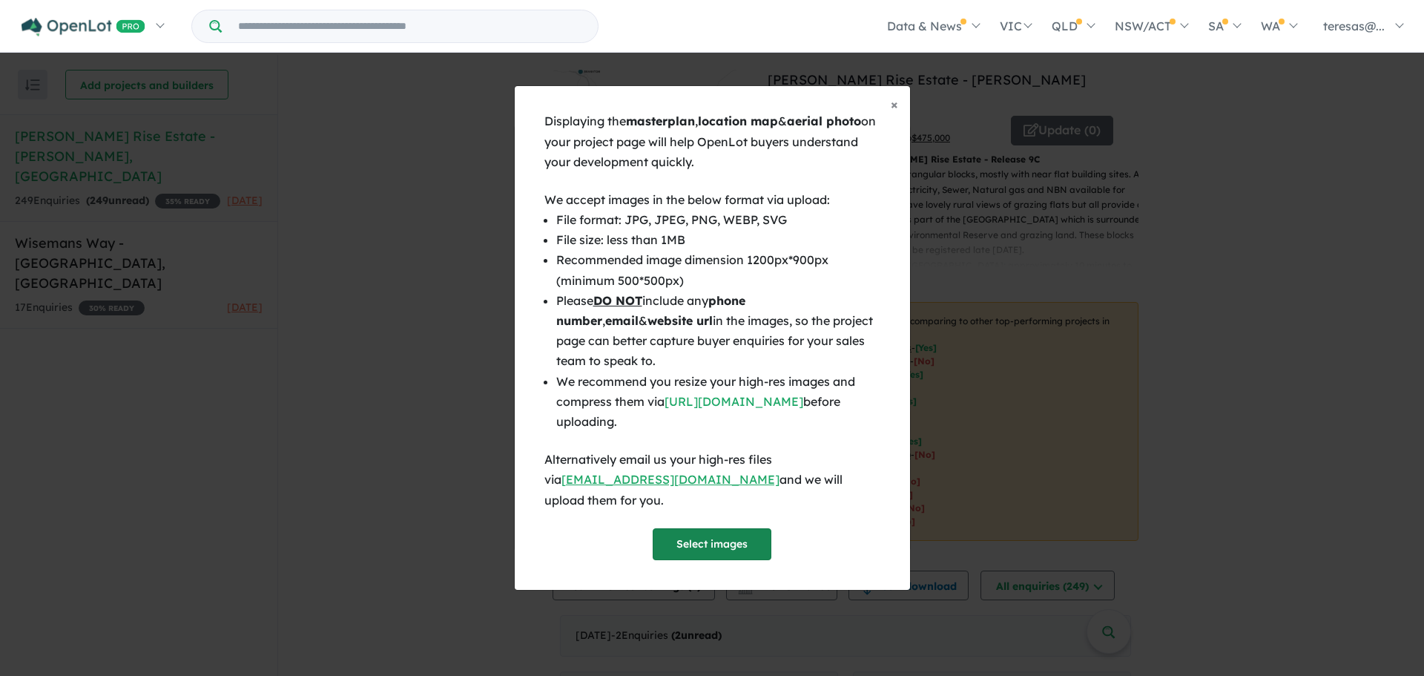
click at [716, 533] on button "Select images" at bounding box center [712, 544] width 119 height 32
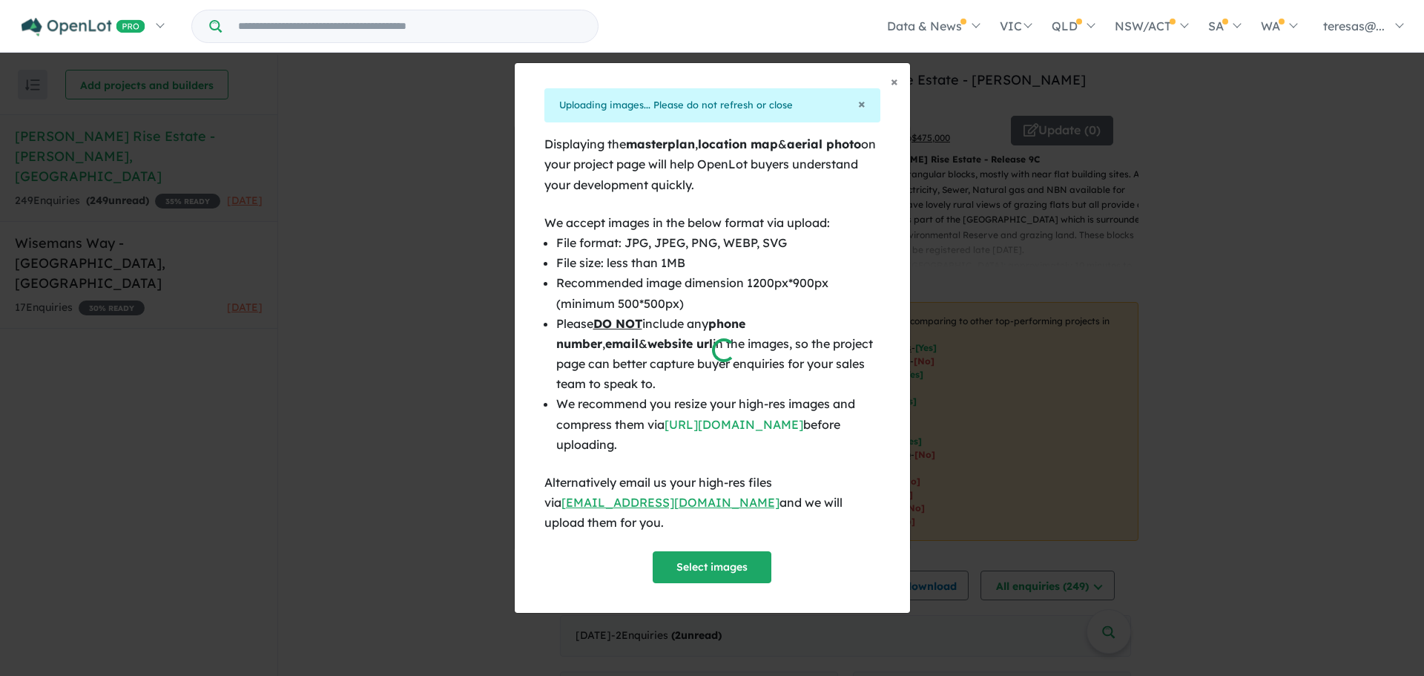
scroll to position [167, 0]
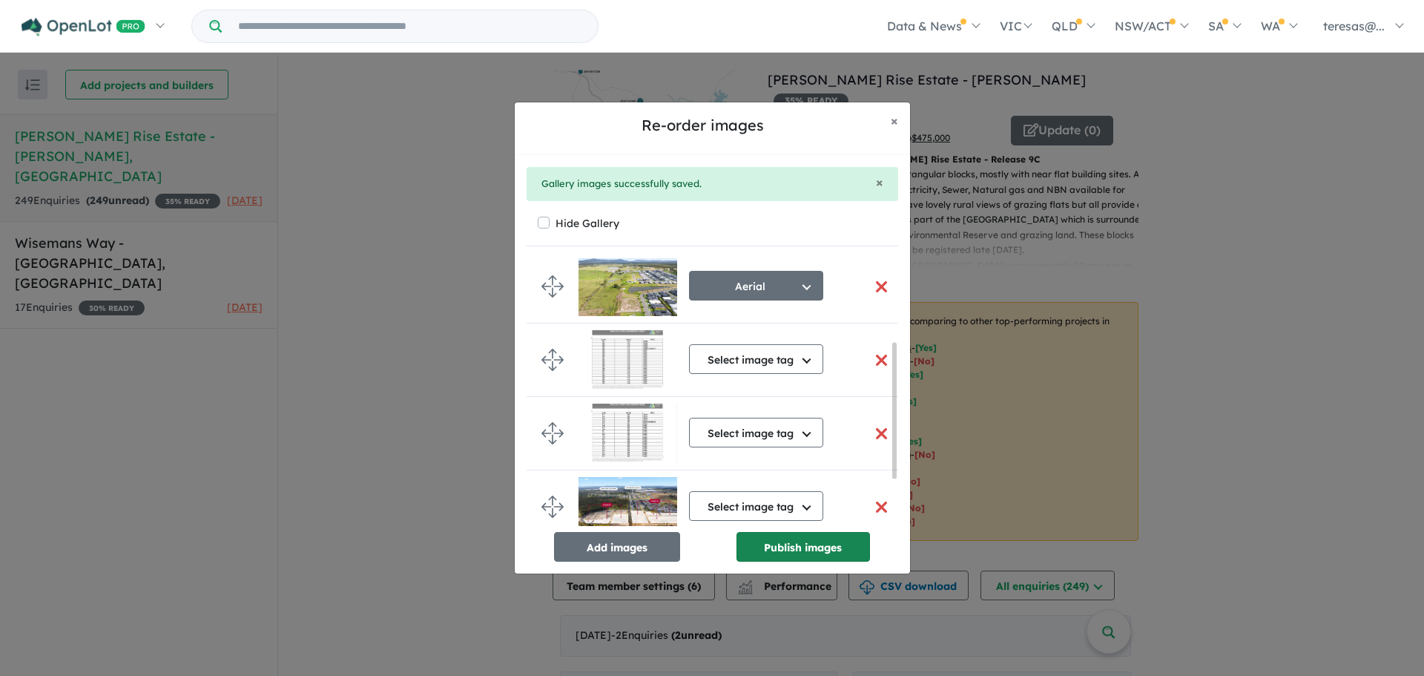
click at [795, 546] on button "Publish images" at bounding box center [804, 547] width 134 height 30
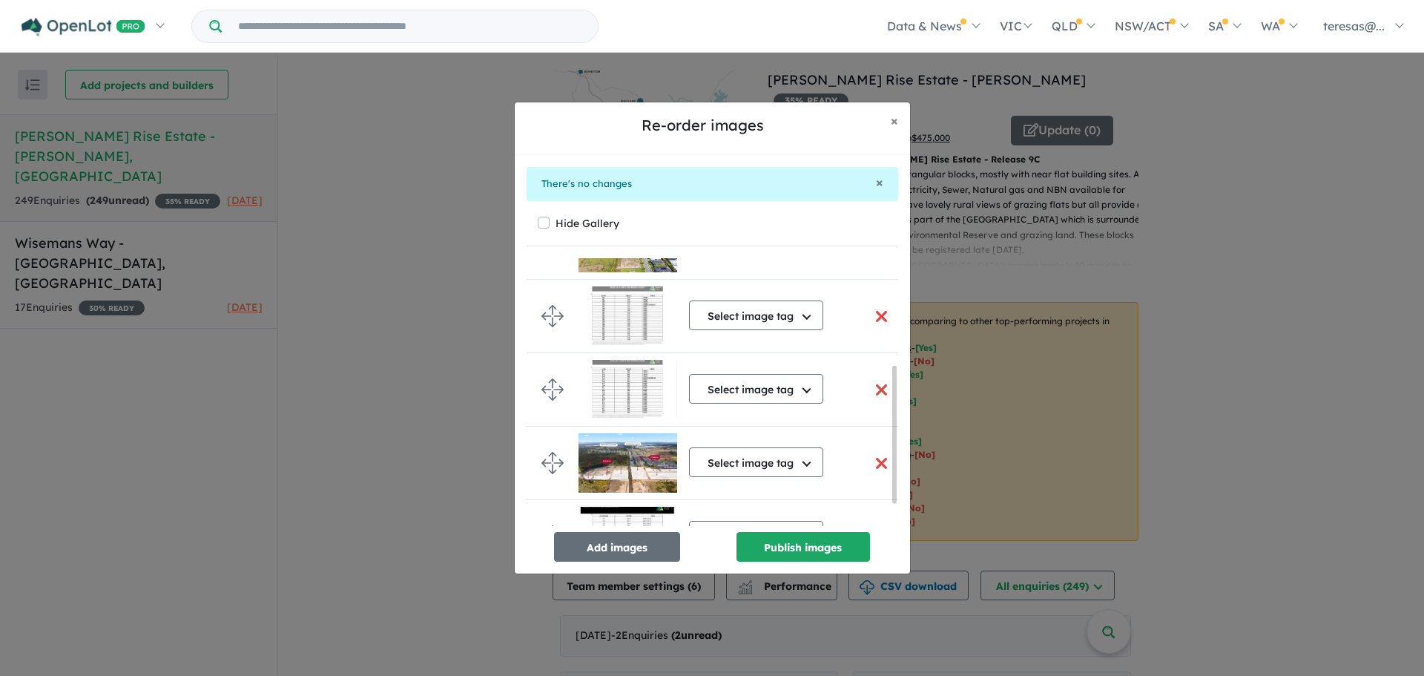
scroll to position [252, 0]
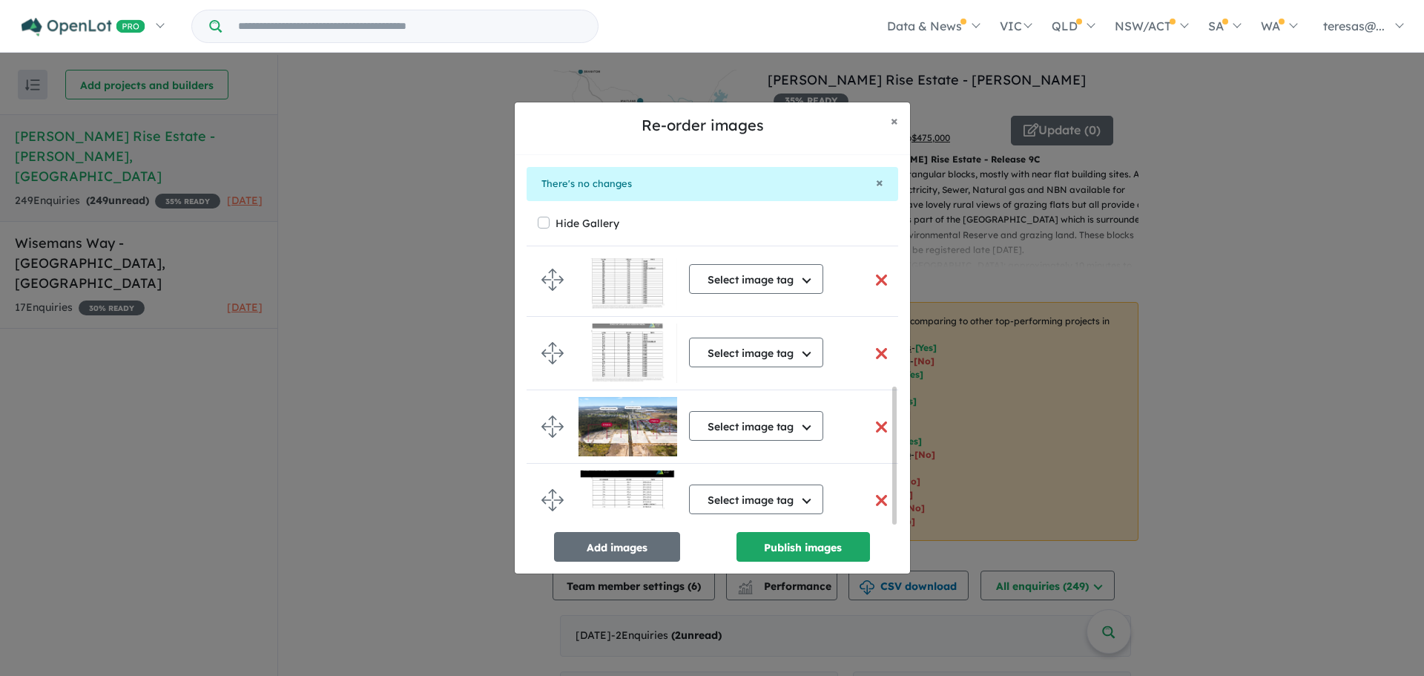
click at [879, 496] on button "button" at bounding box center [881, 500] width 31 height 32
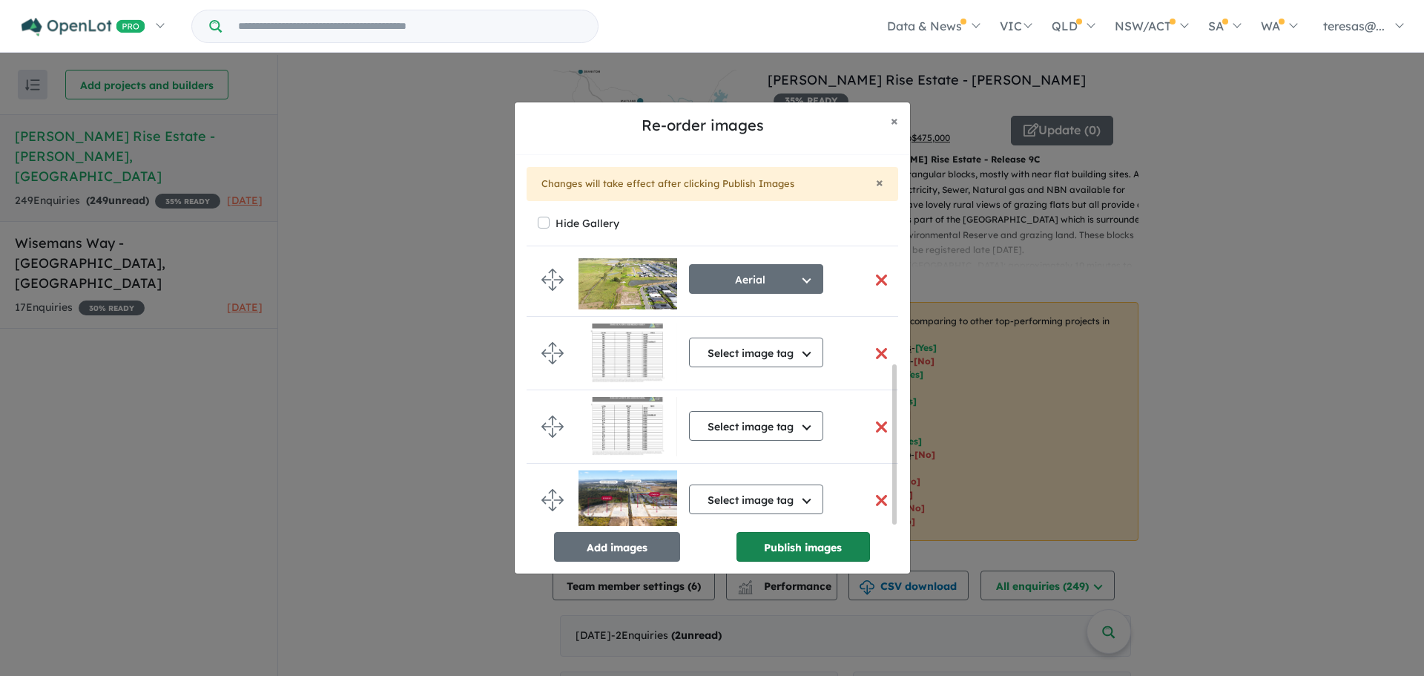
click at [803, 546] on button "Publish images" at bounding box center [804, 547] width 134 height 30
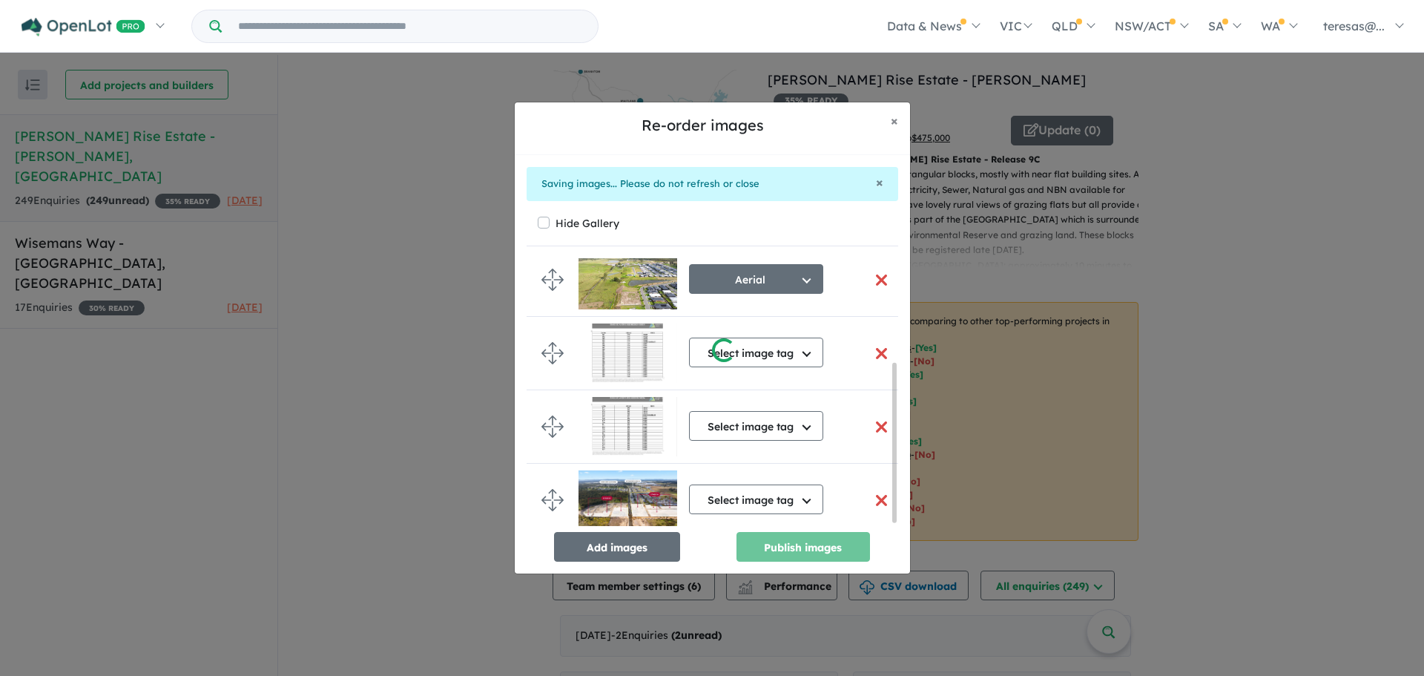
scroll to position [173, 0]
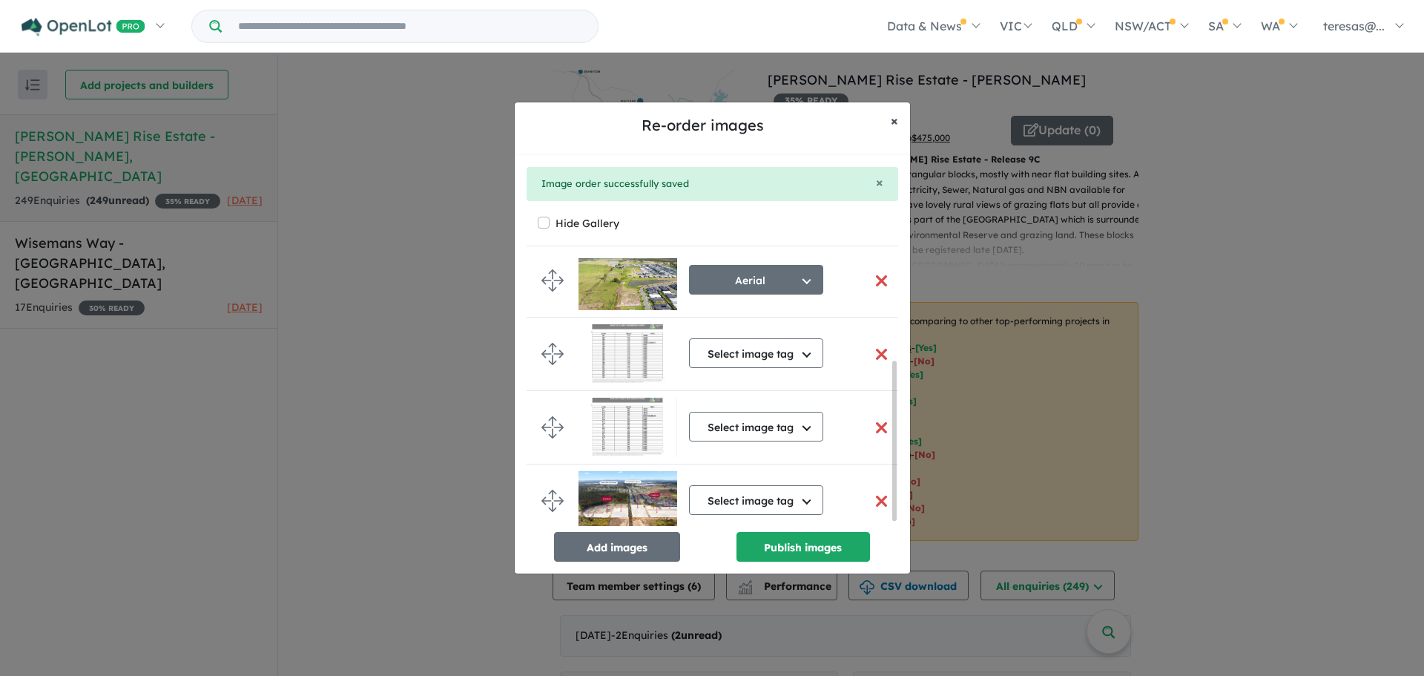
click at [896, 118] on span "×" at bounding box center [894, 120] width 7 height 17
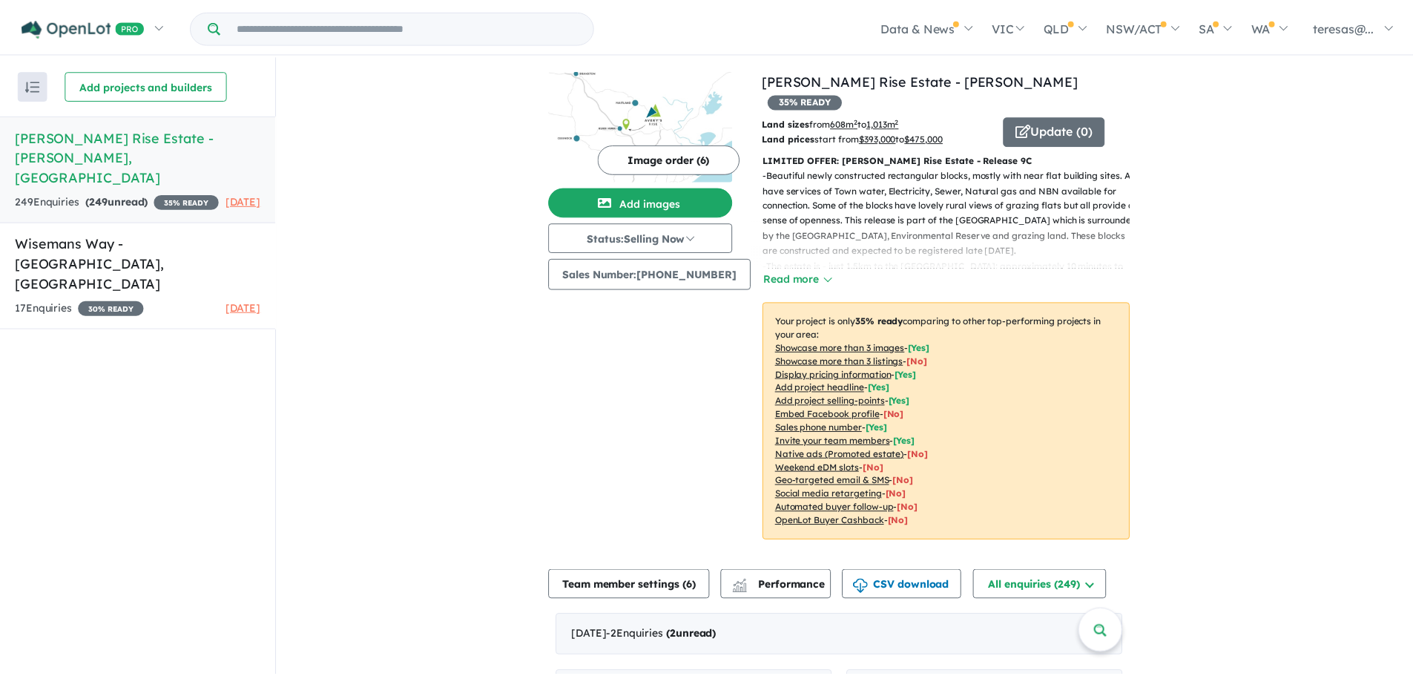
scroll to position [170, 0]
